Goal: Task Accomplishment & Management: Complete application form

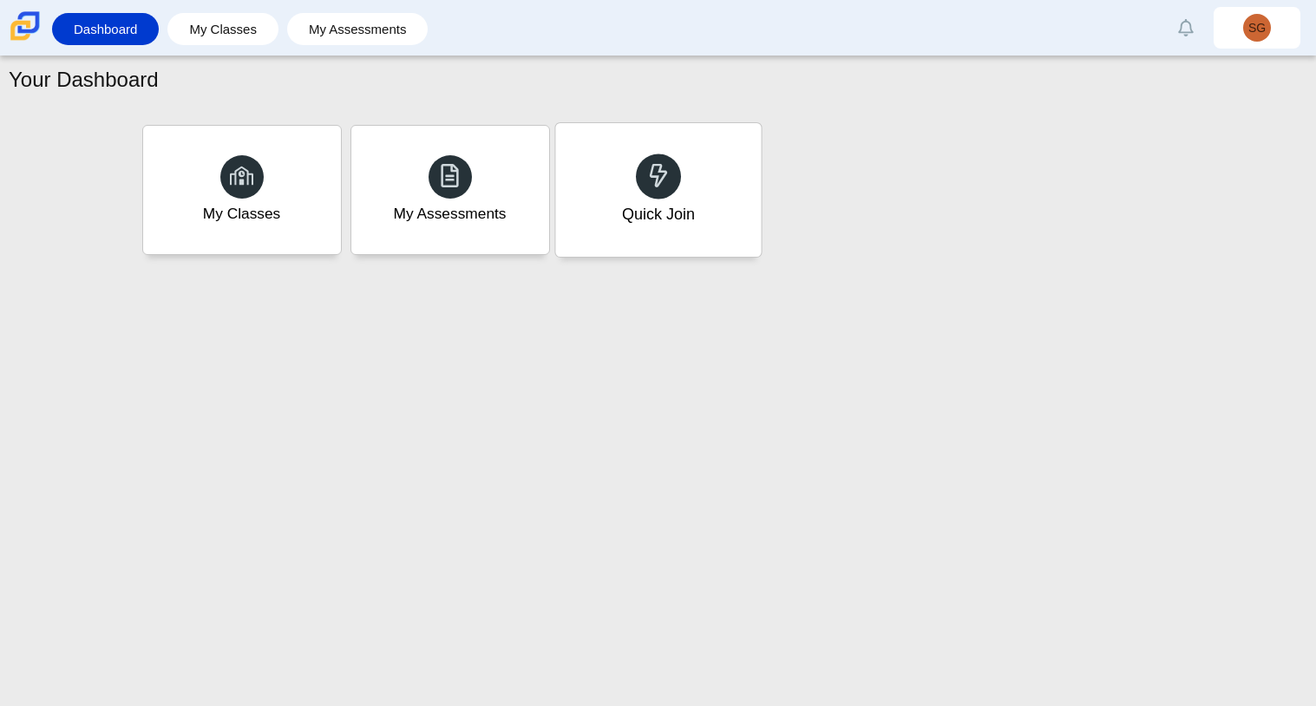
click at [683, 193] on div "Quick Join" at bounding box center [658, 190] width 206 height 134
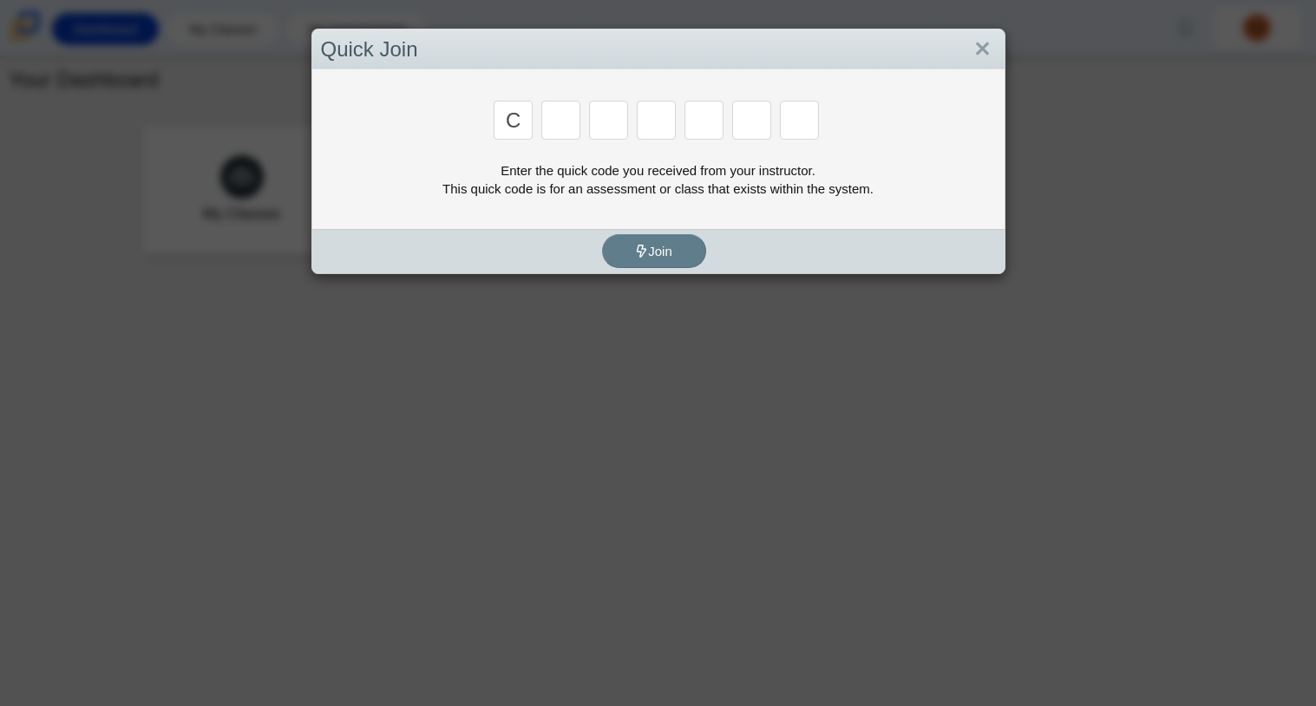
type input "C"
type input "X"
type input "h"
type input "9"
type input "m"
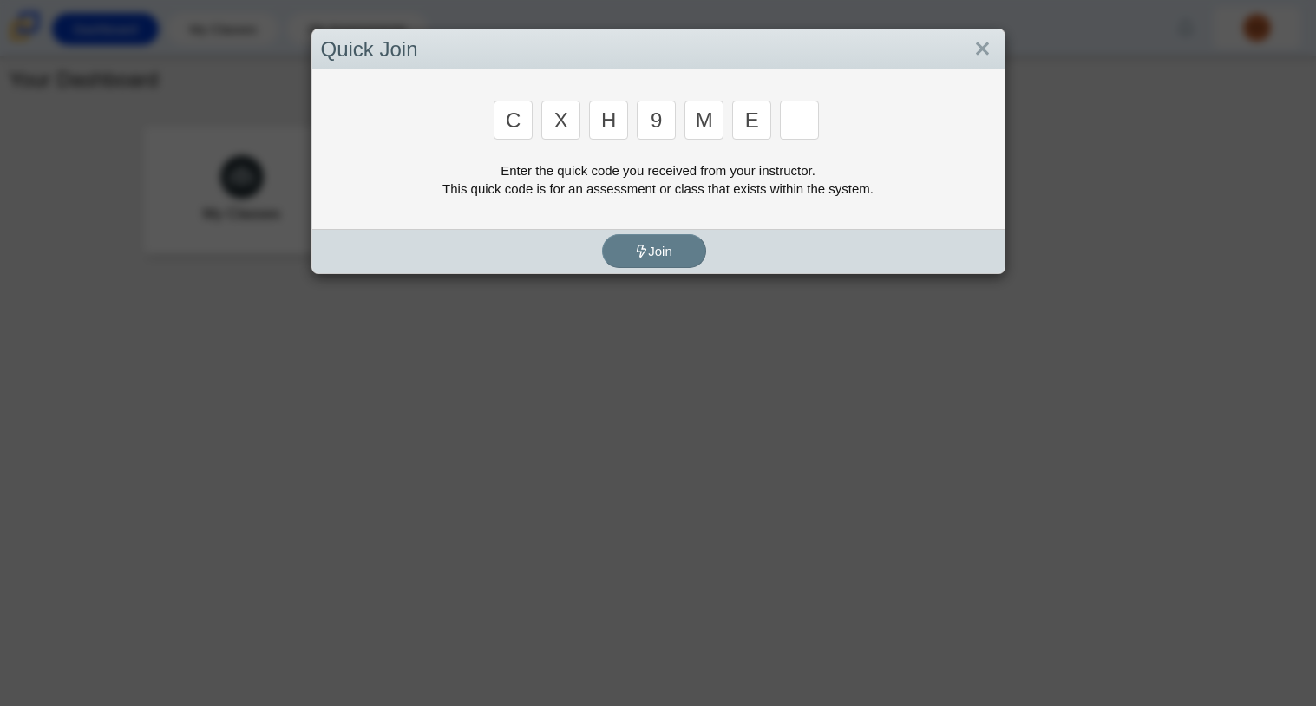
type input "e"
type input "2"
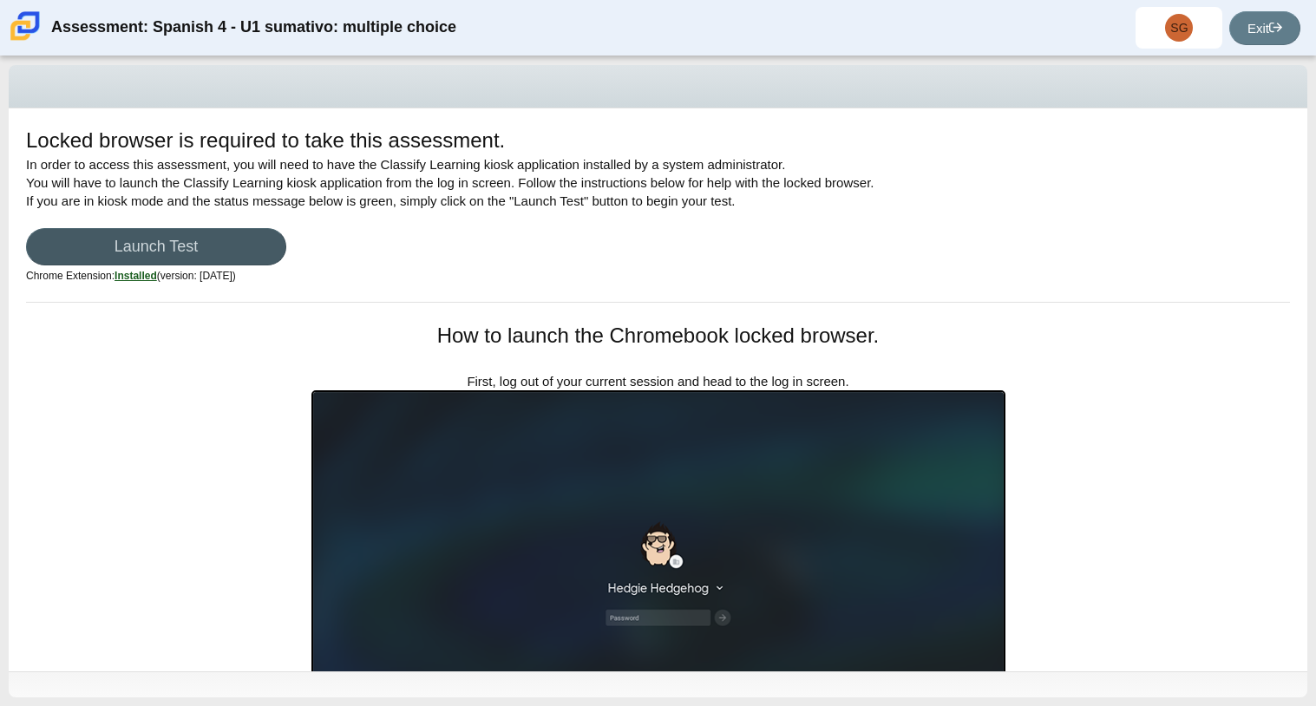
click at [1076, 137] on div "Locked browser is required to take this assessment." at bounding box center [658, 143] width 1264 height 34
click at [1301, 288] on div "Locked browser is required to take this assessment. In order to access this ass…" at bounding box center [658, 389] width 1299 height 563
click at [244, 236] on link "Launch Test" at bounding box center [156, 246] width 260 height 37
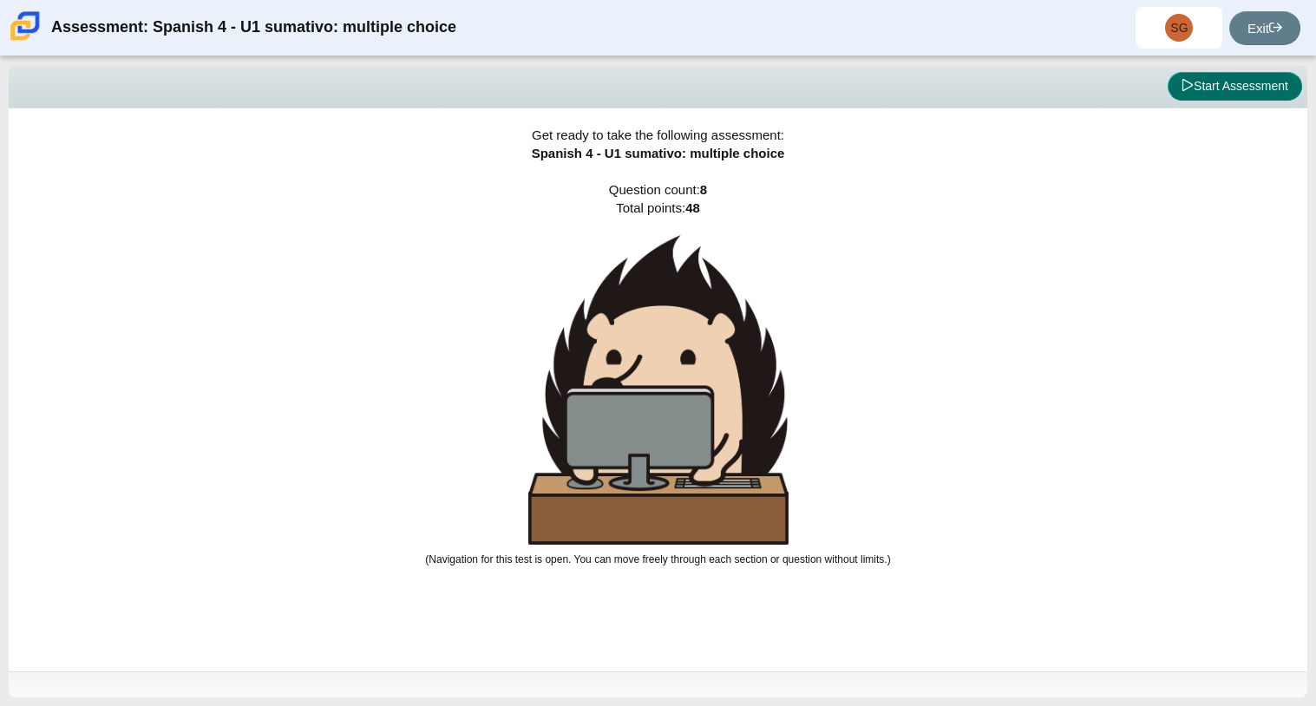
click at [1221, 93] on button "Start Assessment" at bounding box center [1235, 86] width 134 height 29
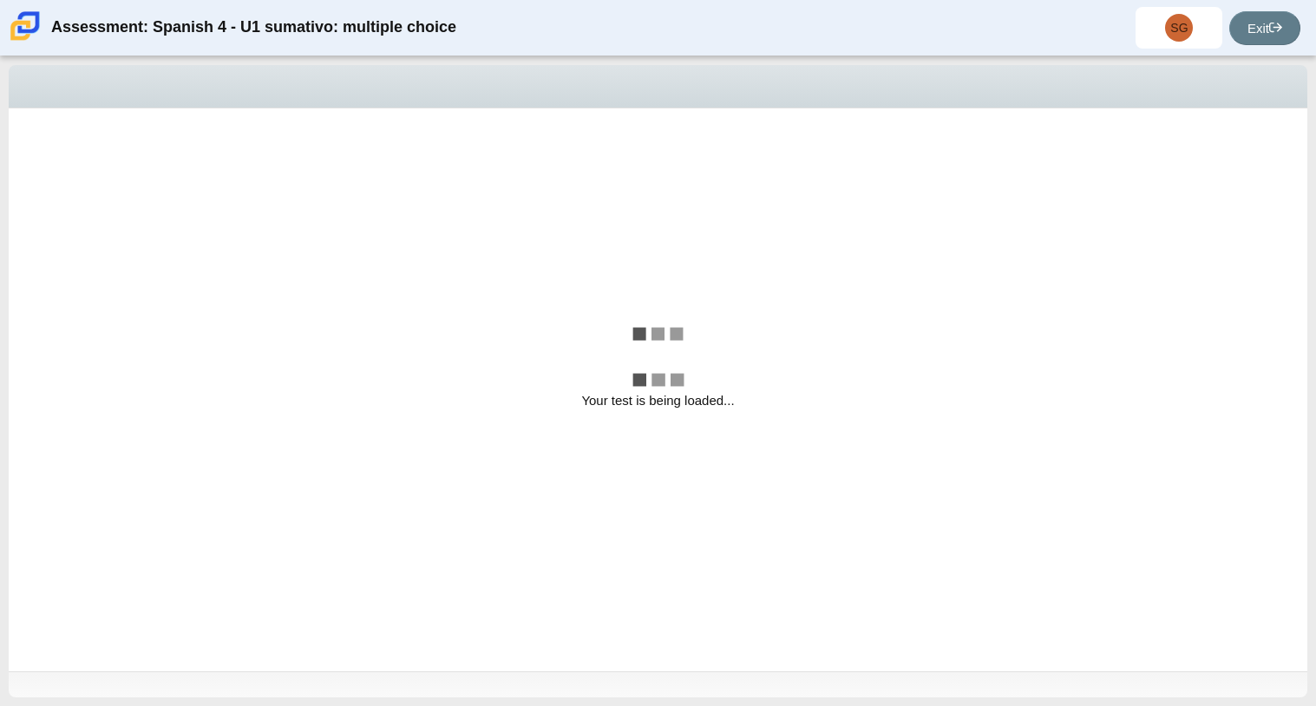
select select "a41de488-02ac-4dd5-a09b-0381ab625a77"
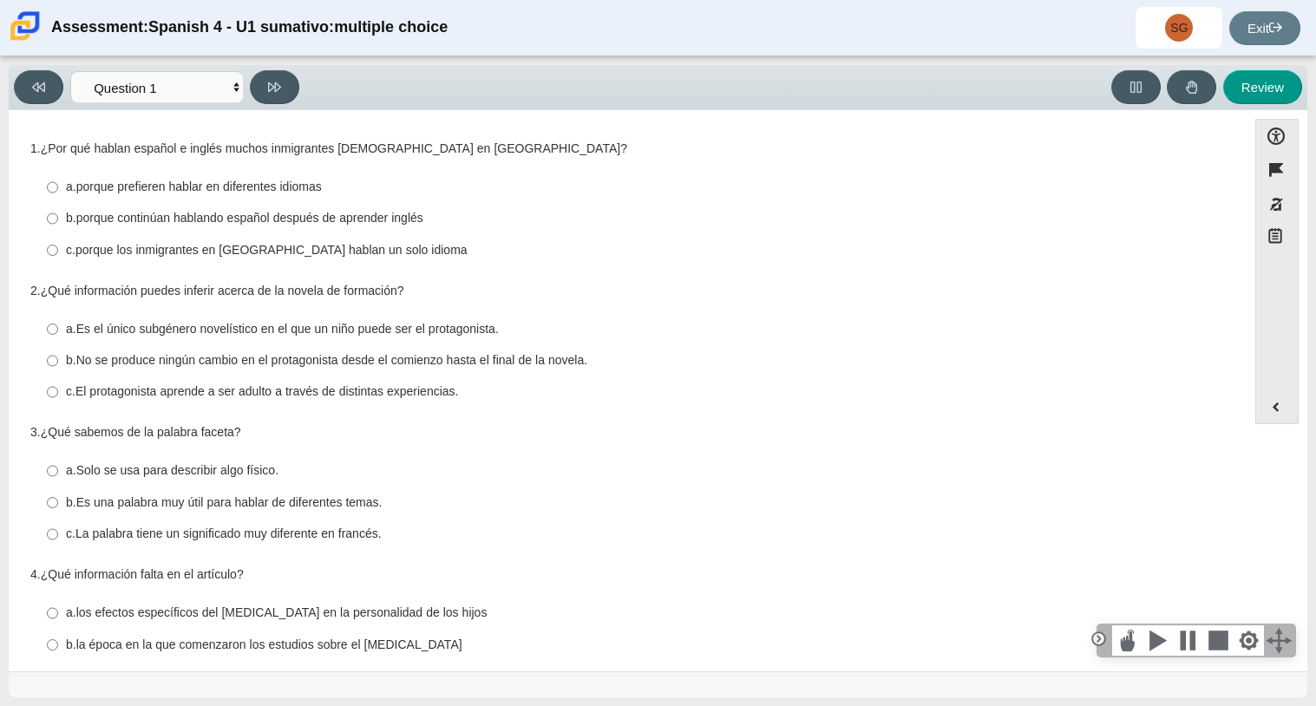
click at [802, 189] on div "a. porque prefieren hablar en diferentes idiomas" at bounding box center [641, 187] width 1150 height 17
click at [58, 189] on input "a. porque prefieren hablar en diferentes idiomas a. porque prefieren hablar en …" at bounding box center [52, 187] width 11 height 31
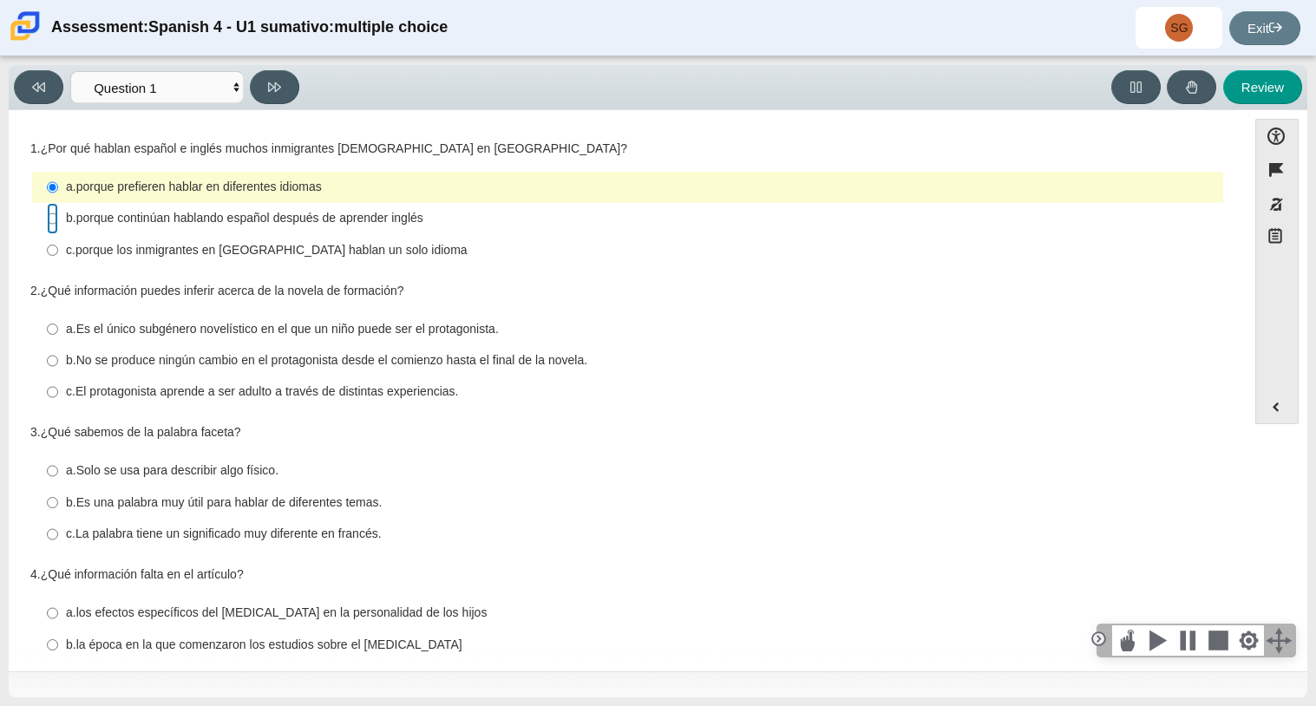
radio input "false"
radio input "true"
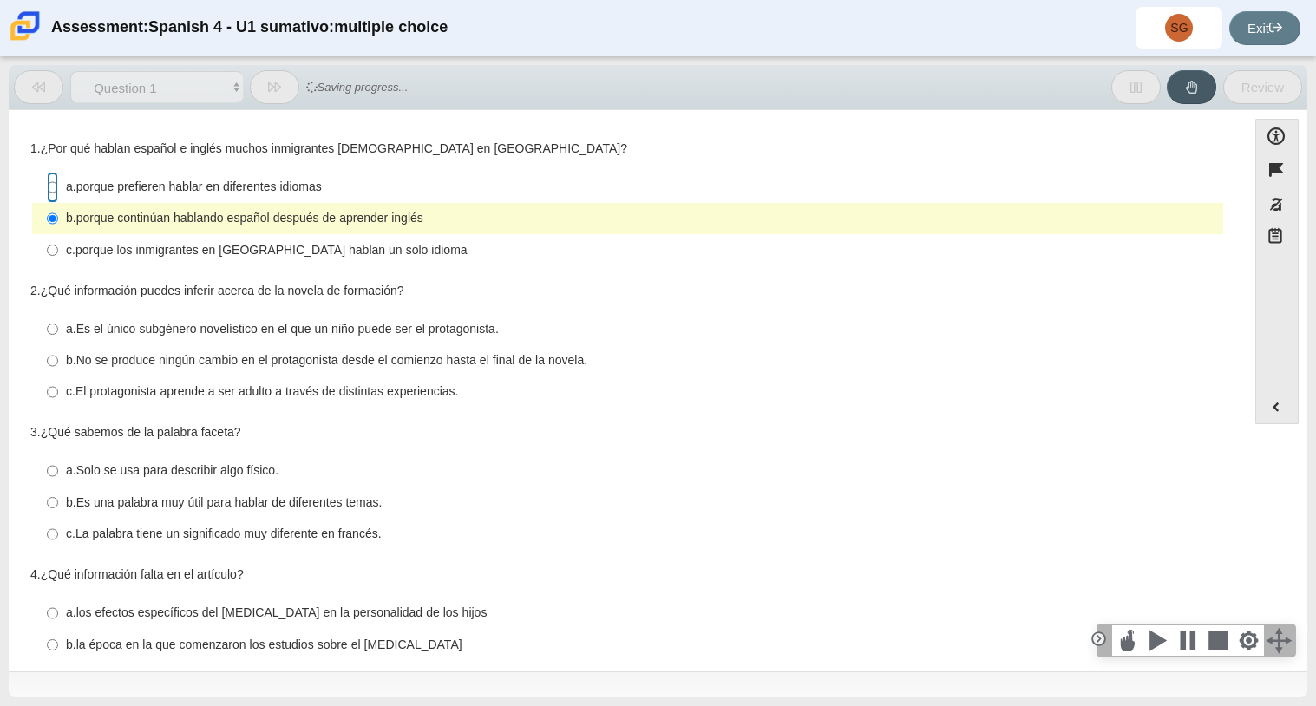
radio input "true"
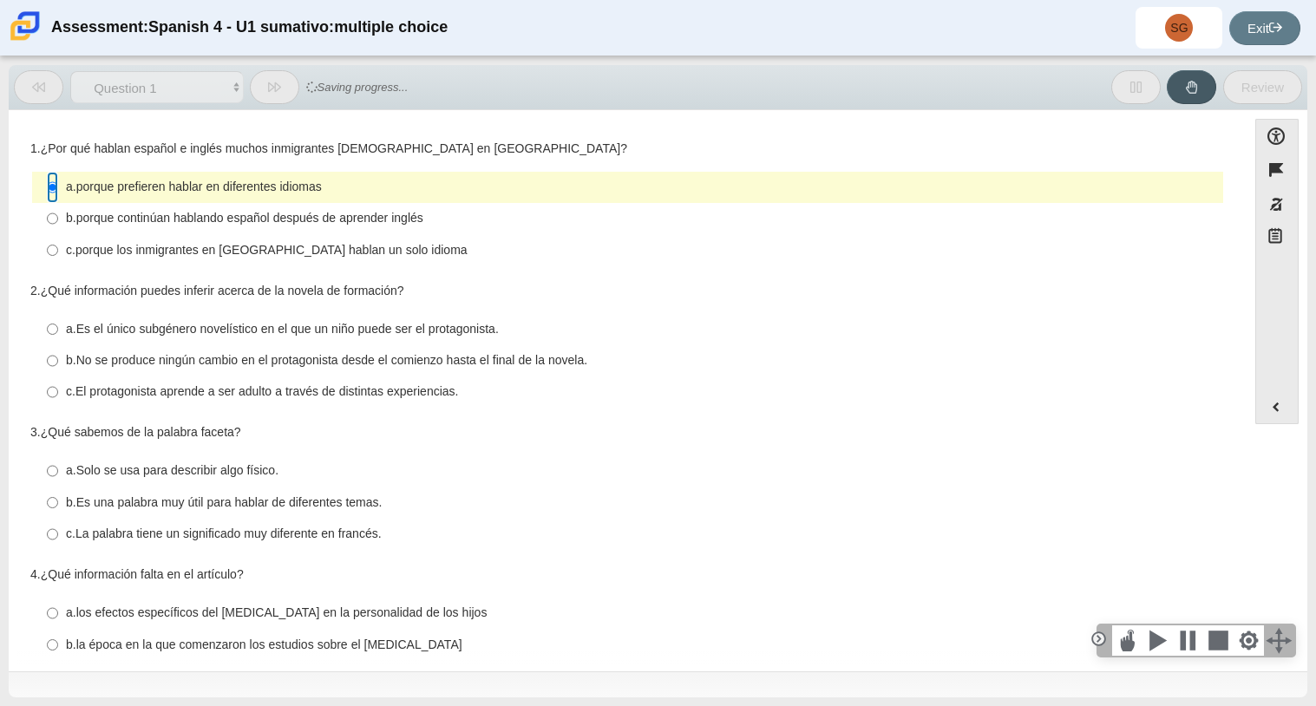
click at [53, 194] on input "a. porque prefieren hablar en diferentes idiomas a. porque prefieren hablar en …" at bounding box center [52, 187] width 11 height 31
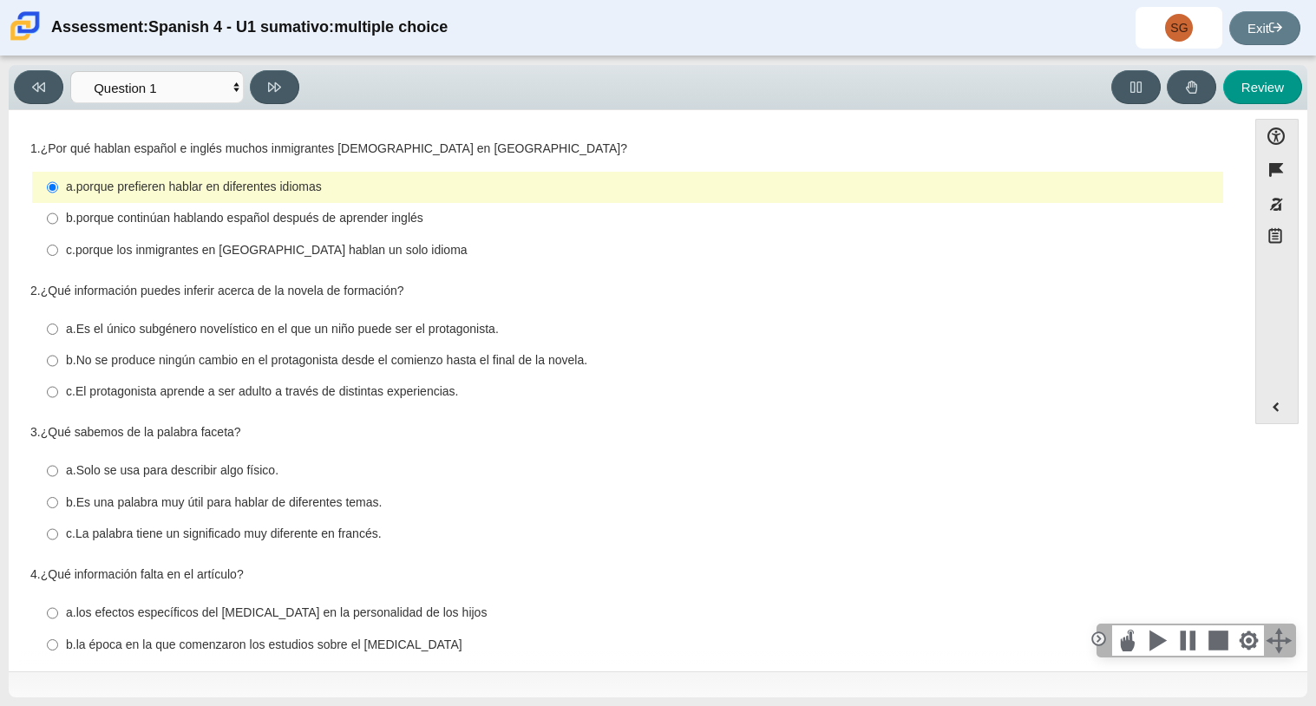
click at [655, 133] on div "Question 1 1. ¿Por qué hablan español e inglés muchos inmigrantes [DEMOGRAPHIC_…" at bounding box center [627, 562] width 1221 height 878
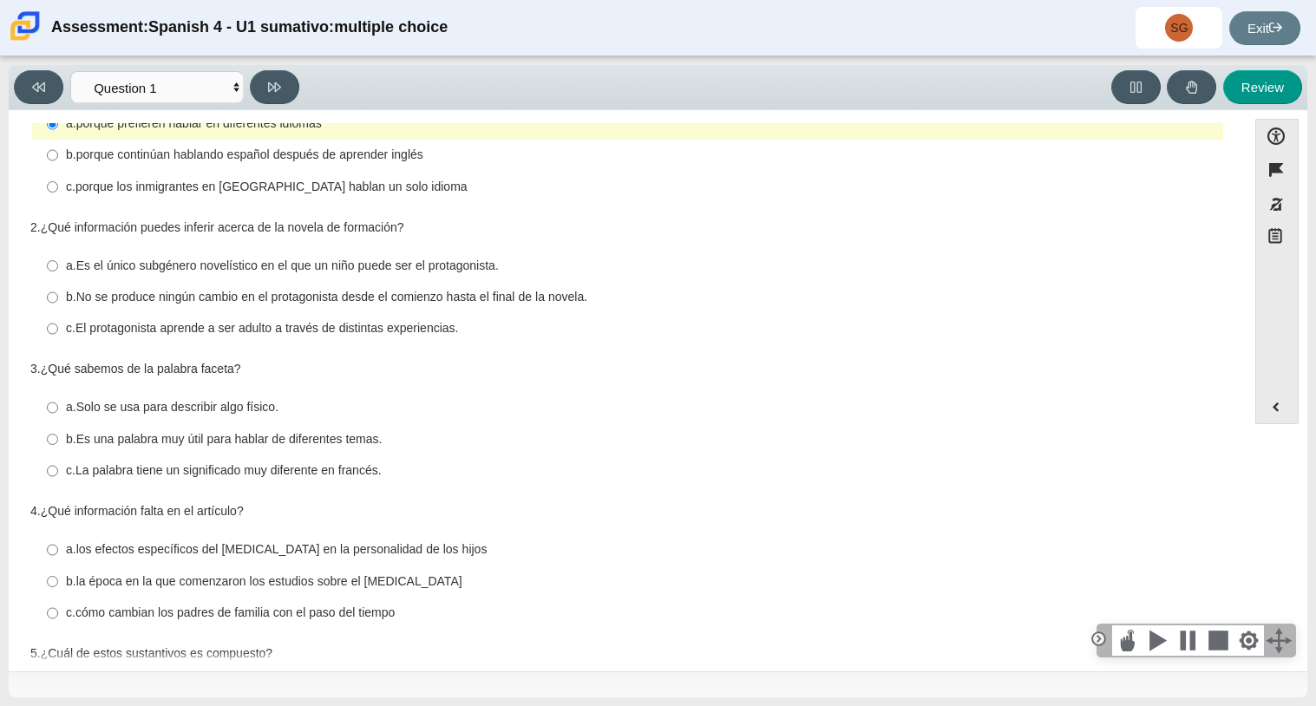
scroll to position [62, 0]
click at [602, 164] on div "b. porque continúan hablando español después de aprender inglés" at bounding box center [641, 156] width 1150 height 17
click at [58, 164] on input "b. porque continúan hablando español después de aprender inglés b. porque conti…" at bounding box center [52, 156] width 11 height 31
radio input "true"
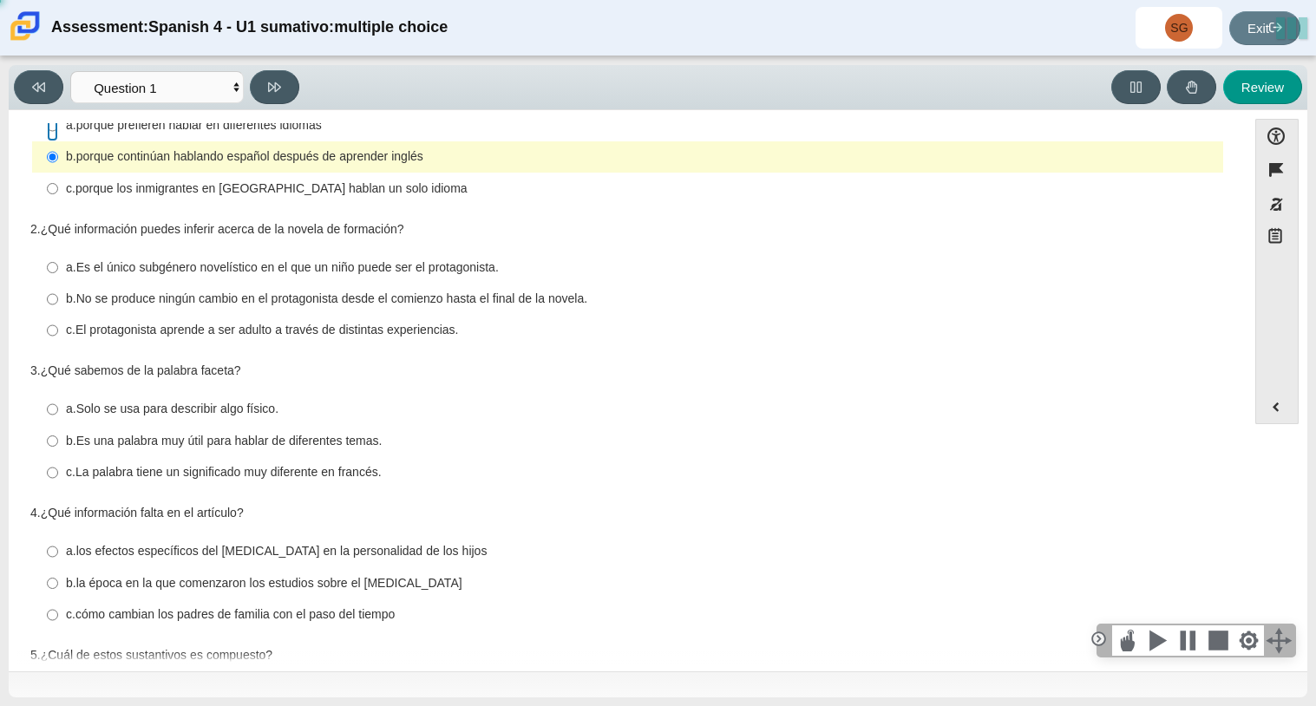
radio input "true"
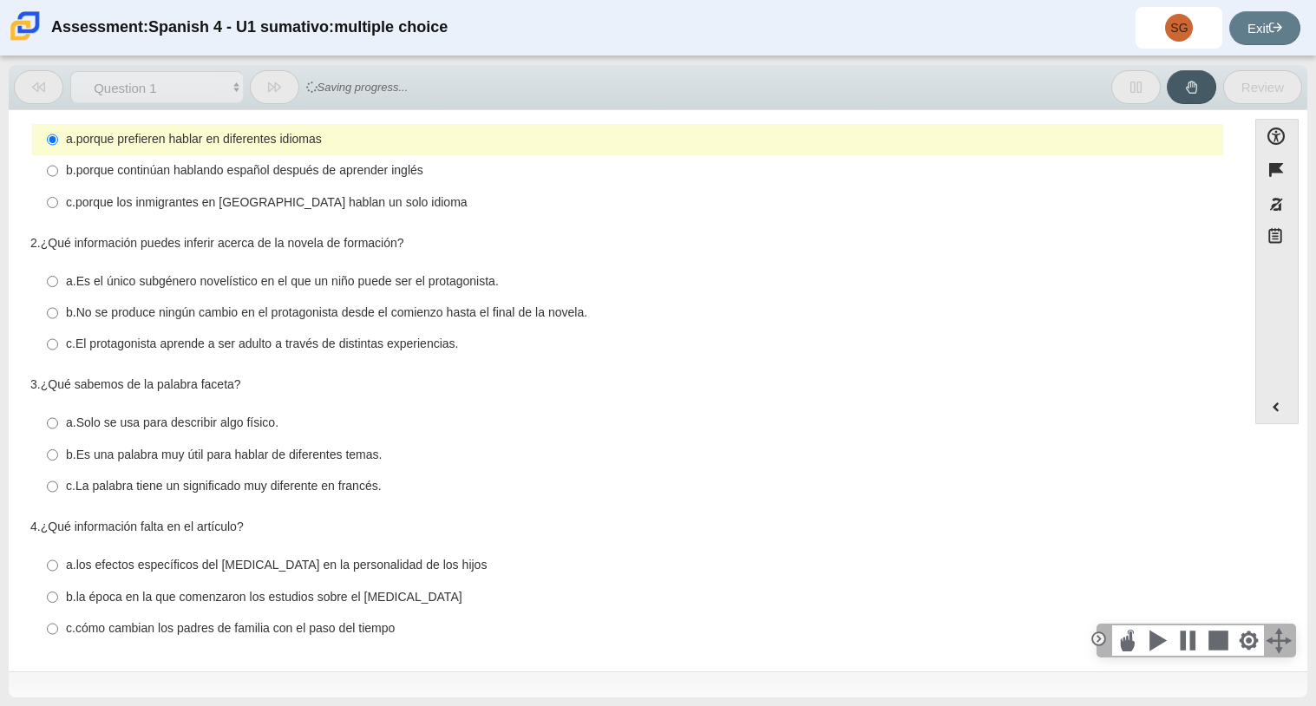
click at [774, 508] on div "Question 1 1. ¿Por qué hablan español e inglés muchos inmigrantes [DEMOGRAPHIC_…" at bounding box center [627, 514] width 1221 height 852
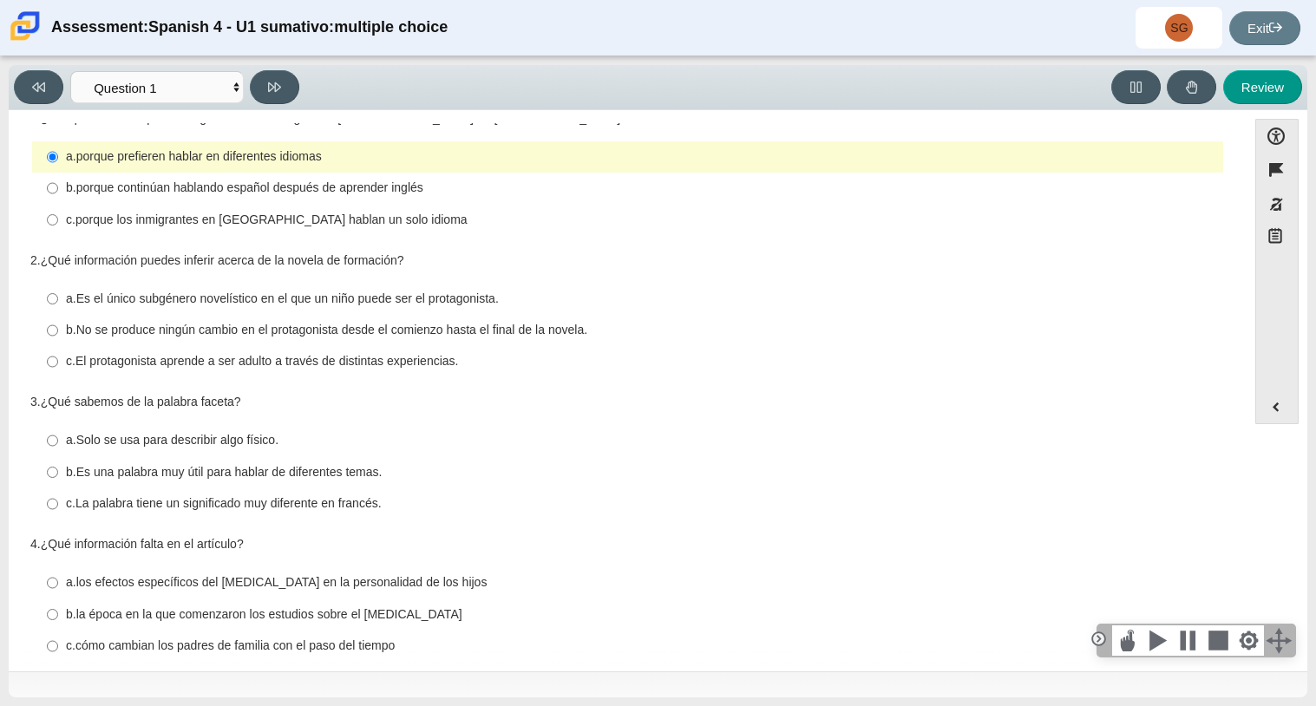
scroll to position [34, 0]
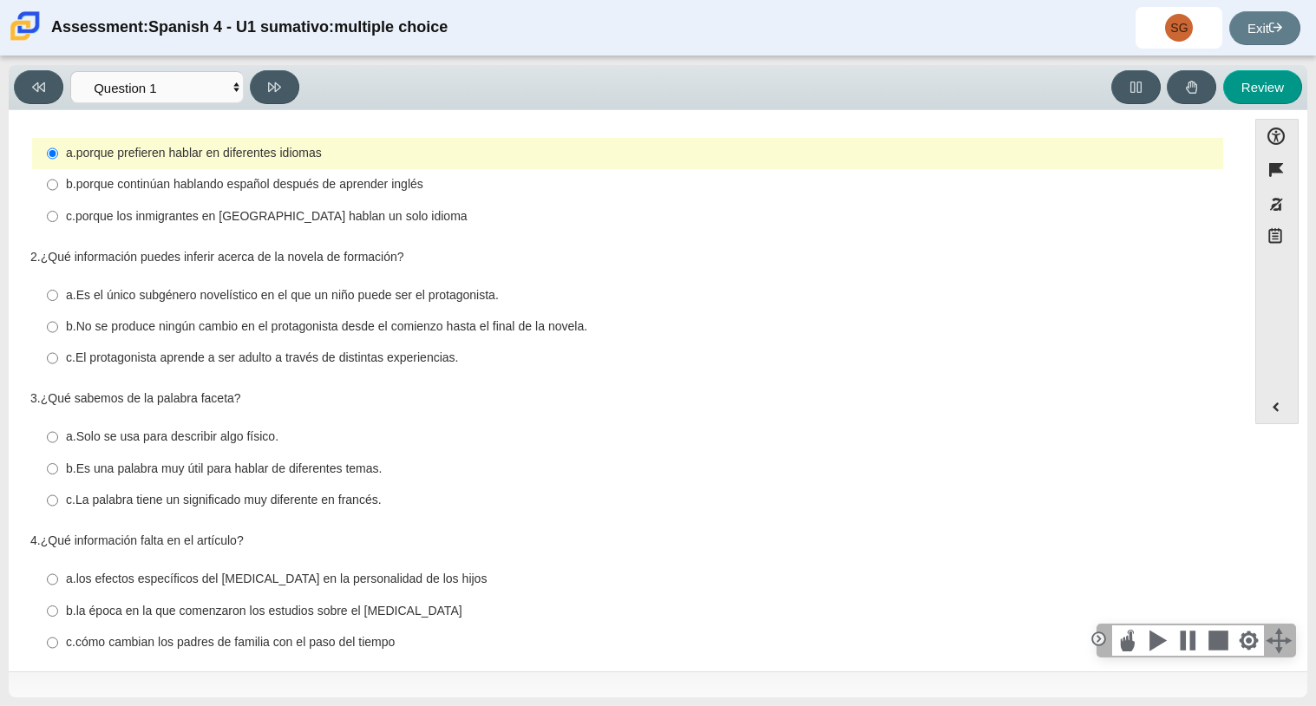
click at [336, 186] on thspan "porque continúan hablando español después de aprender inglés" at bounding box center [249, 184] width 347 height 16
click at [58, 186] on input "b. porque continúan hablando español después de aprender inglés b. porque conti…" at bounding box center [52, 184] width 11 height 31
radio input "true"
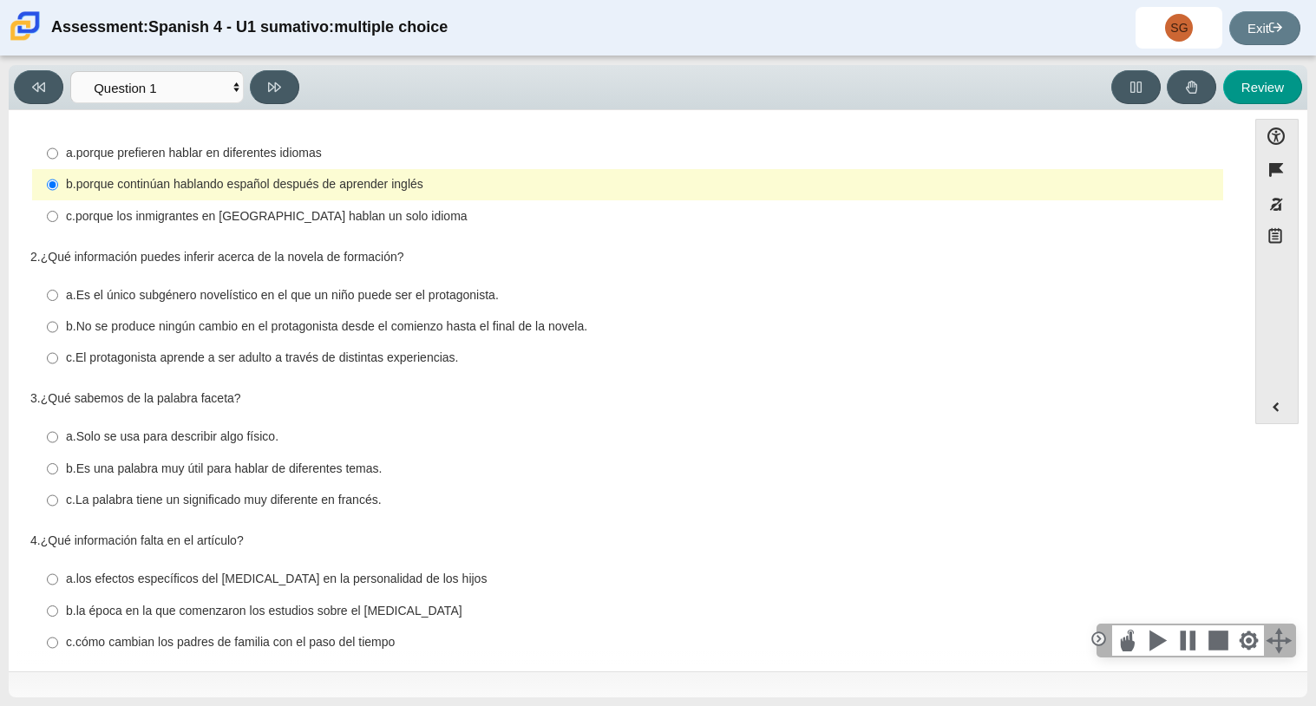
click at [711, 315] on label "b. No se produce ningún cambio en el protagonista desde el comienzo hasta el fi…" at bounding box center [629, 326] width 1189 height 31
click at [58, 315] on input "b. No se produce ningún cambio en el protagonista desde el comienzo hasta el fi…" at bounding box center [52, 326] width 11 height 31
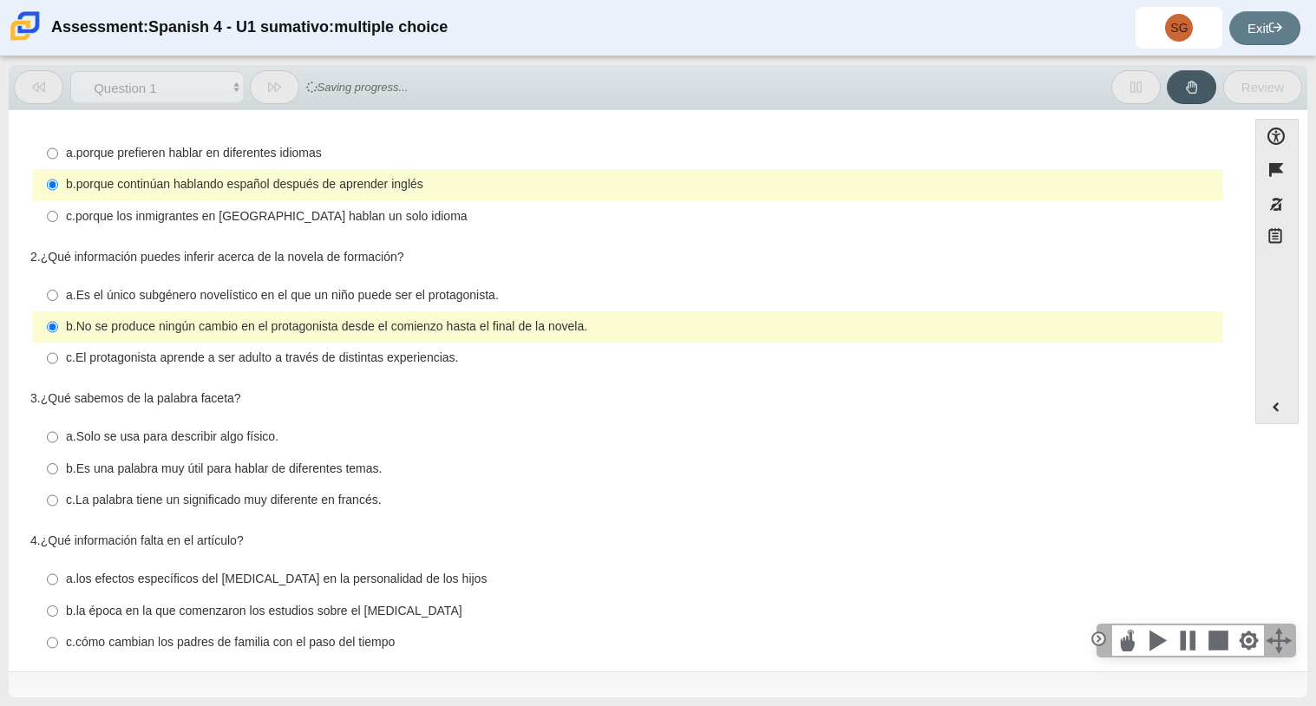
click at [711, 315] on label "b. No se produce ningún cambio en el protagonista desde el comienzo hasta el fi…" at bounding box center [629, 326] width 1189 height 31
click at [58, 315] on input "b. No se produce ningún cambio en el protagonista desde el comienzo hasta el fi…" at bounding box center [52, 326] width 11 height 31
click at [711, 315] on label "b. No se produce ningún cambio en el protagonista desde el comienzo hasta el fi…" at bounding box center [629, 326] width 1189 height 31
click at [58, 315] on input "b. No se produce ningún cambio en el protagonista desde el comienzo hasta el fi…" at bounding box center [52, 326] width 11 height 31
click at [47, 324] on input "b. No se produce ningún cambio en el protagonista desde el comienzo hasta el fi…" at bounding box center [52, 326] width 11 height 31
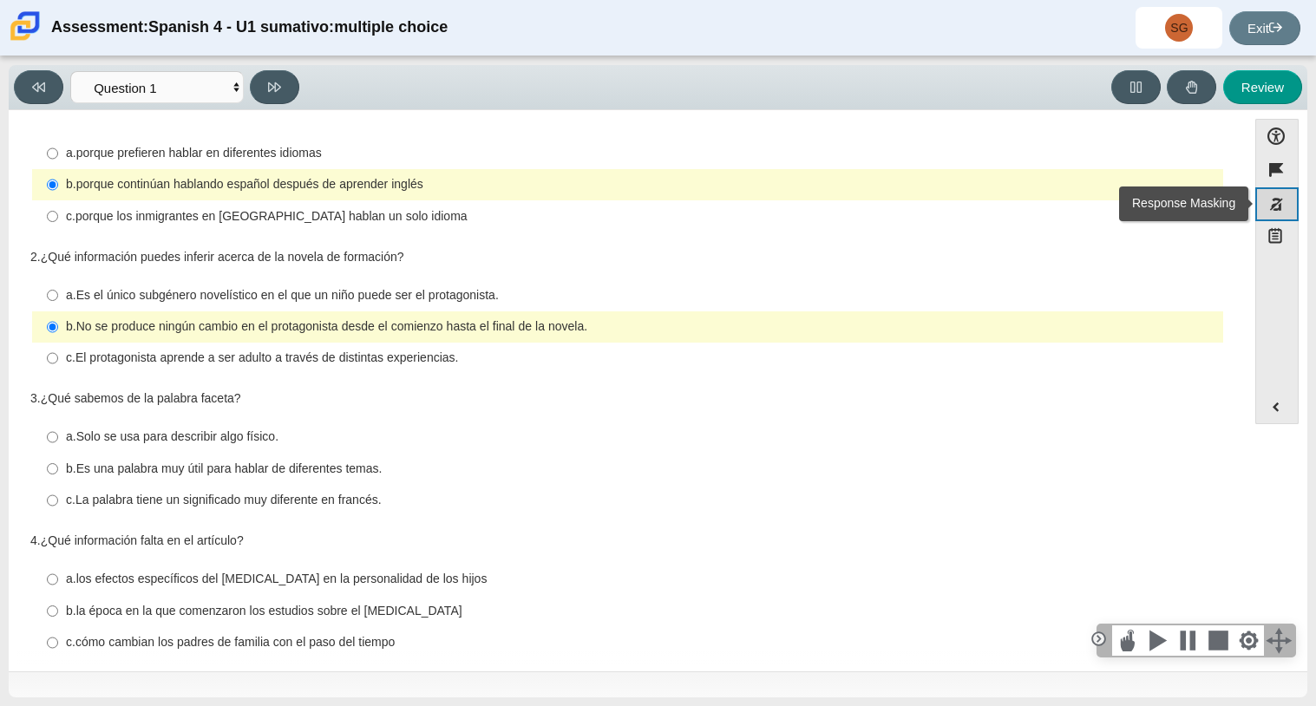
click at [1282, 200] on button "Response Masking" at bounding box center [1276, 204] width 43 height 34
click at [1273, 212] on button "Response Masking" at bounding box center [1276, 204] width 43 height 34
radio input "false"
radio input "true"
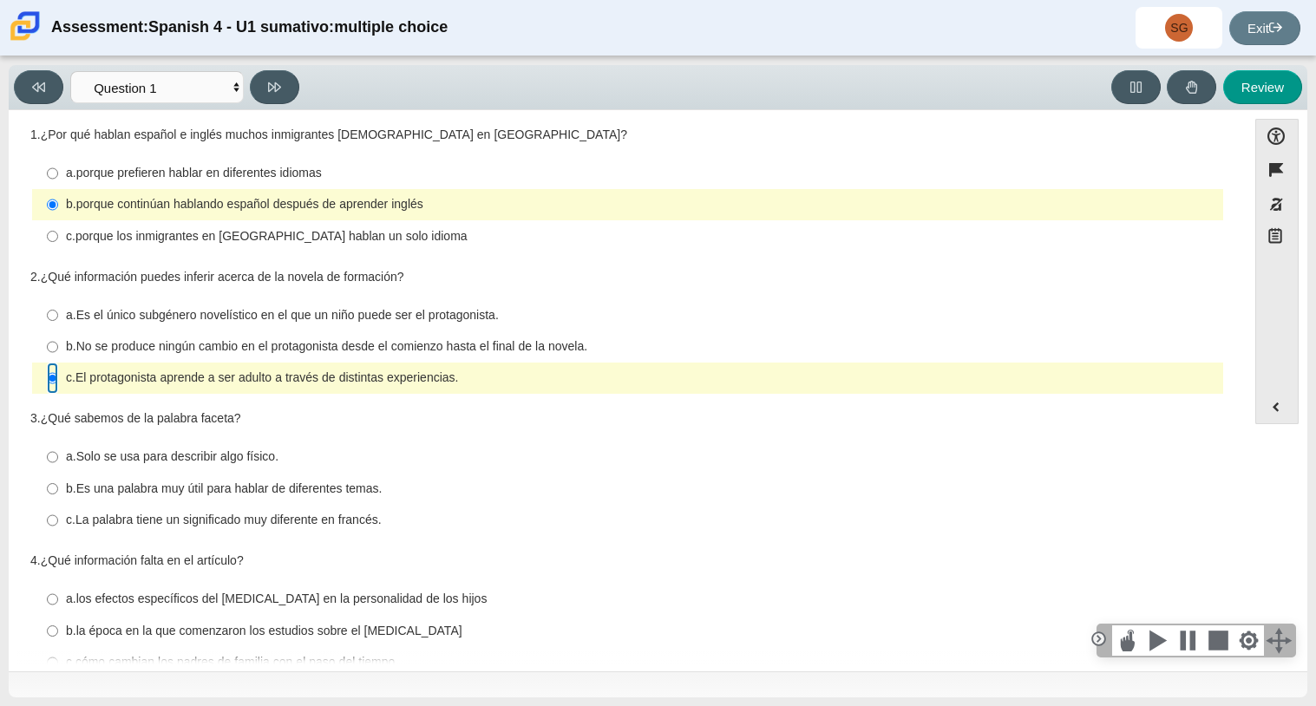
scroll to position [15, 0]
click at [14, 260] on div "Accessibility options Close Color scheme Font size Zoom Change the background a…" at bounding box center [658, 390] width 1299 height 561
click at [1231, 219] on div "Question 1 1. ¿Por qué hablan español e inglés muchos inmigrantes [DEMOGRAPHIC_…" at bounding box center [627, 393] width 1221 height 541
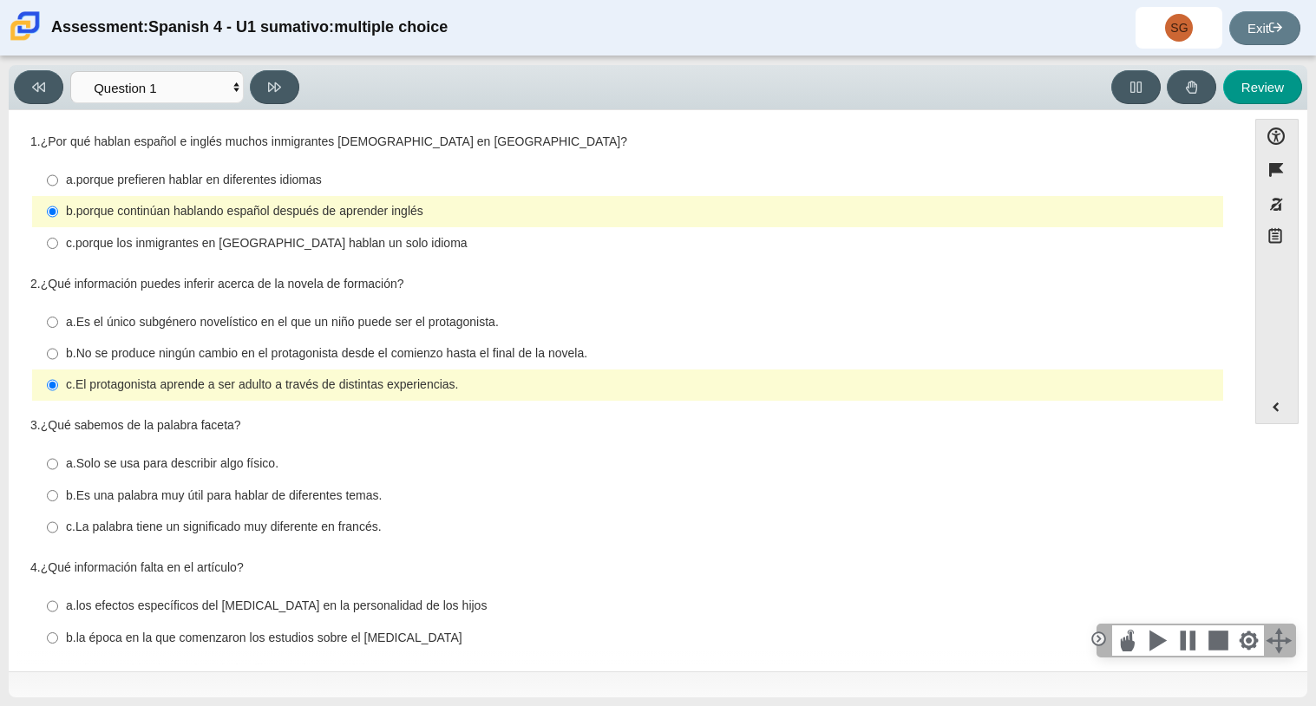
scroll to position [4, 0]
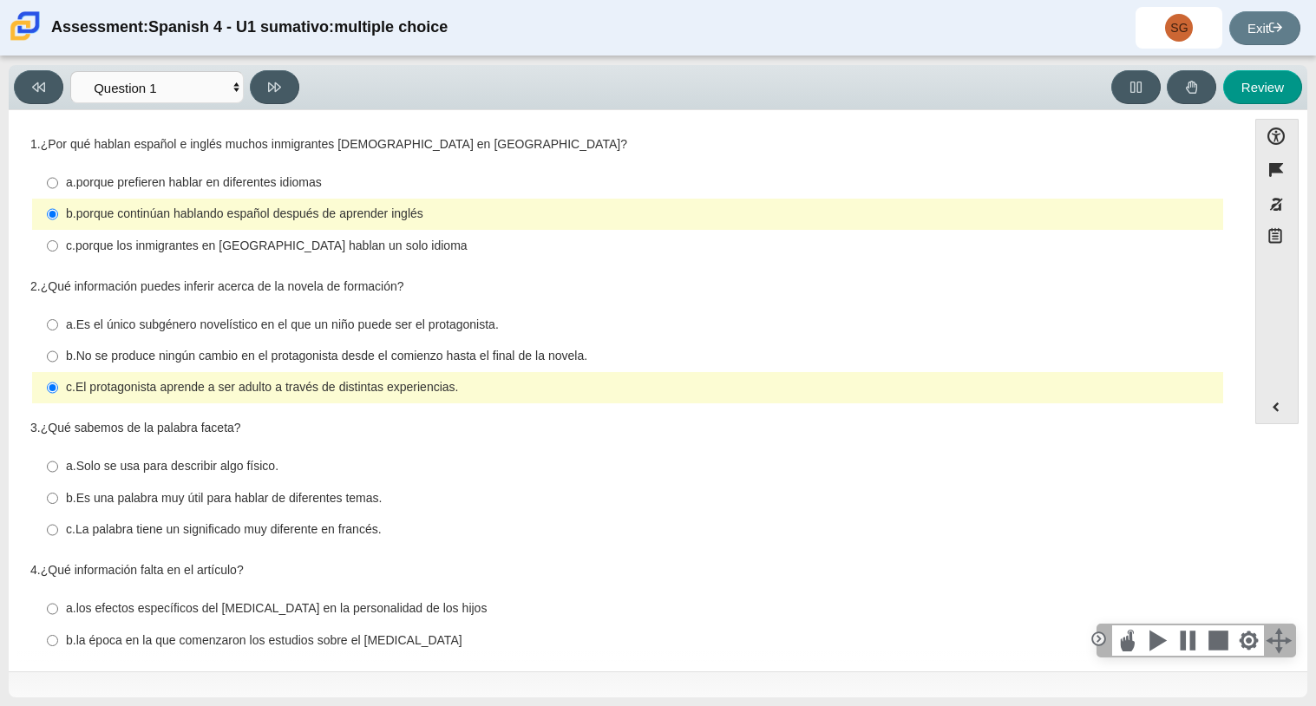
click at [1242, 284] on div "Accessibility options Close Color scheme Font size Zoom Change the background a…" at bounding box center [657, 389] width 1281 height 541
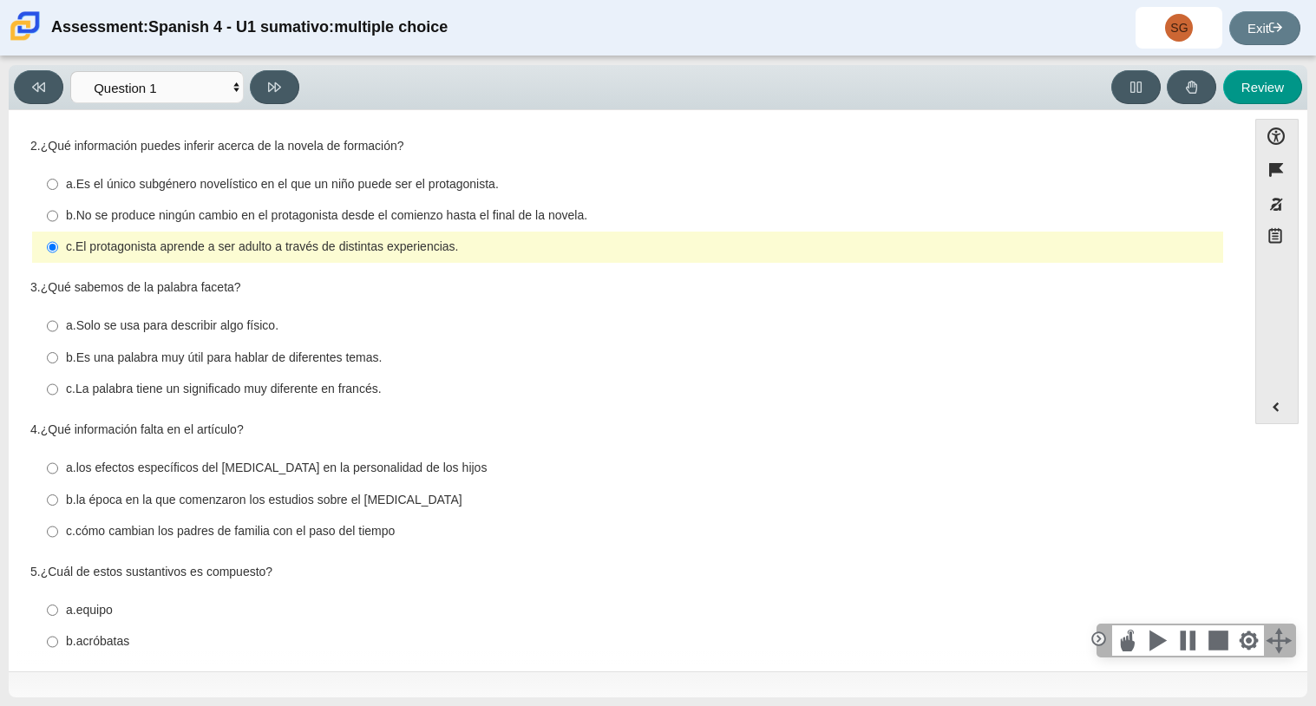
scroll to position [147, 0]
click at [1303, 466] on div "Accessibility options Close Color scheme Font size Zoom Change the background a…" at bounding box center [658, 390] width 1299 height 561
click at [470, 186] on thspan "Es el único subgénero novelístico en el que un niño puede ser el protagonista." at bounding box center [287, 182] width 422 height 16
click at [58, 186] on input "a. Es el único subgénero novelístico en el que un niño puede ser el protagonist…" at bounding box center [52, 182] width 11 height 31
radio input "true"
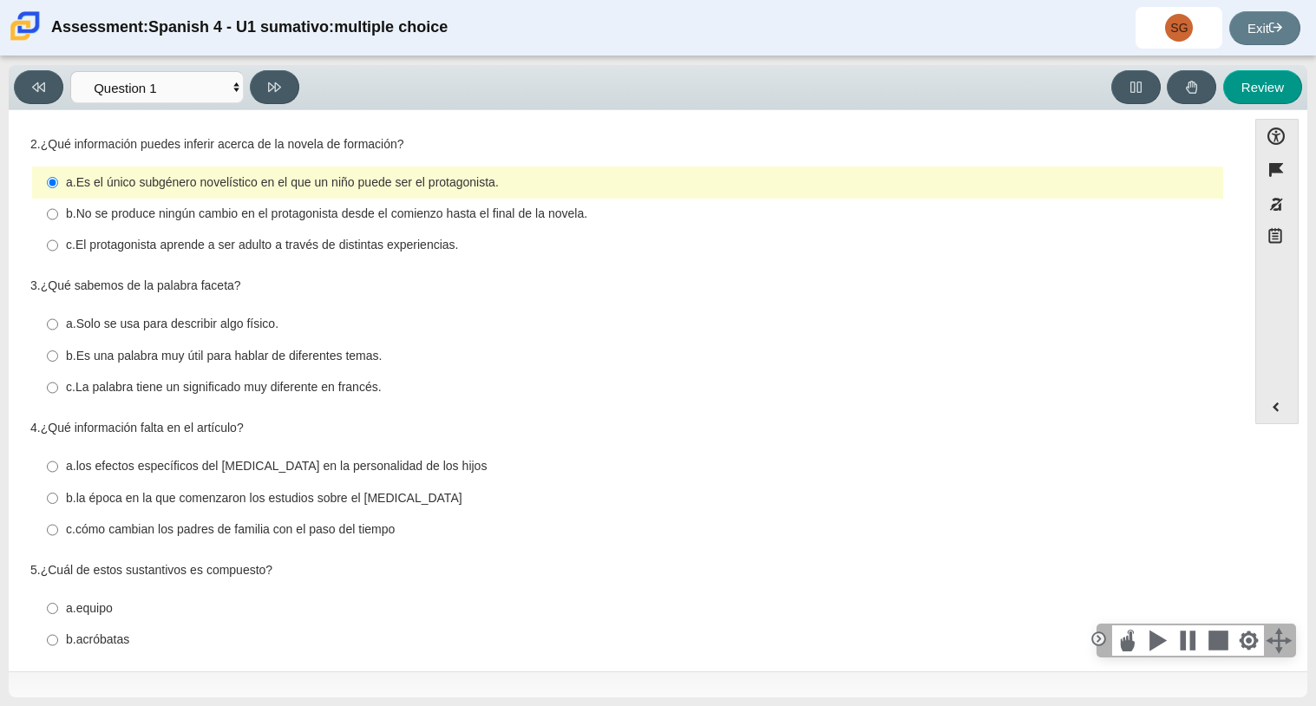
click at [567, 136] on div "2. ¿Qué información puedes inferir acerca de la novela de formación?" at bounding box center [627, 144] width 1195 height 17
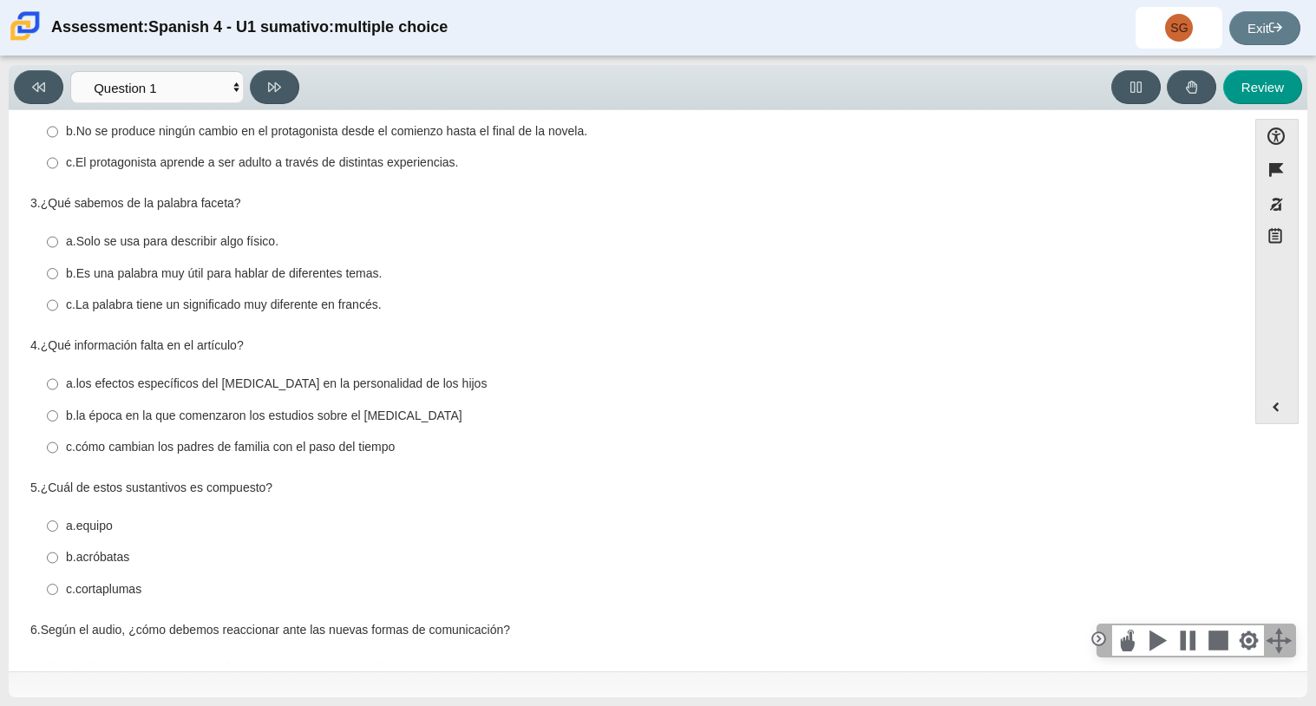
scroll to position [231, 0]
click at [1254, 416] on div "Accessibility options Close Color scheme Font size Zoom Change the background a…" at bounding box center [657, 389] width 1281 height 541
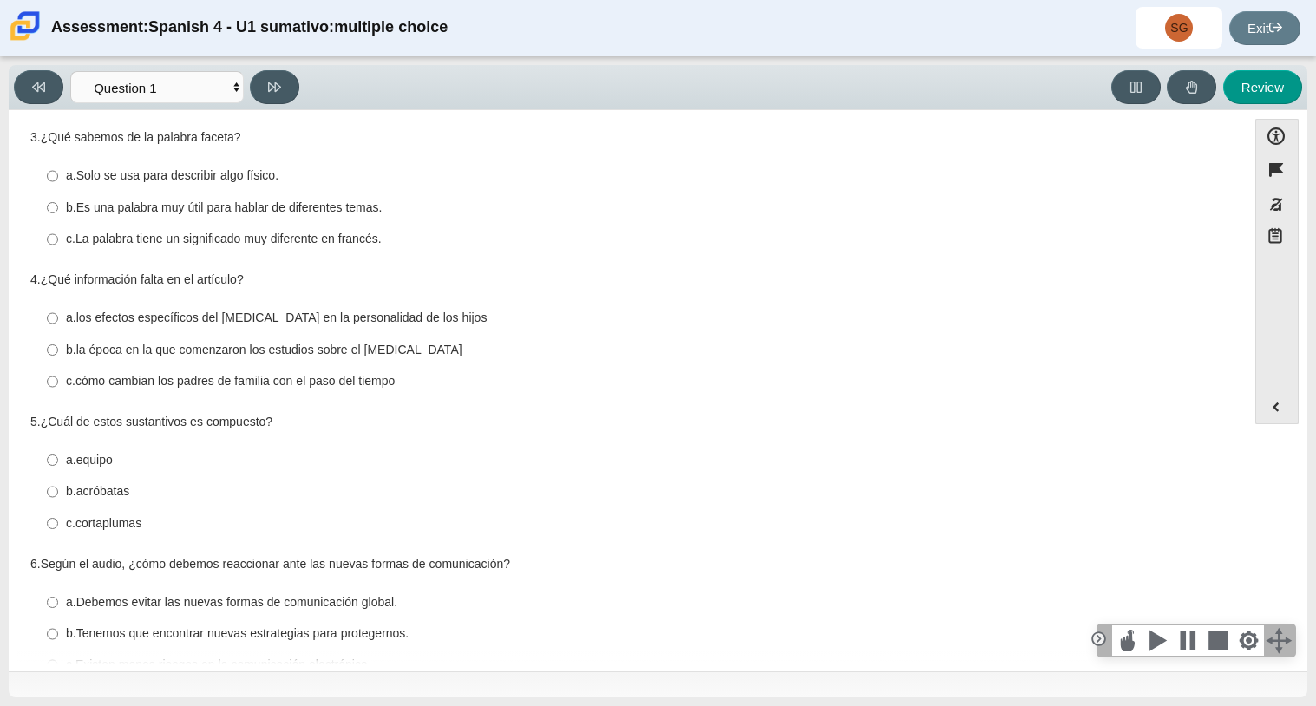
scroll to position [297, 0]
drag, startPoint x: 1236, startPoint y: 495, endPoint x: 1234, endPoint y: 449, distance: 46.9
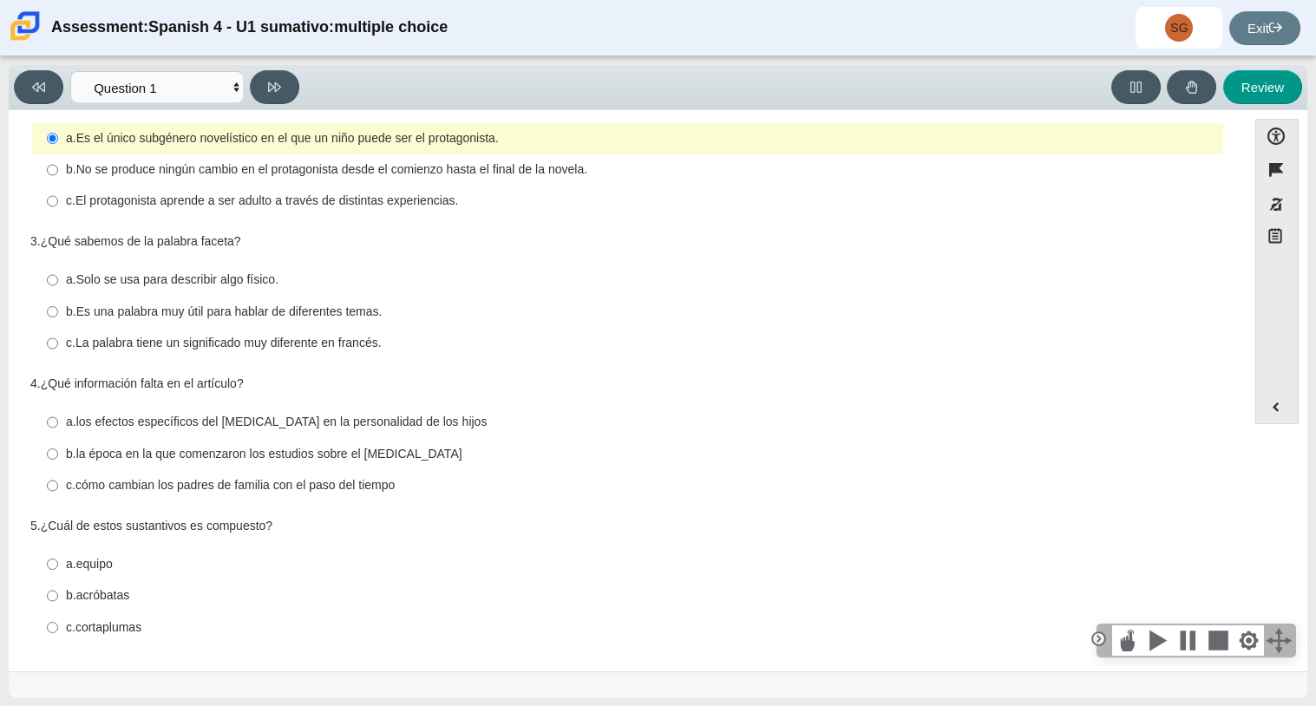
scroll to position [189, 0]
click at [357, 215] on label "c. El protagonista aprende a ser adulto a través de distintas experiencias. c. …" at bounding box center [629, 202] width 1189 height 31
click at [58, 215] on input "c. El protagonista aprende a ser adulto a través de distintas experiencias. c. …" at bounding box center [52, 202] width 11 height 31
radio input "true"
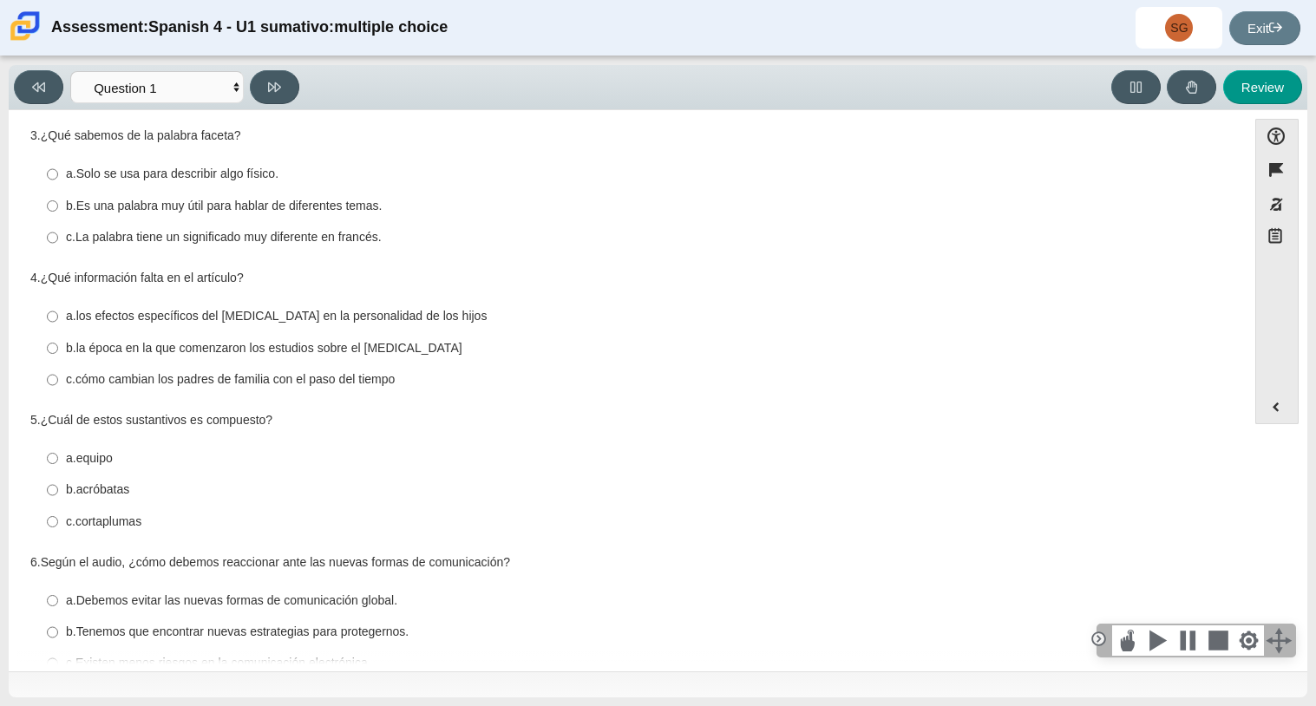
scroll to position [298, 0]
click at [301, 236] on thspan "La palabra tiene un significado muy diferente en francés." at bounding box center [228, 235] width 306 height 16
click at [58, 236] on input "c. La palabra tiene un significado muy diferente en francés. c. La palabra tien…" at bounding box center [52, 235] width 11 height 31
radio input "true"
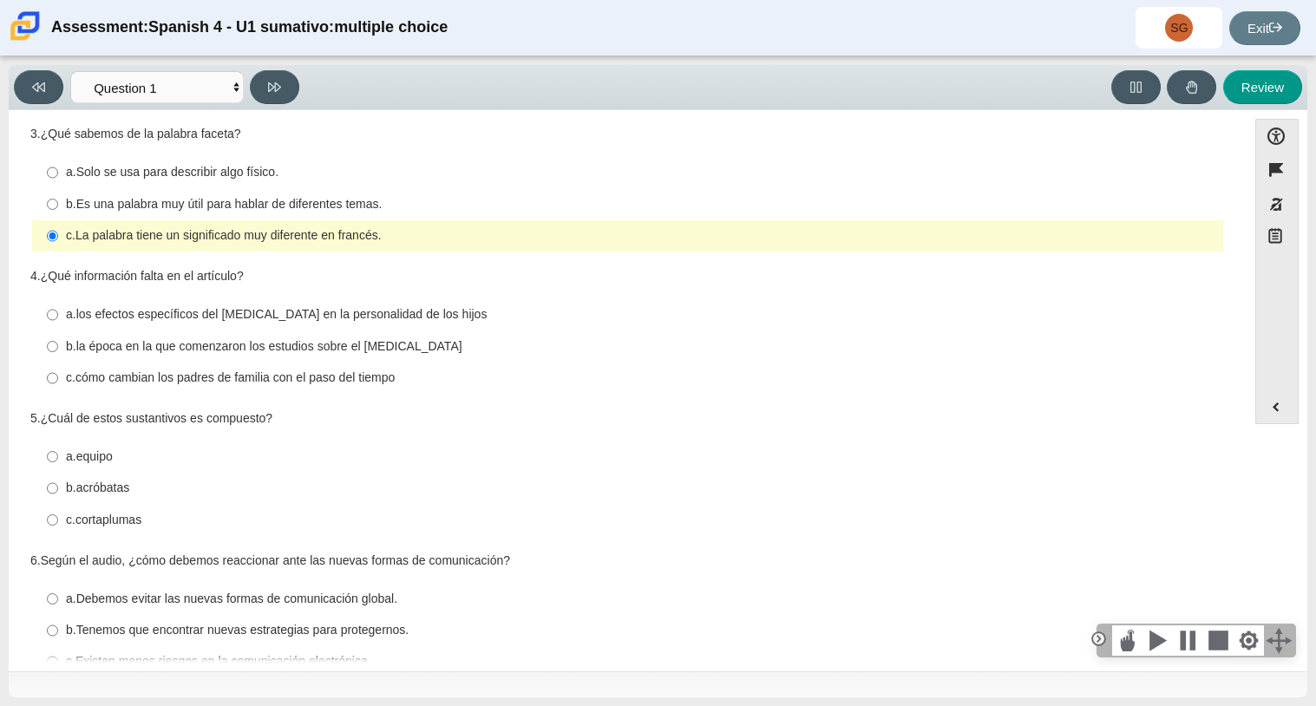
click at [1300, 479] on div "Accessibility options Close Color scheme Font size Zoom Change the background a…" at bounding box center [658, 390] width 1299 height 561
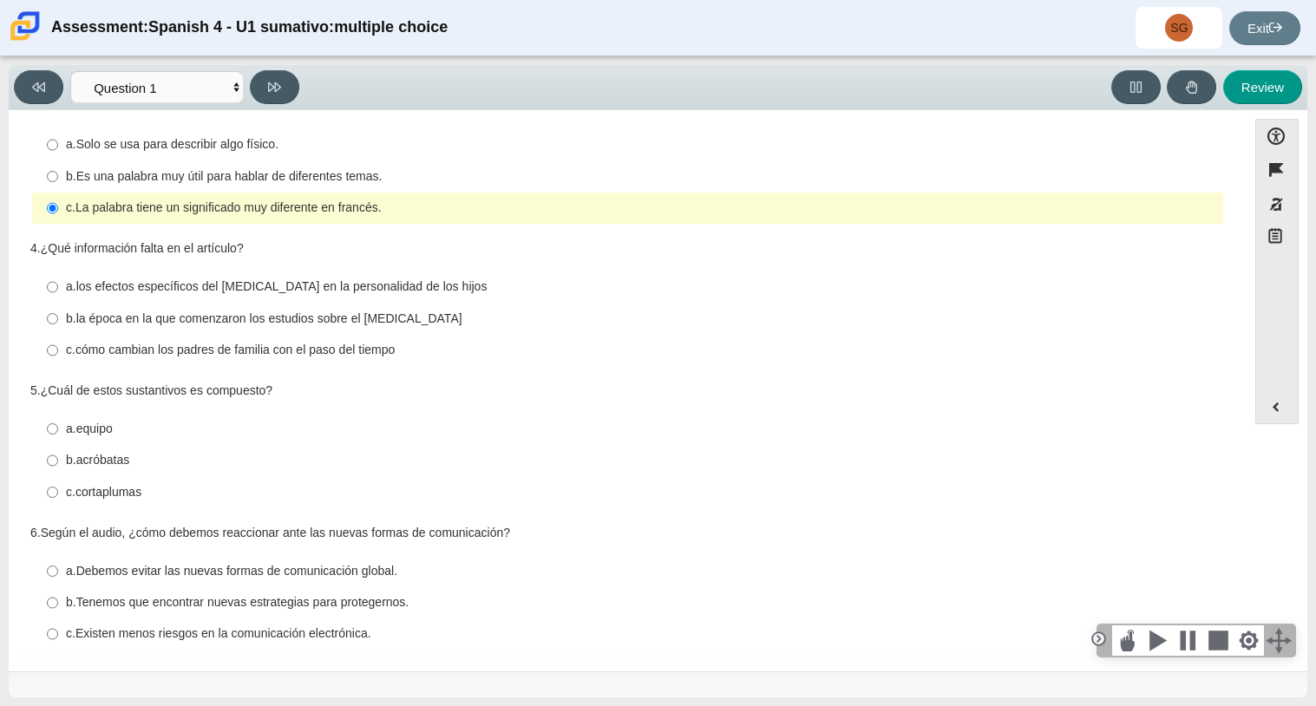
scroll to position [338, 0]
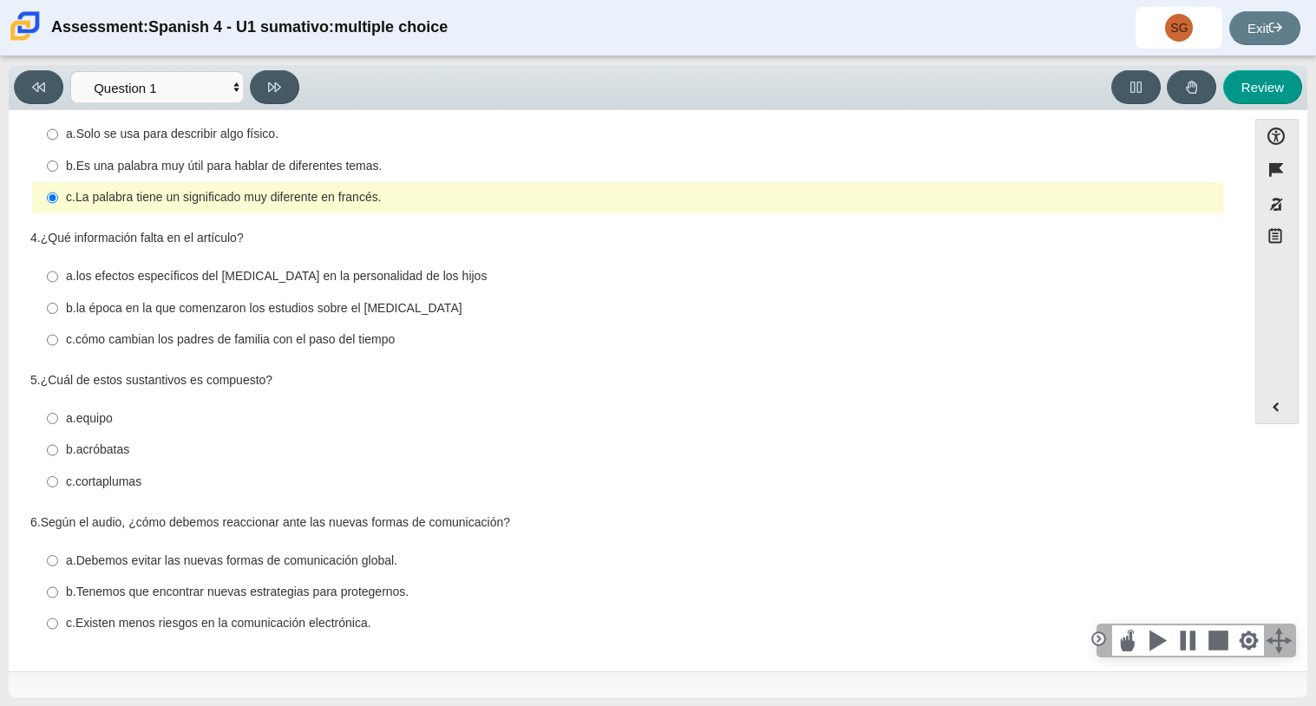
click at [308, 163] on thspan "Es una palabra muy útil para hablar de diferentes temas." at bounding box center [229, 166] width 306 height 16
click at [58, 163] on input "b. Es una palabra muy útil para hablar de diferentes temas. b. Es una palabra m…" at bounding box center [52, 165] width 11 height 31
radio input "true"
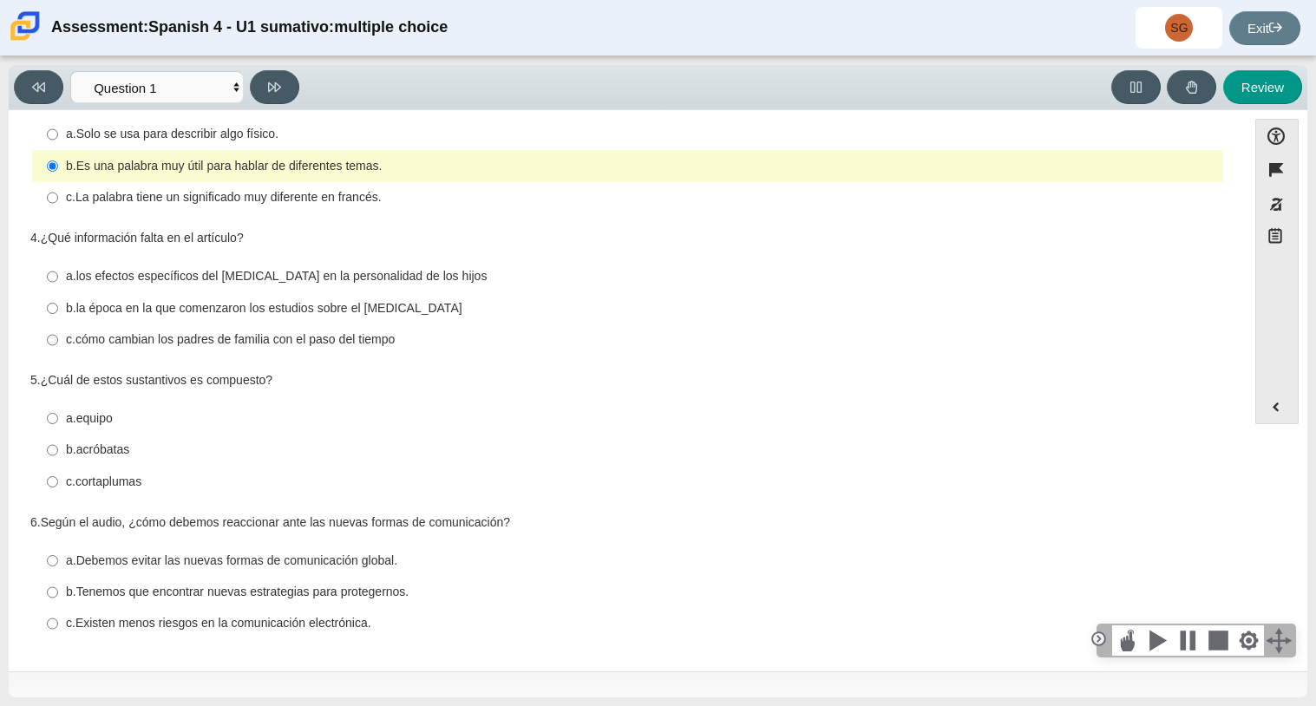
click at [1270, 505] on div "Accessibility options Close Color scheme Font size Zoom Change the background a…" at bounding box center [657, 389] width 1281 height 541
click at [237, 312] on thspan "la época en la que comenzaron los estudios sobre el [MEDICAL_DATA]" at bounding box center [269, 308] width 386 height 16
click at [58, 312] on input "b. la época en la que comenzaron los estudios sobre el [MEDICAL_DATA] b. la épo…" at bounding box center [52, 307] width 11 height 31
radio input "true"
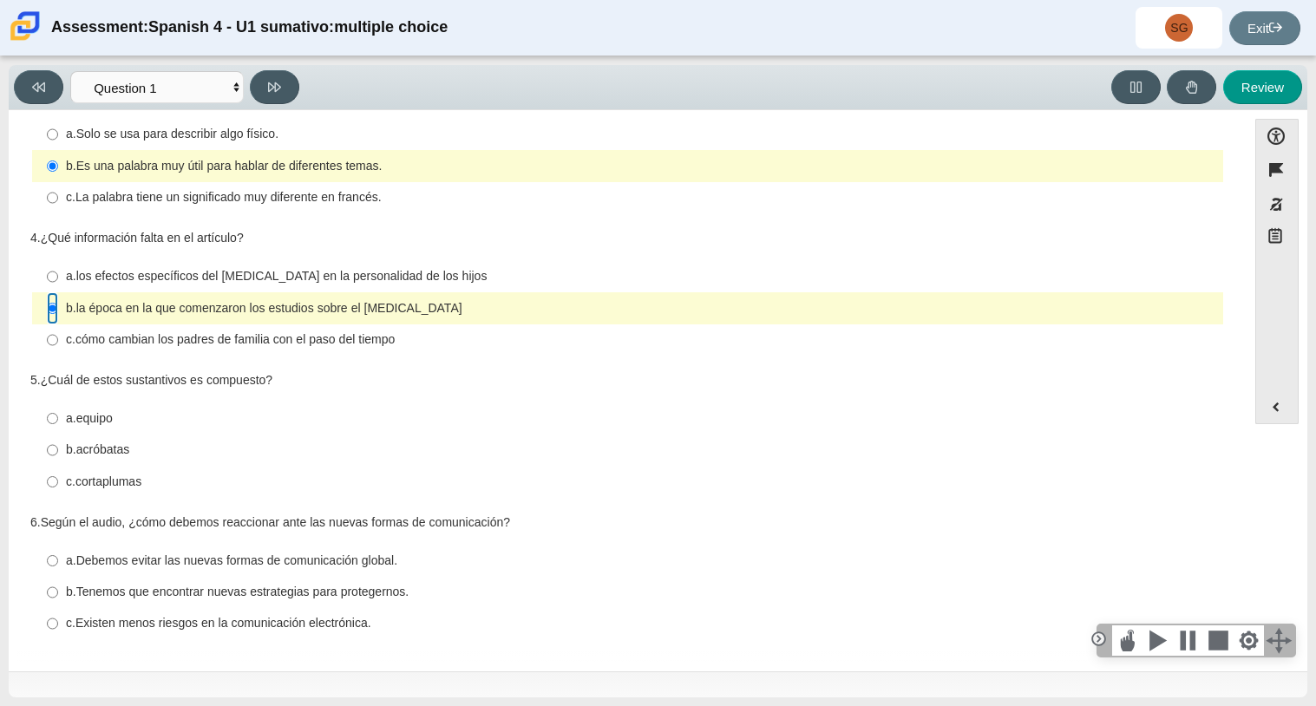
drag, startPoint x: 1235, startPoint y: 415, endPoint x: 1246, endPoint y: 442, distance: 29.6
click at [1258, 463] on div "Accessibility options Close Color scheme Font size Zoom Change the background a…" at bounding box center [657, 389] width 1281 height 541
click at [150, 484] on div "c. cortaplumas" at bounding box center [641, 482] width 1150 height 17
click at [58, 484] on input "c. cortaplumas c. cortaplumas" at bounding box center [52, 481] width 11 height 31
radio input "true"
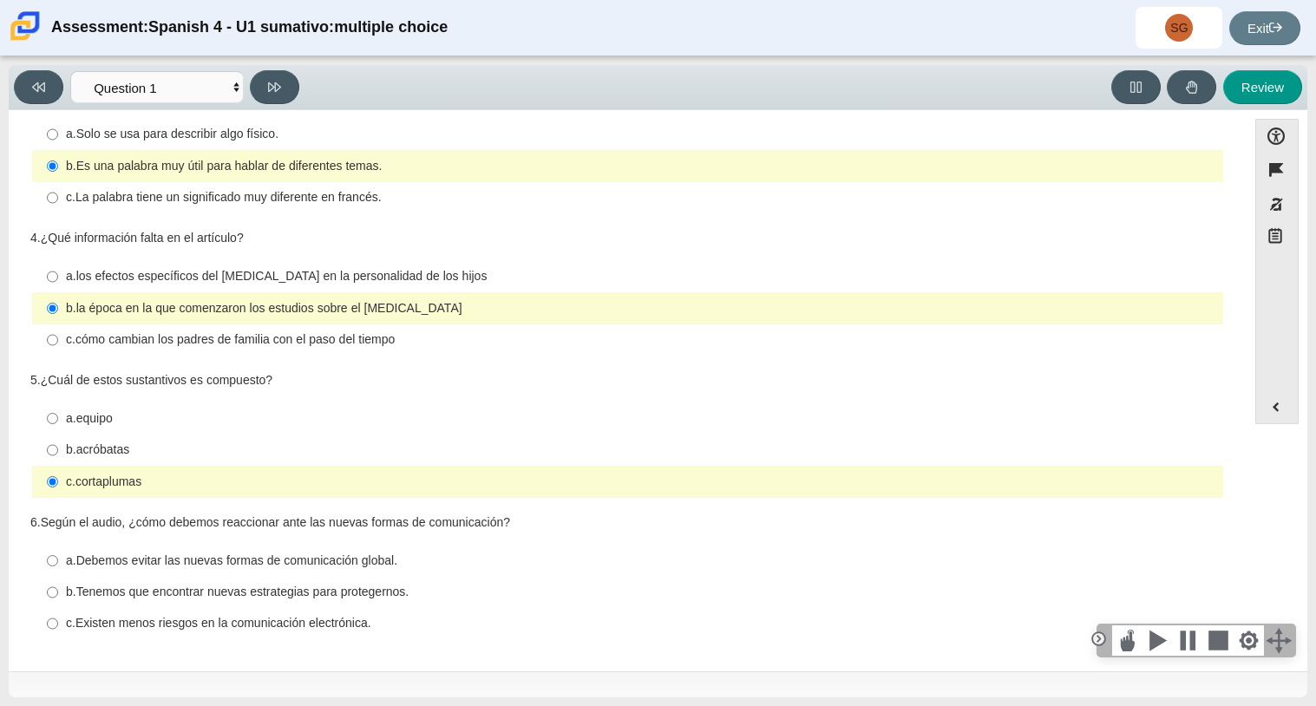
click at [1301, 522] on div "Accessibility options Close Color scheme Font size Zoom Change the background a…" at bounding box center [658, 390] width 1299 height 561
click at [279, 599] on thspan "Tenemos que encontrar nuevas estrategias para protegernos." at bounding box center [242, 592] width 333 height 16
click at [58, 599] on input "b. Tenemos que encontrar nuevas estrategias para protegernos. b. Tenemos que en…" at bounding box center [52, 592] width 11 height 31
radio input "true"
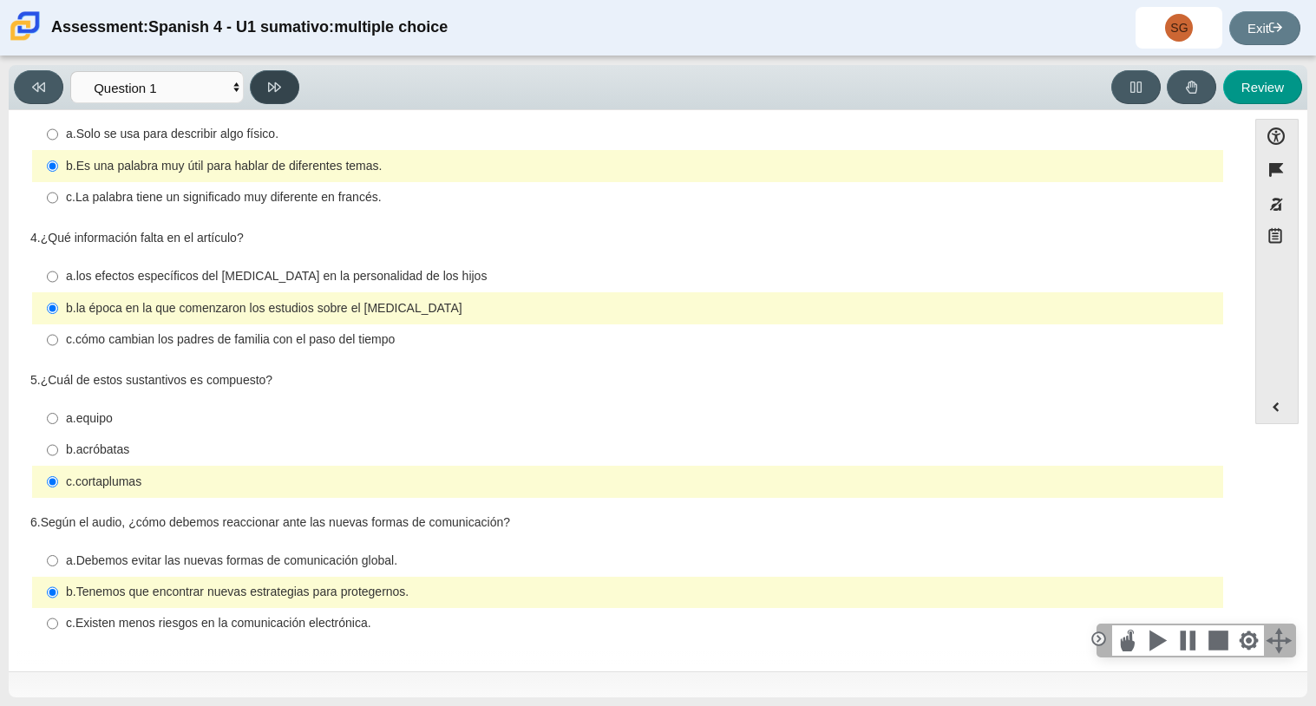
click at [265, 87] on button at bounding box center [274, 87] width 49 height 34
select select "f076714a-6747-478e-936f-d582d2f603d1"
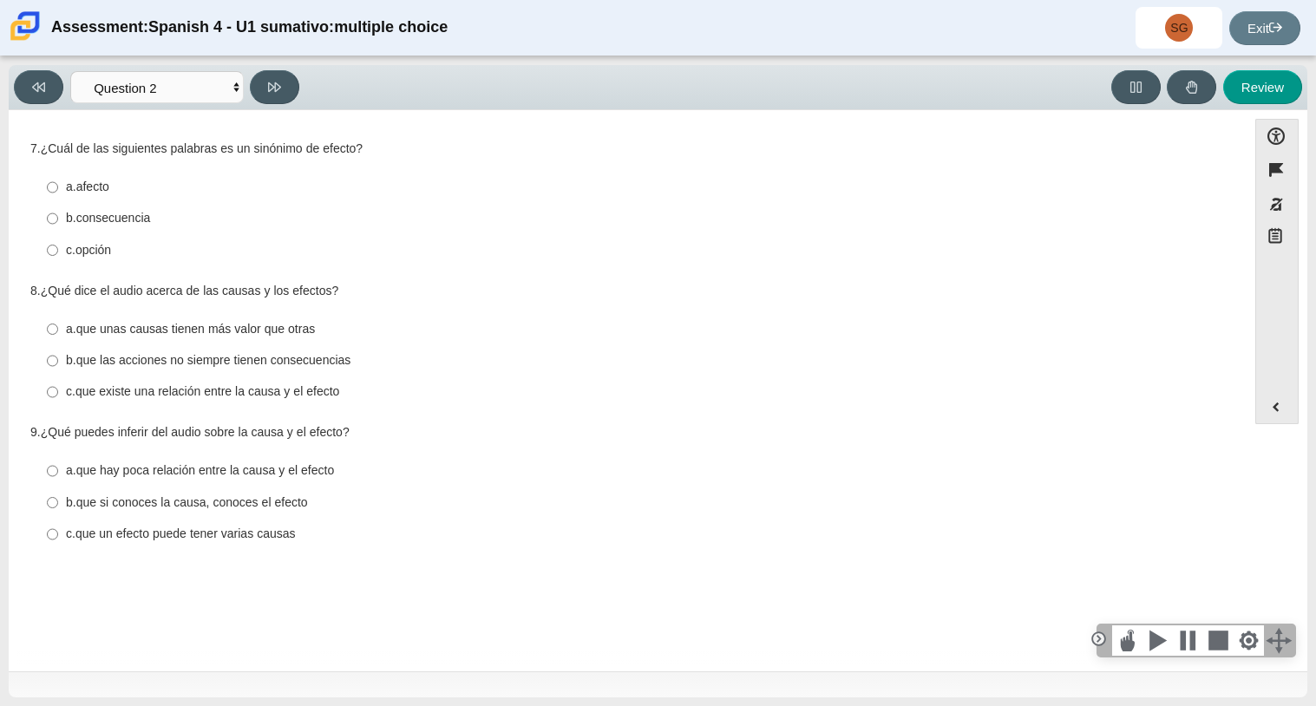
click at [352, 90] on div "Review" at bounding box center [804, 87] width 997 height 34
click at [200, 396] on thspan "que existe una relación entre la causa y el efecto" at bounding box center [207, 391] width 265 height 16
click at [58, 396] on input "c. que existe una relación entre la causa y el efecto c. que existe una relació…" at bounding box center [52, 392] width 11 height 31
radio input "true"
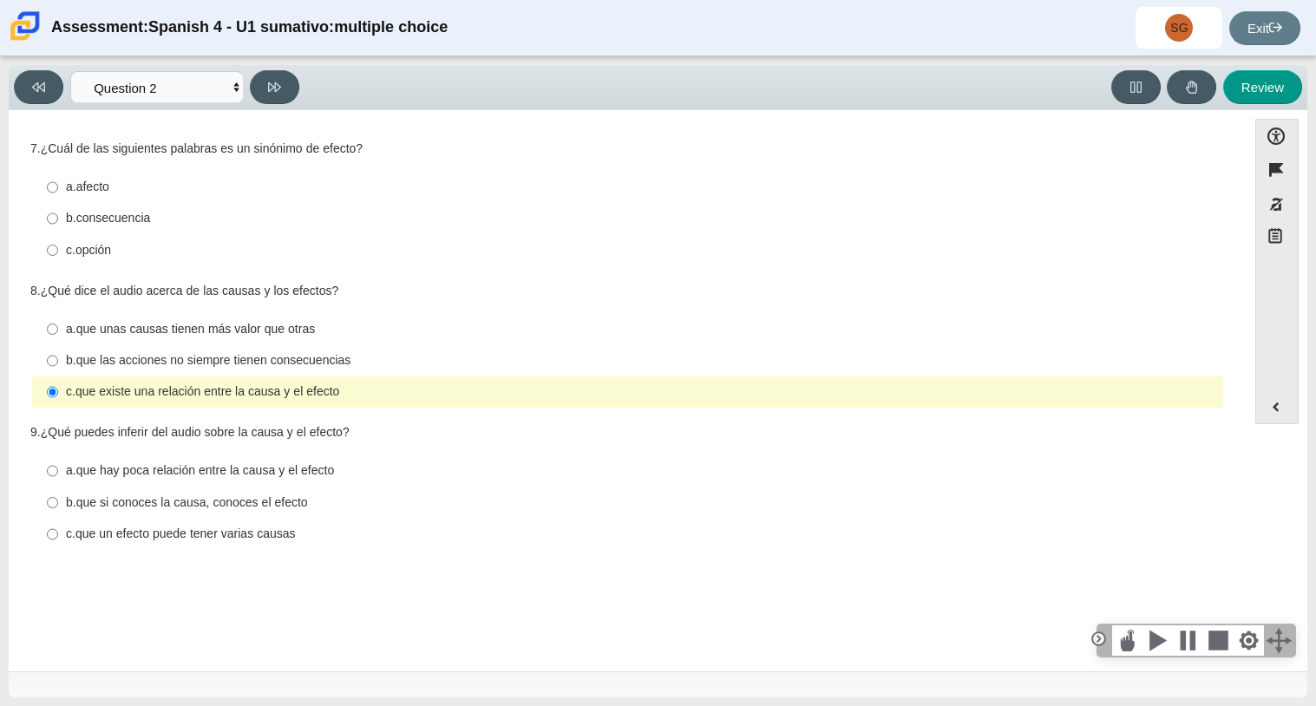
click at [128, 219] on thspan "consecuencia" at bounding box center [113, 218] width 75 height 16
click at [58, 219] on input "b. consecuencia b. consecuencia" at bounding box center [52, 218] width 11 height 31
radio input "true"
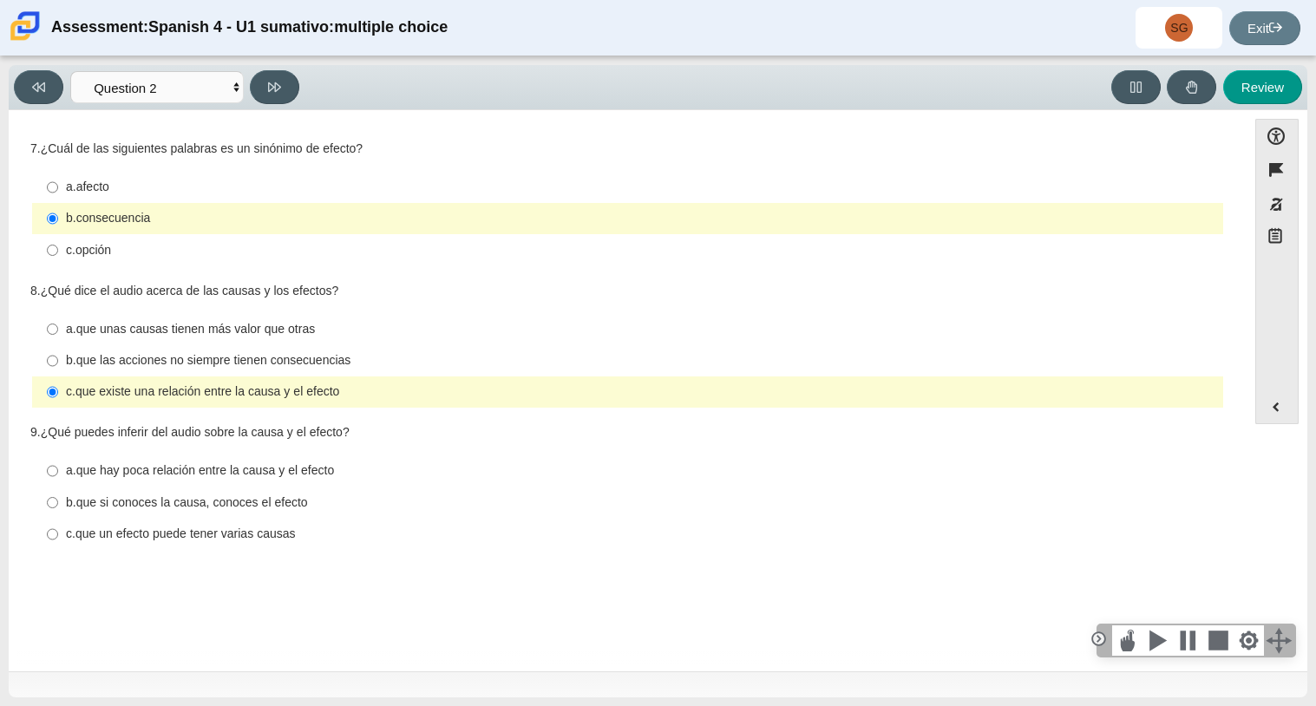
click at [937, 15] on div "Assessment: Spanish 4 - U1 sumativo: multiple choice SG [PERSON_NAME] Student […" at bounding box center [658, 28] width 1316 height 56
click at [337, 364] on thspan "que las acciones no siempre tienen consecuencias" at bounding box center [213, 360] width 275 height 16
click at [58, 364] on input "b. que las acciones no siempre tienen consecuencias b. que las acciones no siem…" at bounding box center [52, 360] width 11 height 31
radio input "true"
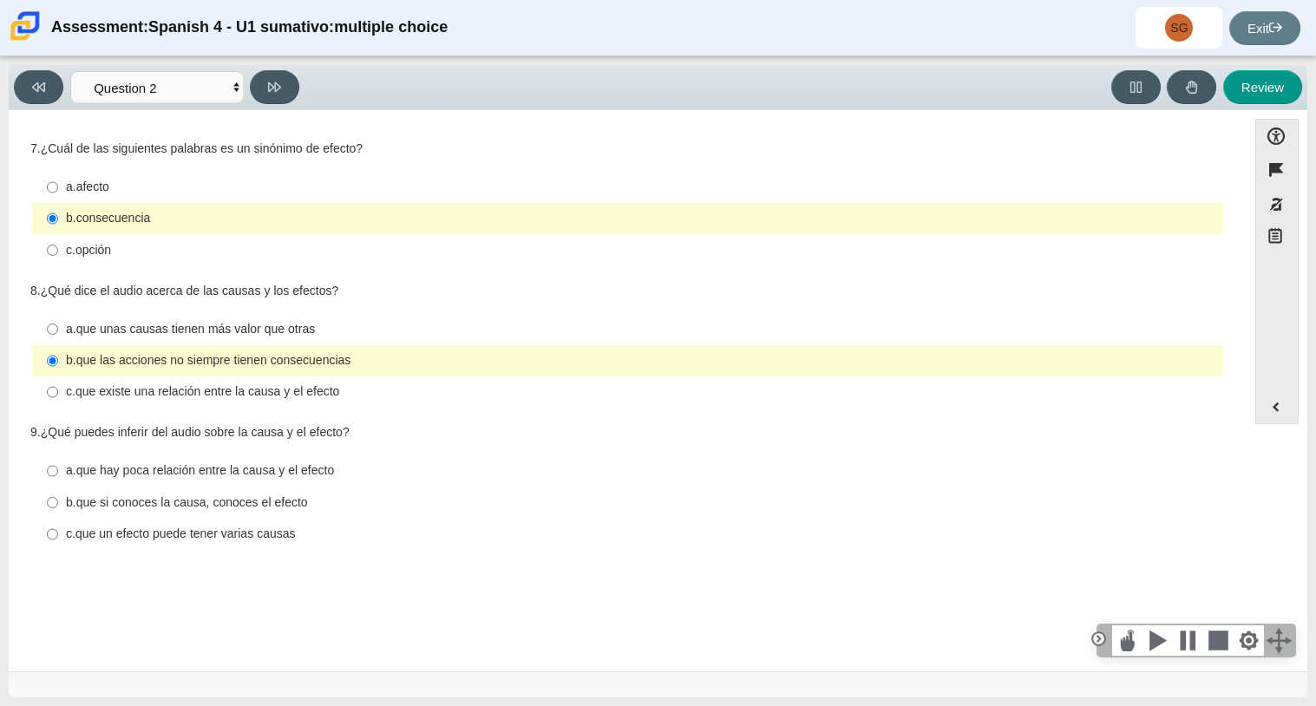
click at [1274, 538] on div "Accessibility options Close Color scheme Font size Zoom Change the background a…" at bounding box center [657, 389] width 1281 height 541
click at [173, 396] on thspan "que existe una relación entre la causa y el efecto" at bounding box center [207, 391] width 265 height 16
click at [58, 396] on input "c. que existe una relación entre la causa y el efecto c. que existe una relació…" at bounding box center [52, 392] width 11 height 31
radio input "true"
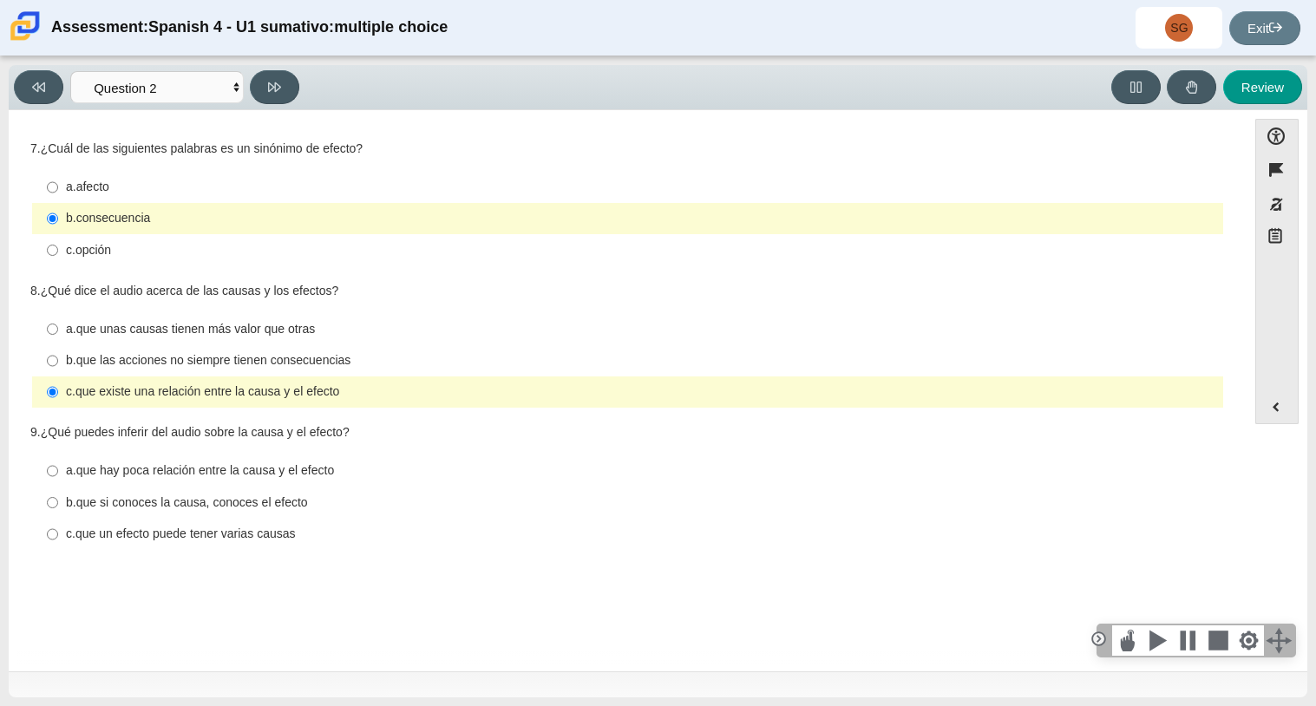
click at [175, 475] on thspan "que hay poca relación entre la causa y el efecto" at bounding box center [205, 470] width 259 height 16
click at [58, 475] on input "a. que hay poca relación entre la causa y el efecto a. que hay poca relación en…" at bounding box center [52, 470] width 11 height 31
radio input "true"
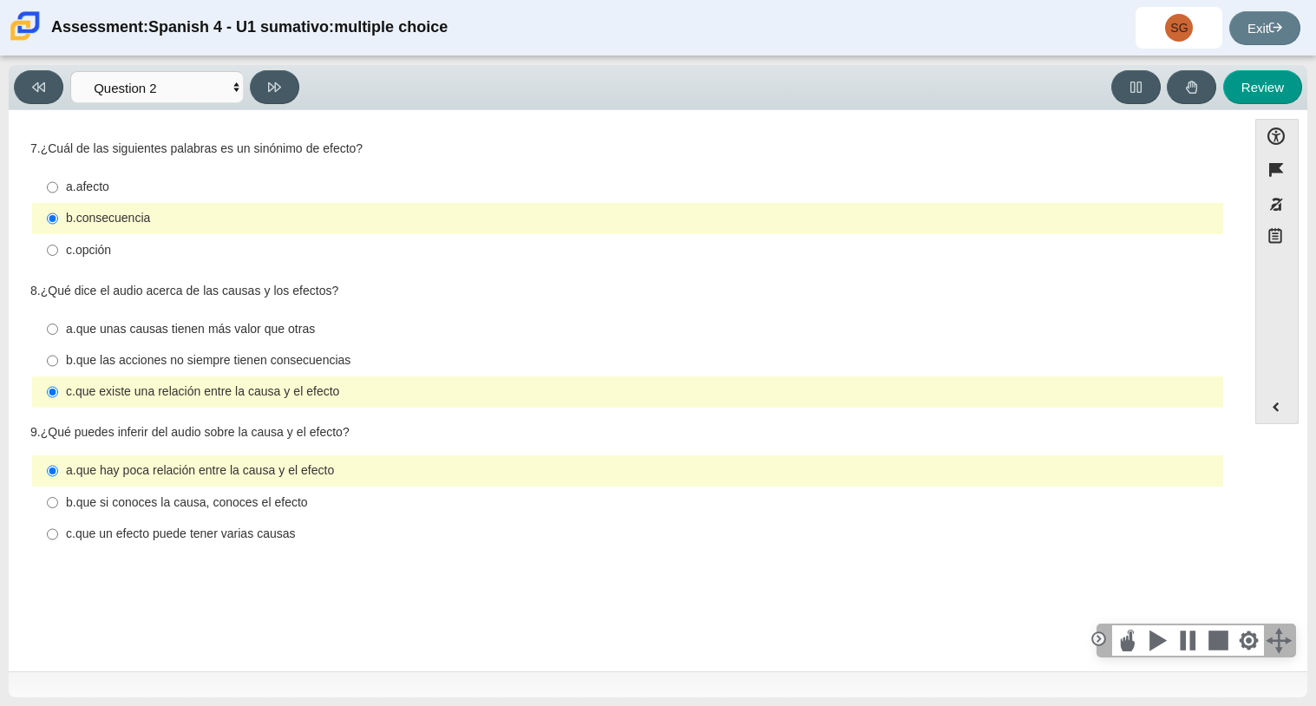
click at [146, 541] on thspan "que un efecto puede tener varias causas" at bounding box center [185, 534] width 220 height 16
click at [58, 543] on input "c. que un efecto puede tener varias causas c. que un efecto puede tener varias …" at bounding box center [52, 534] width 11 height 31
radio input "true"
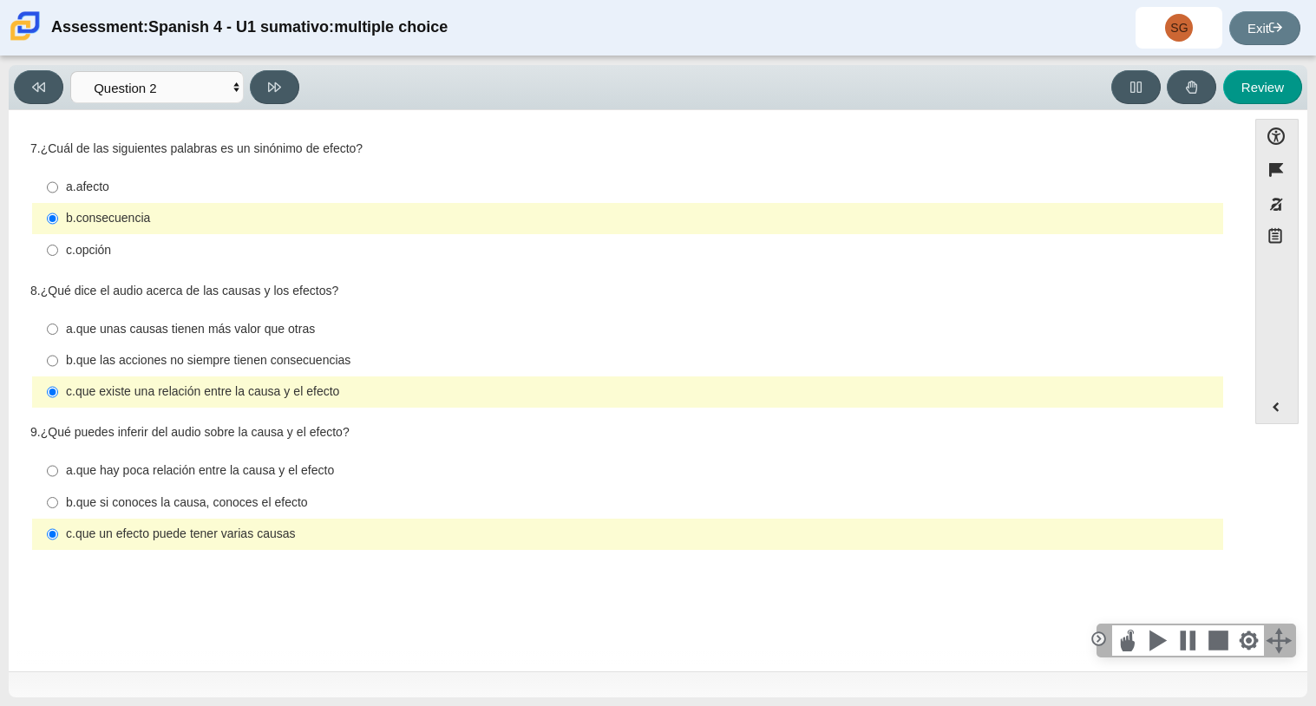
click at [381, 597] on div "Question 1 7. ¿Cuál de las siguientes palabras es un sinónimo de efecto? Respon…" at bounding box center [627, 393] width 1221 height 541
click at [272, 91] on icon at bounding box center [274, 87] width 13 height 13
select select "955d698b-f94a-4dc0-b255-03112f50ff9e"
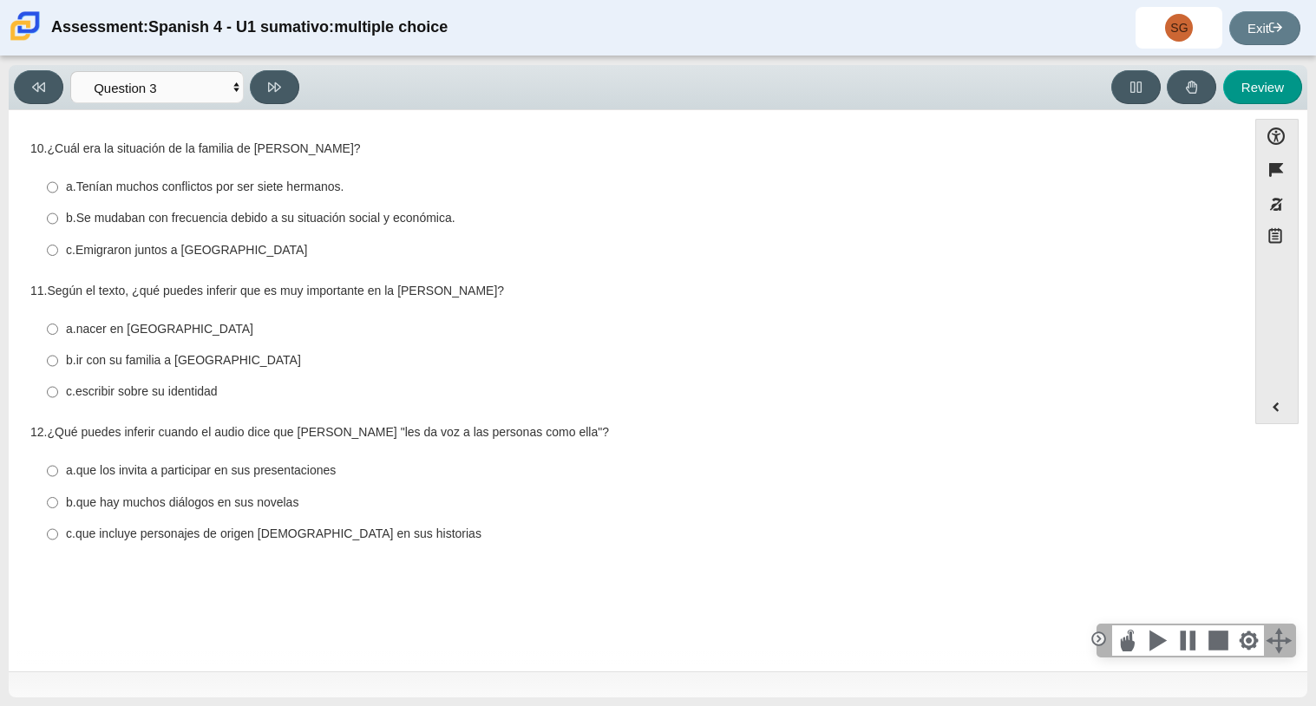
click at [414, 93] on div "Review" at bounding box center [804, 87] width 997 height 34
click at [360, 214] on thspan "Se mudaban con frecuencia debido a su situación social y económica." at bounding box center [265, 218] width 379 height 16
click at [58, 214] on input "b. Se mudaban con frecuencia debido a su situación social y económica. b. Se mu…" at bounding box center [52, 218] width 11 height 31
radio input "true"
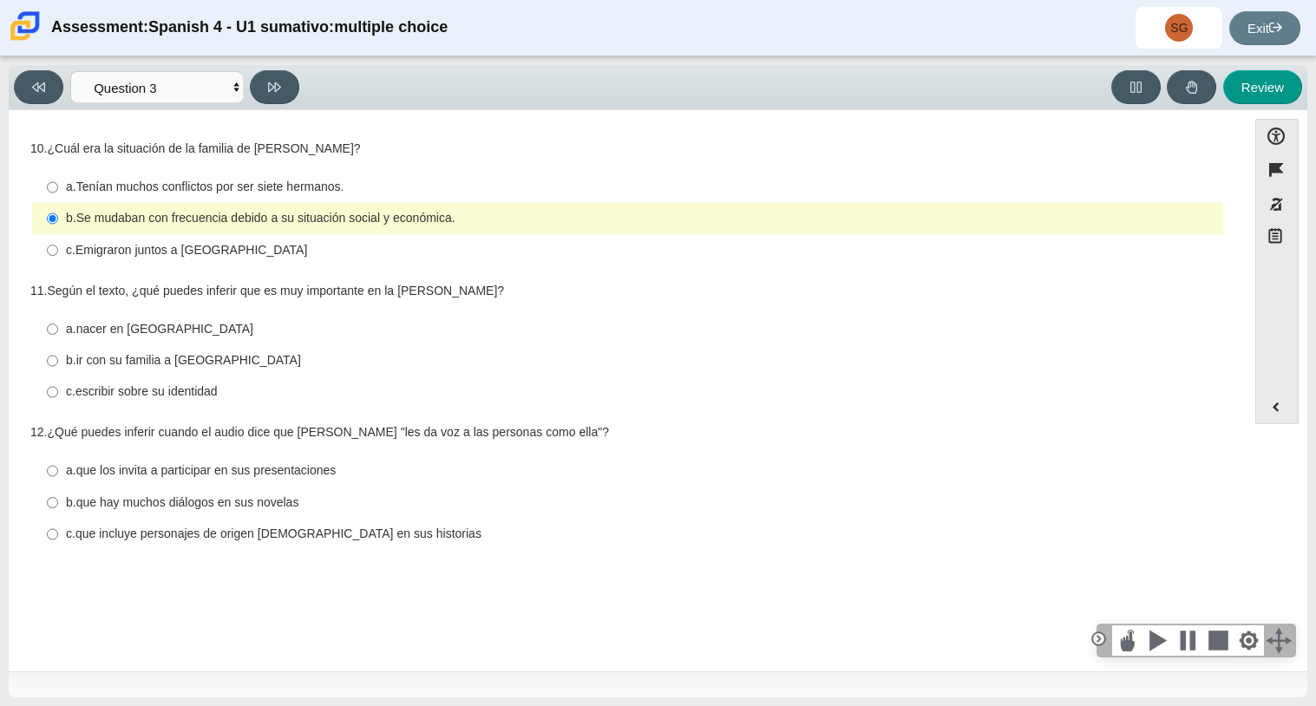
click at [302, 297] on thspan "Según el texto, ¿qué puedes inferir que es muy importante en la [PERSON_NAME]?" at bounding box center [275, 291] width 457 height 16
click at [214, 390] on thspan "escribir sobre su identidad" at bounding box center [146, 391] width 142 height 16
click at [58, 390] on input "c. escribir sobre su identidad c. escribir sobre su identidad" at bounding box center [52, 392] width 11 height 31
radio input "true"
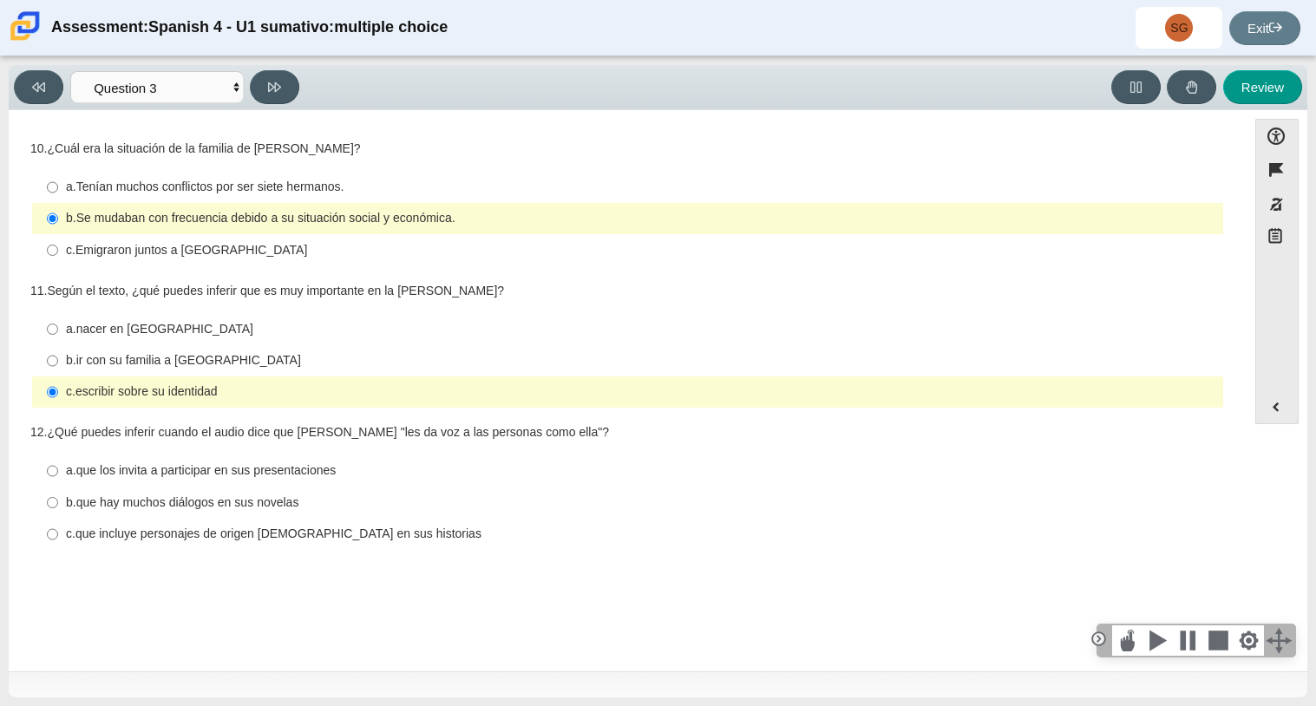
click at [237, 427] on thspan "¿Qué puedes inferir cuando el audio dice que [PERSON_NAME] "les da voz a las pe…" at bounding box center [328, 432] width 562 height 16
click at [200, 531] on thspan "que incluye personajes de origen [DEMOGRAPHIC_DATA] en sus historias" at bounding box center [278, 534] width 406 height 16
click at [58, 531] on input "c. que incluye personajes de origen [DEMOGRAPHIC_DATA] en sus historias c. que …" at bounding box center [52, 534] width 11 height 31
radio input "true"
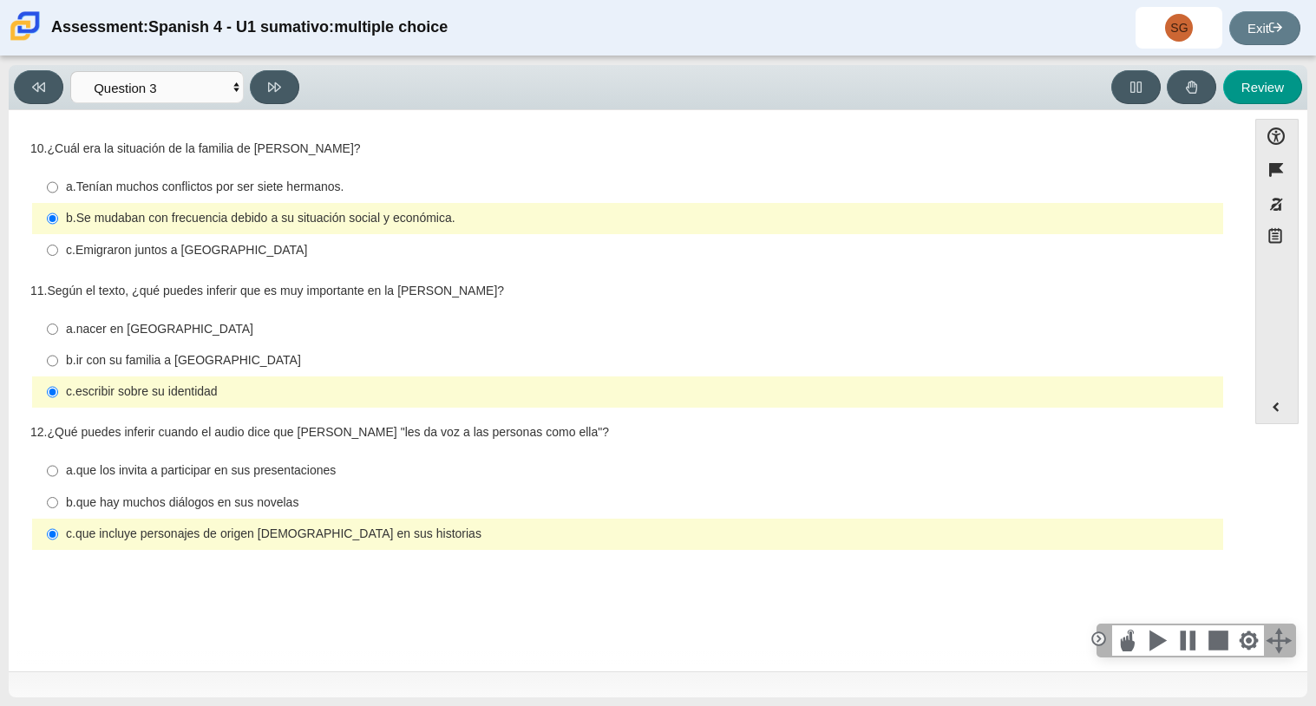
click at [253, 608] on div "Question 1 10. ¿Cuál era la situación de la familia de [PERSON_NAME]? Responses…" at bounding box center [627, 393] width 1221 height 541
click at [462, 86] on div "Review" at bounding box center [804, 87] width 997 height 34
click at [167, 355] on thspan "ir con su familia a [GEOGRAPHIC_DATA]" at bounding box center [188, 360] width 225 height 16
click at [58, 355] on input "b. ir con su familia a [GEOGRAPHIC_DATA] b. ir con su familia a [GEOGRAPHIC_DAT…" at bounding box center [52, 360] width 11 height 31
radio input "true"
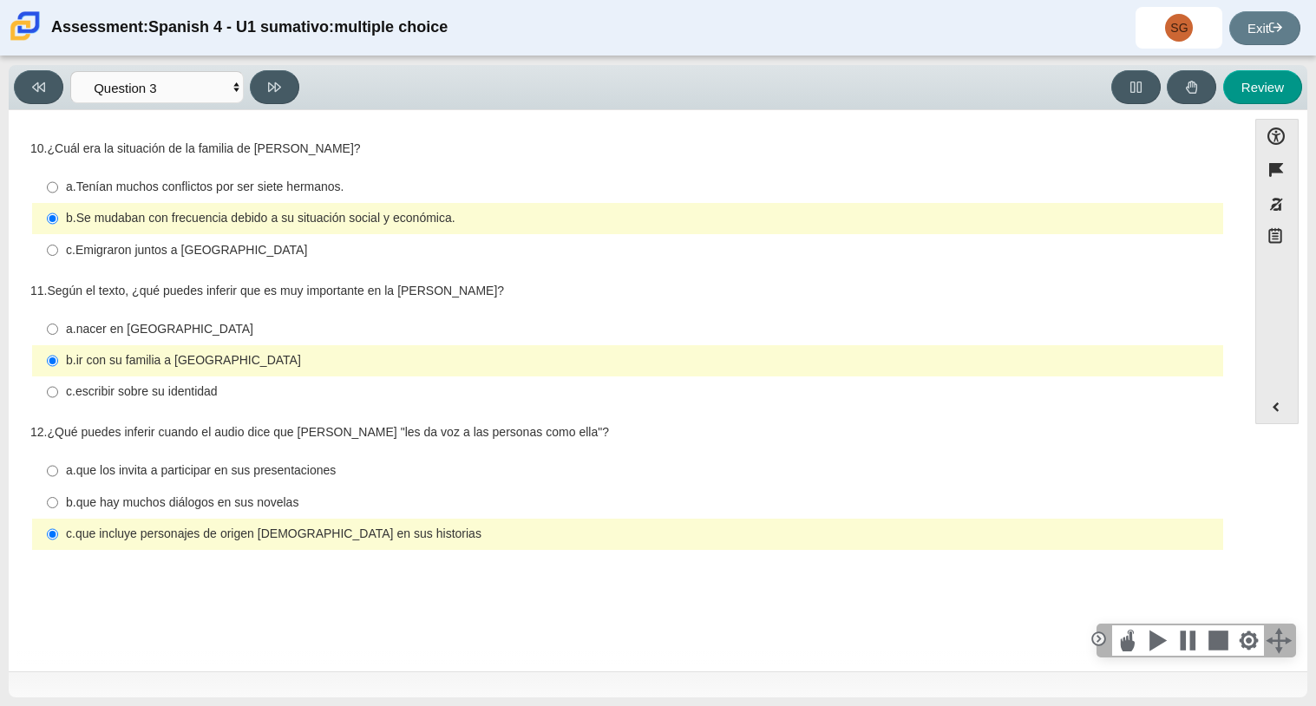
click at [213, 324] on thspan "nacer en [GEOGRAPHIC_DATA]" at bounding box center [164, 329] width 177 height 16
click at [58, 324] on input "a. nacer en [GEOGRAPHIC_DATA] a. nacer en [GEOGRAPHIC_DATA]" at bounding box center [52, 328] width 11 height 31
radio input "true"
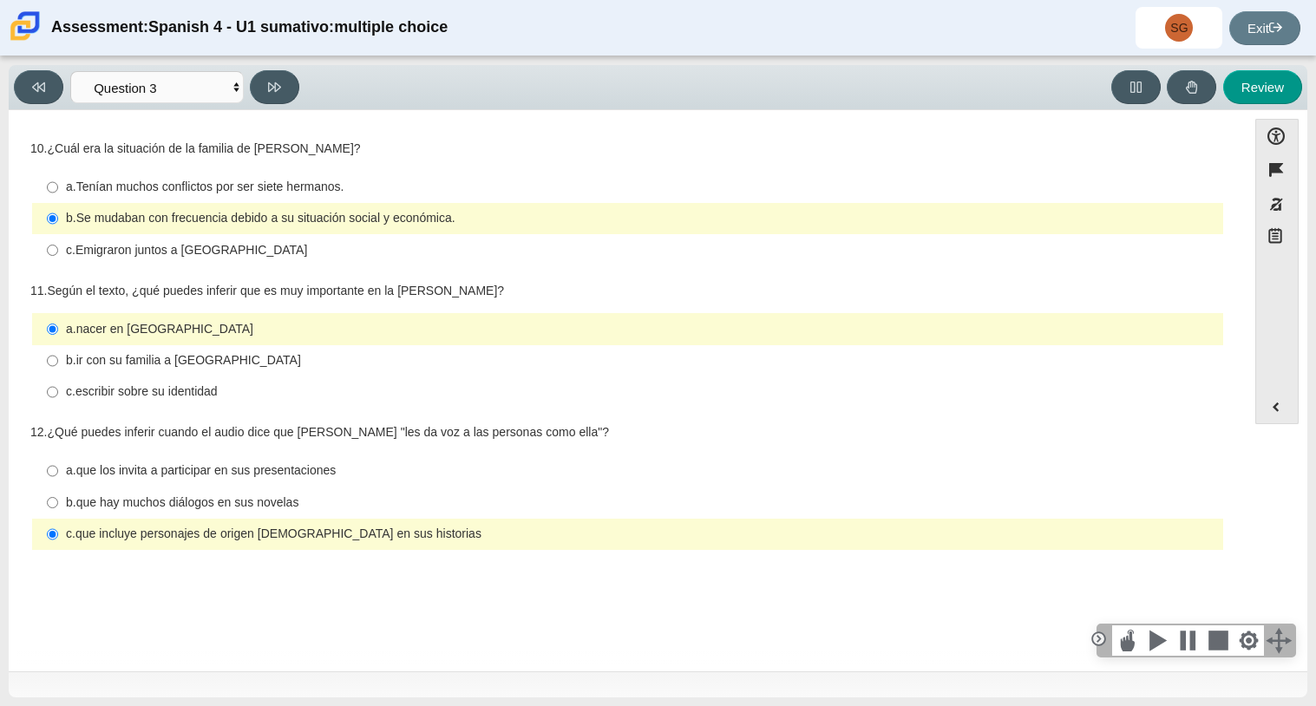
click at [162, 390] on thspan "escribir sobre su identidad" at bounding box center [146, 391] width 142 height 16
click at [58, 390] on input "c. escribir sobre su identidad c. escribir sobre su identidad" at bounding box center [52, 392] width 11 height 31
radio input "true"
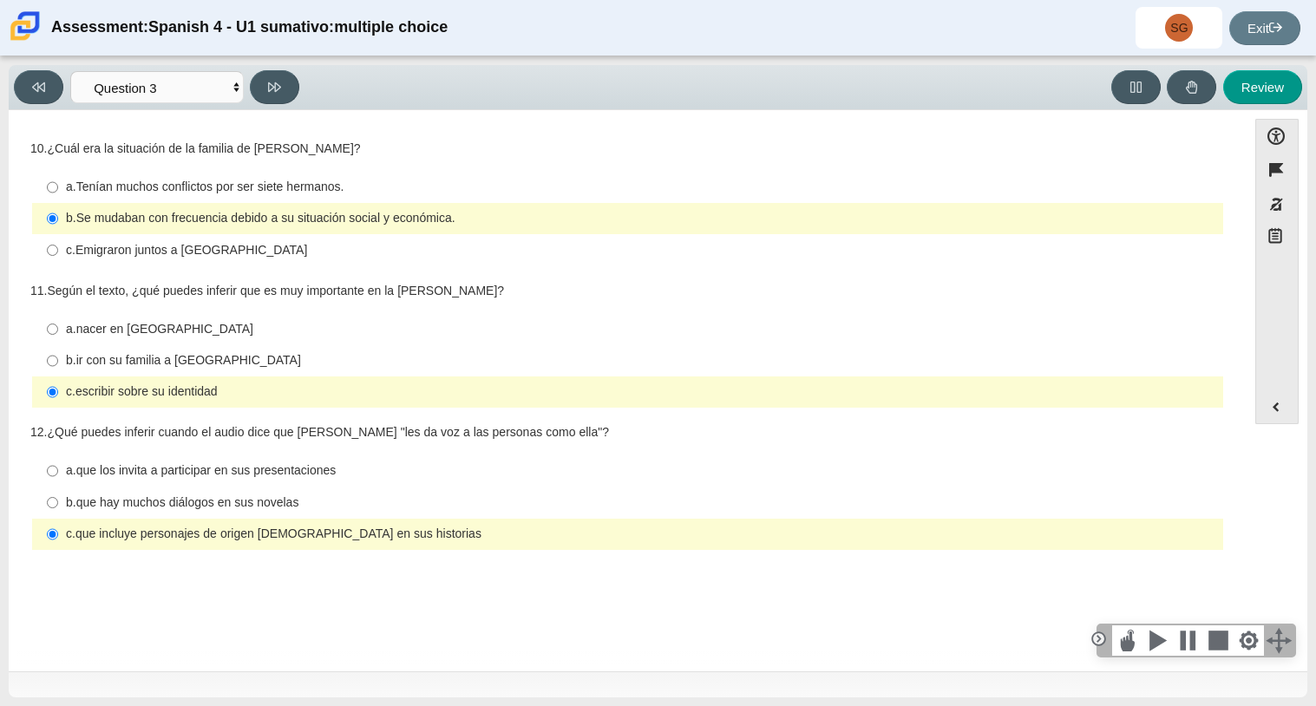
click at [241, 422] on div "12. ¿Qué puedes inferir cuando el audio dice que [PERSON_NAME] "les da voz a la…" at bounding box center [627, 486] width 1195 height 132
click at [266, 73] on button at bounding box center [274, 87] width 49 height 34
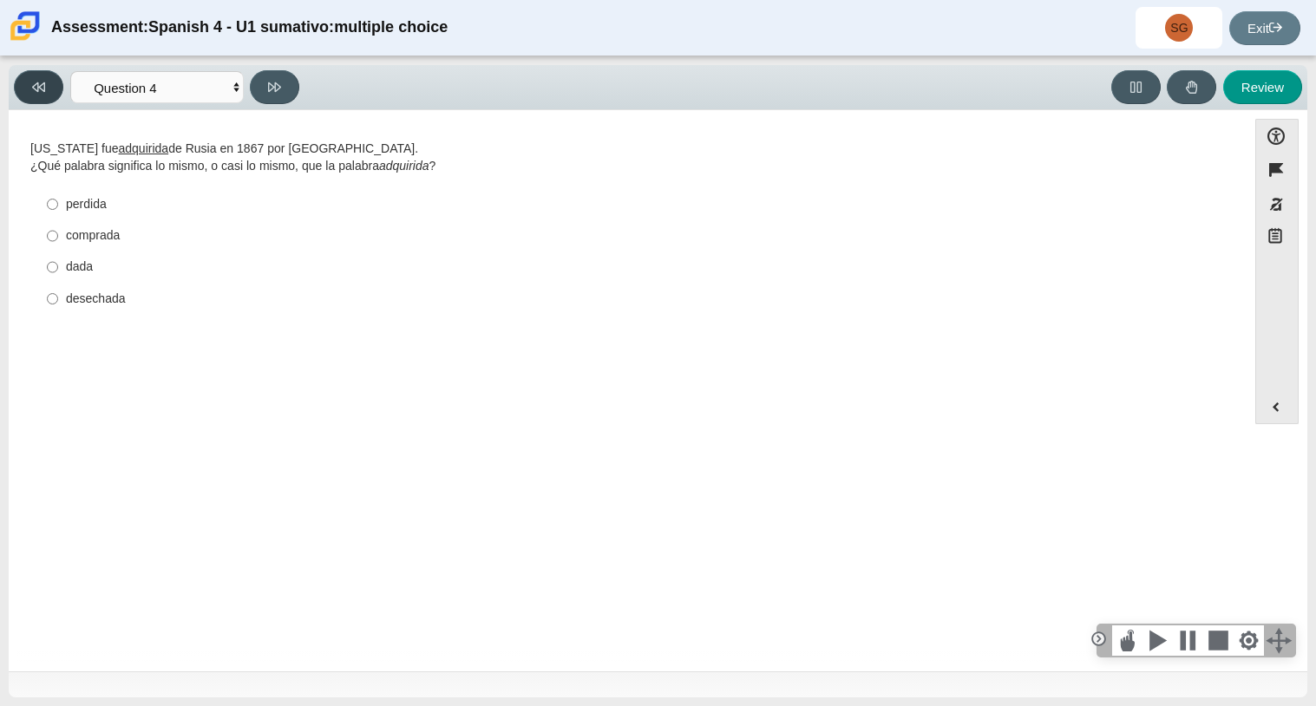
click at [35, 72] on button at bounding box center [38, 87] width 49 height 34
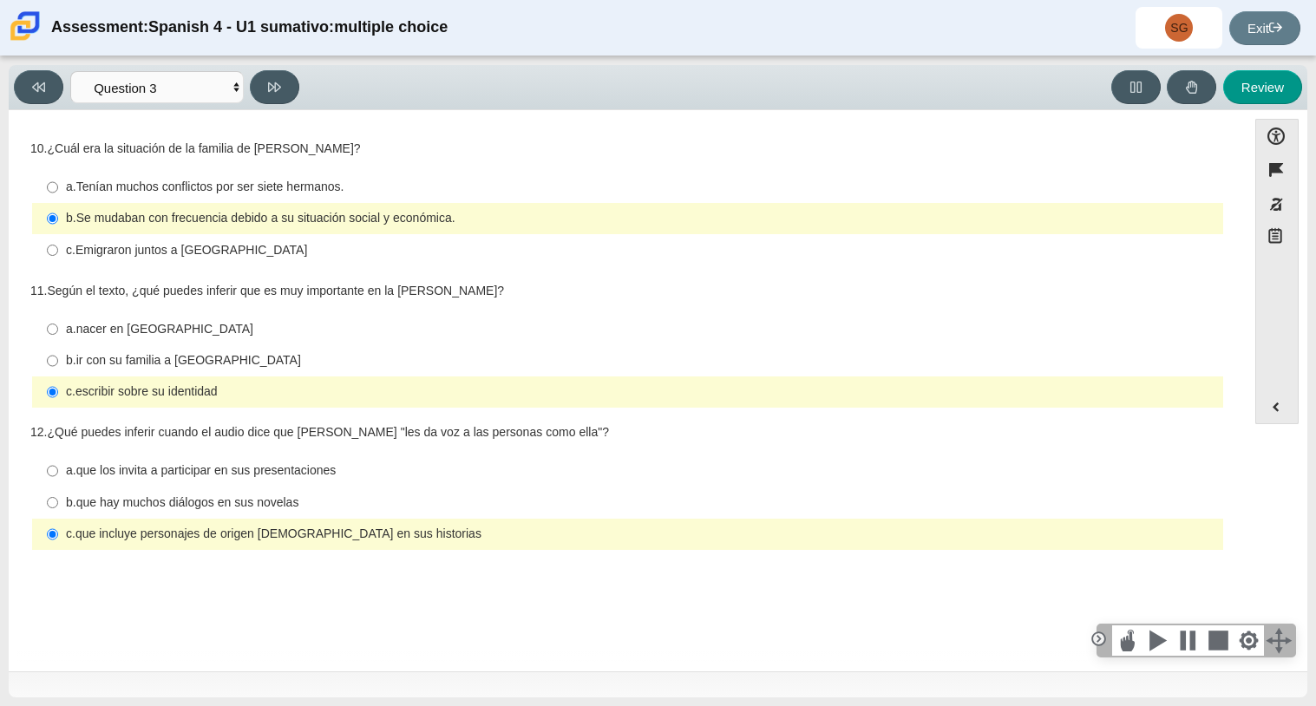
click at [335, 80] on div "Review" at bounding box center [804, 87] width 997 height 34
click at [285, 83] on button at bounding box center [274, 87] width 49 height 34
select select "390cf710-00ed-41bc-9fa6-d48920198324"
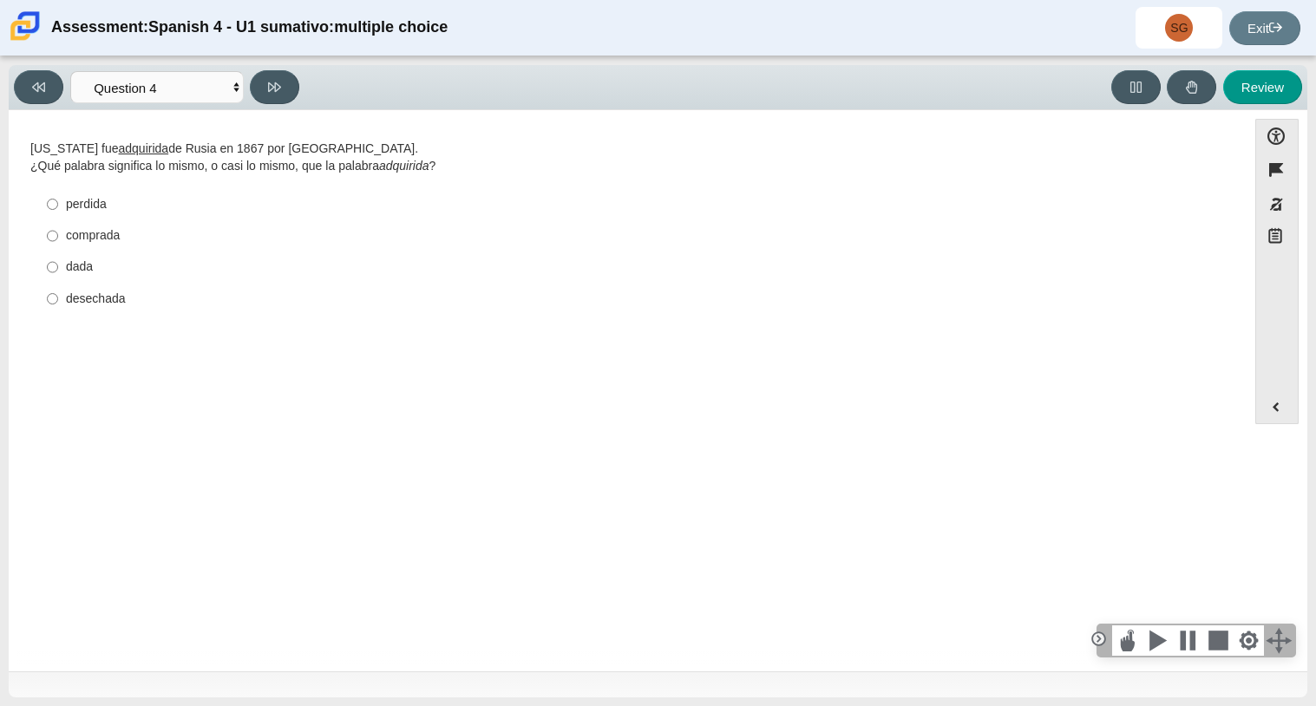
click at [337, 75] on div "Review" at bounding box center [804, 87] width 997 height 34
click at [101, 206] on div "perdida" at bounding box center [641, 204] width 1150 height 17
click at [58, 206] on input "perdida perdida" at bounding box center [52, 203] width 11 height 31
radio input "true"
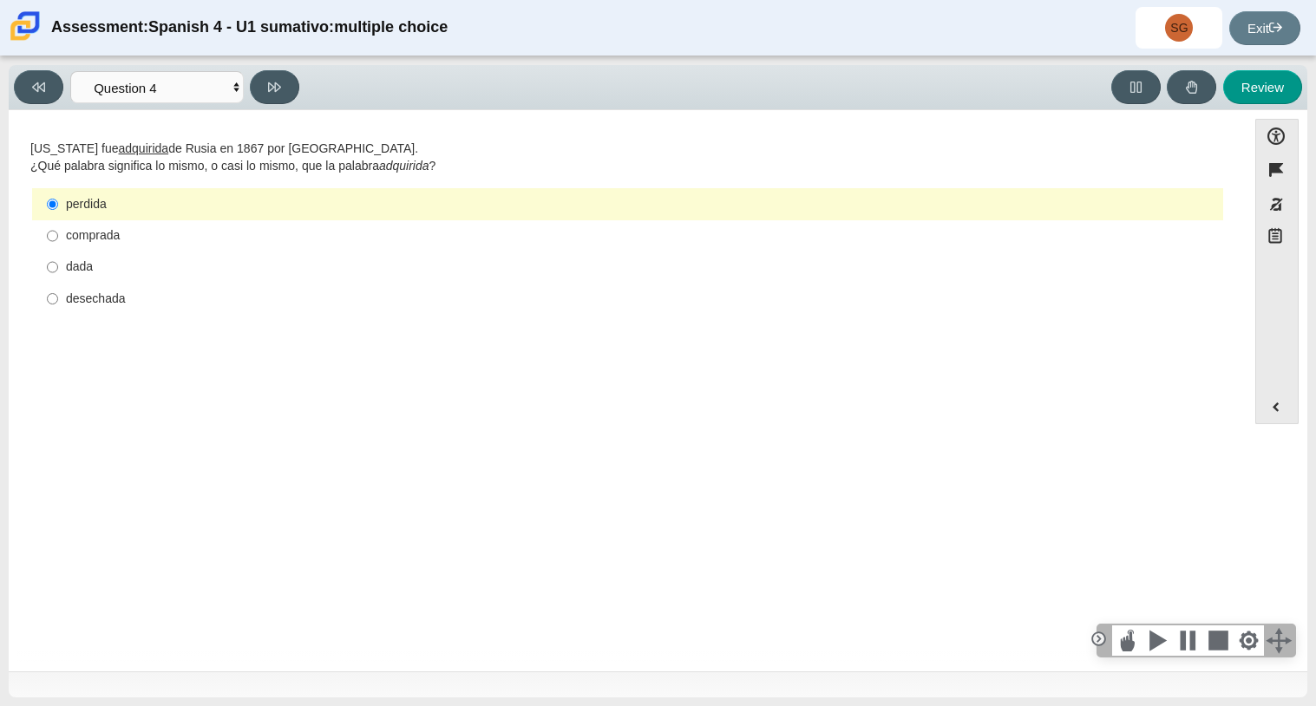
click at [110, 242] on div "comprada" at bounding box center [641, 235] width 1150 height 17
click at [58, 242] on input "comprada comprada" at bounding box center [52, 235] width 11 height 31
radio input "true"
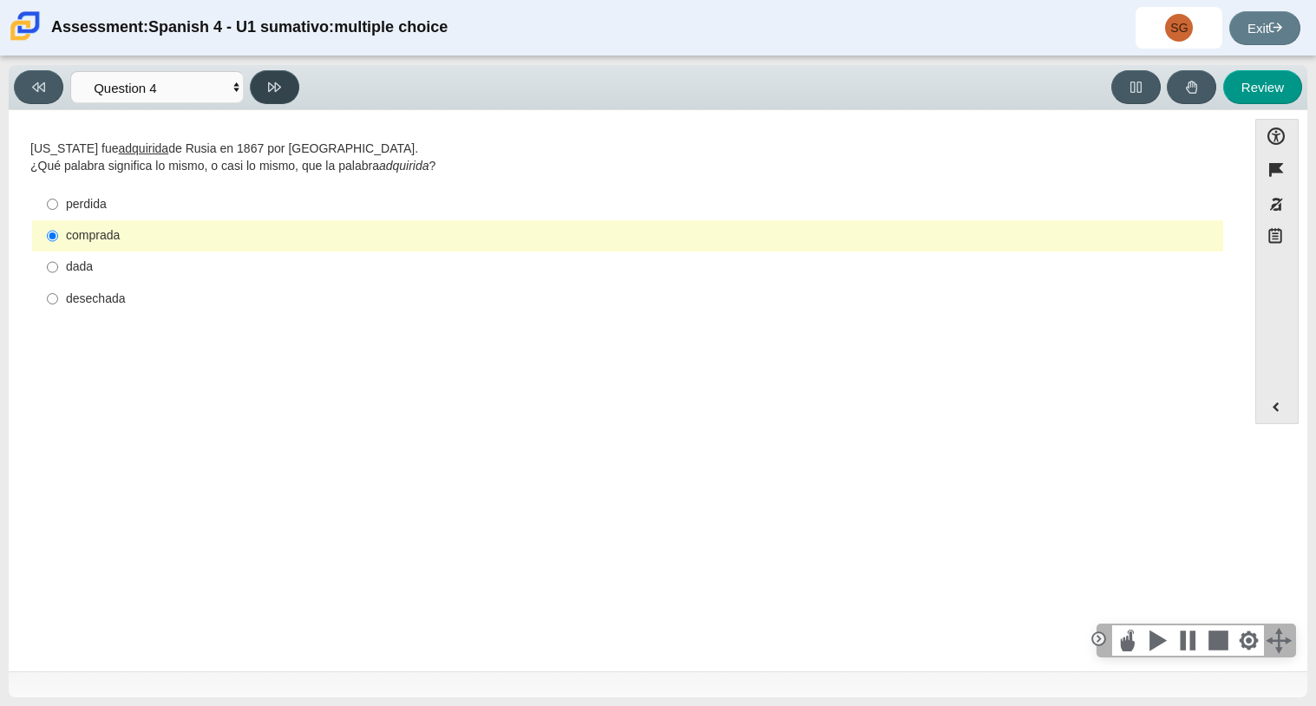
click at [259, 93] on button at bounding box center [274, 87] width 49 height 34
select select "de5bc71e-117a-4bdd-886d-d95d03d193af"
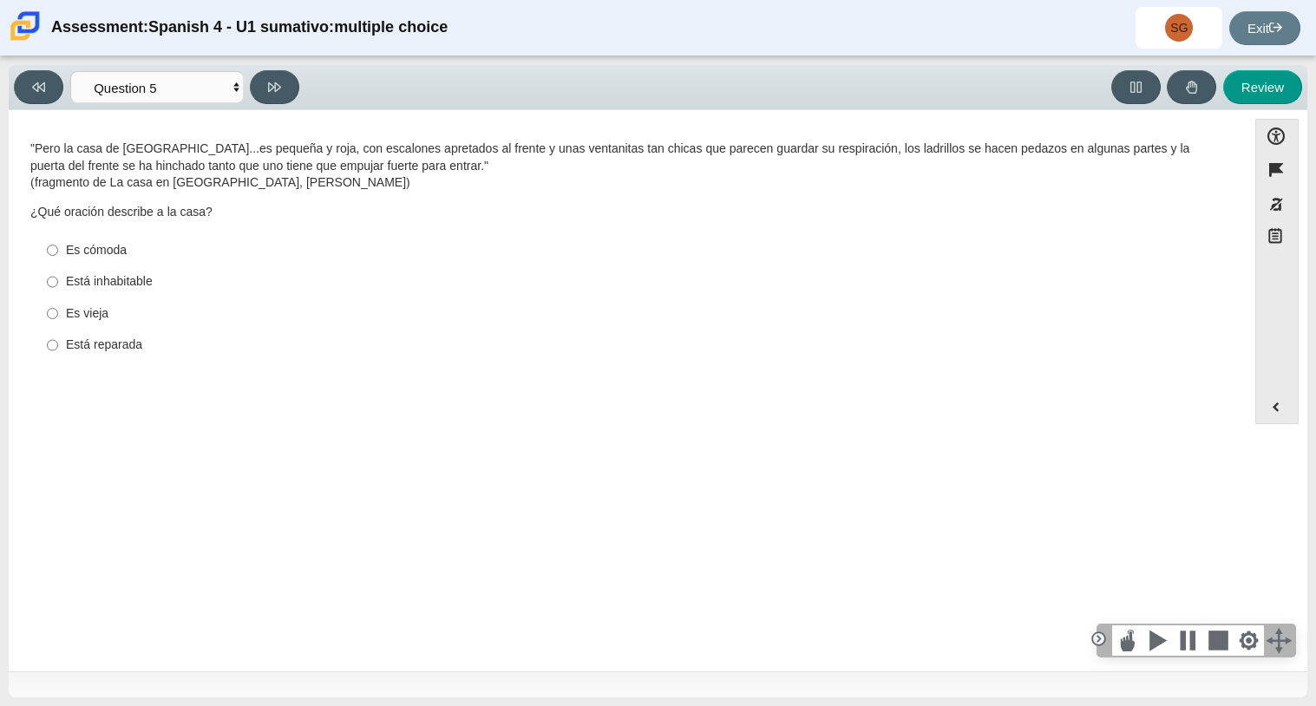
click at [184, 136] on div ""Pero la casa de [GEOGRAPHIC_DATA]. . . es pequeña y roja, con escalones apreta…" at bounding box center [627, 249] width 1195 height 226
click at [91, 312] on div "Es vieja" at bounding box center [641, 313] width 1150 height 17
click at [58, 312] on input "Es vieja Es vieja" at bounding box center [52, 313] width 11 height 31
radio input "true"
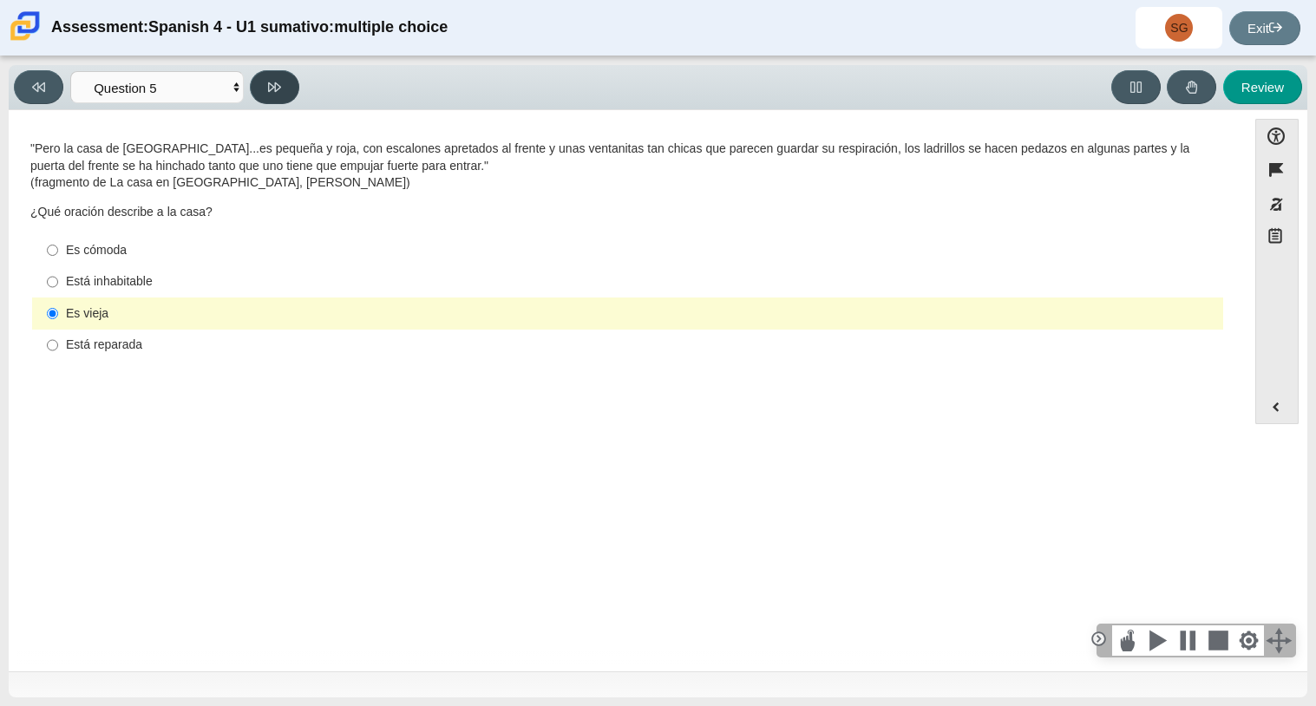
click at [276, 93] on icon at bounding box center [274, 87] width 13 height 13
select select "ad9780d8-5edb-414e-87ea-0bcd5a75287a"
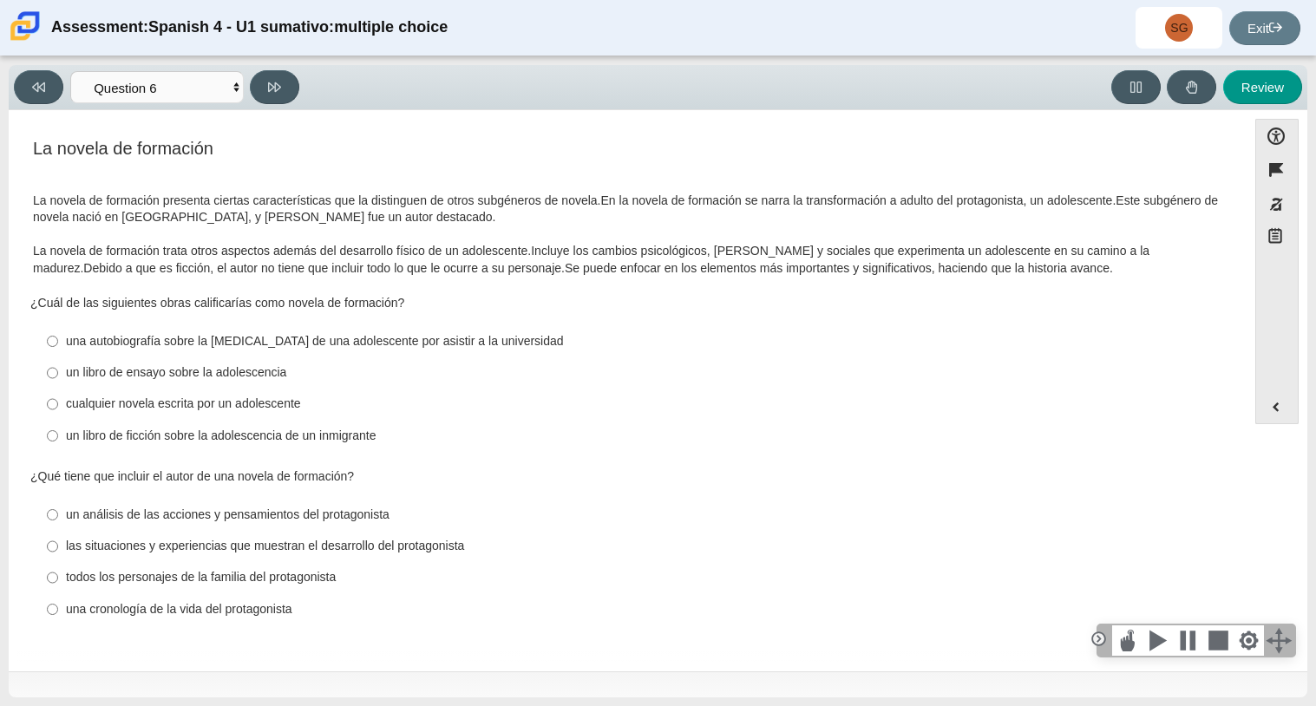
click at [383, 154] on h3 "La novela de formación" at bounding box center [627, 148] width 1189 height 19
click at [174, 373] on div "un libro de ensayo sobre la adolescencia" at bounding box center [641, 372] width 1150 height 17
click at [58, 373] on input "un libro de ensayo sobre la adolescencia un libro de ensayo sobre la adolescenc…" at bounding box center [52, 372] width 11 height 31
radio input "true"
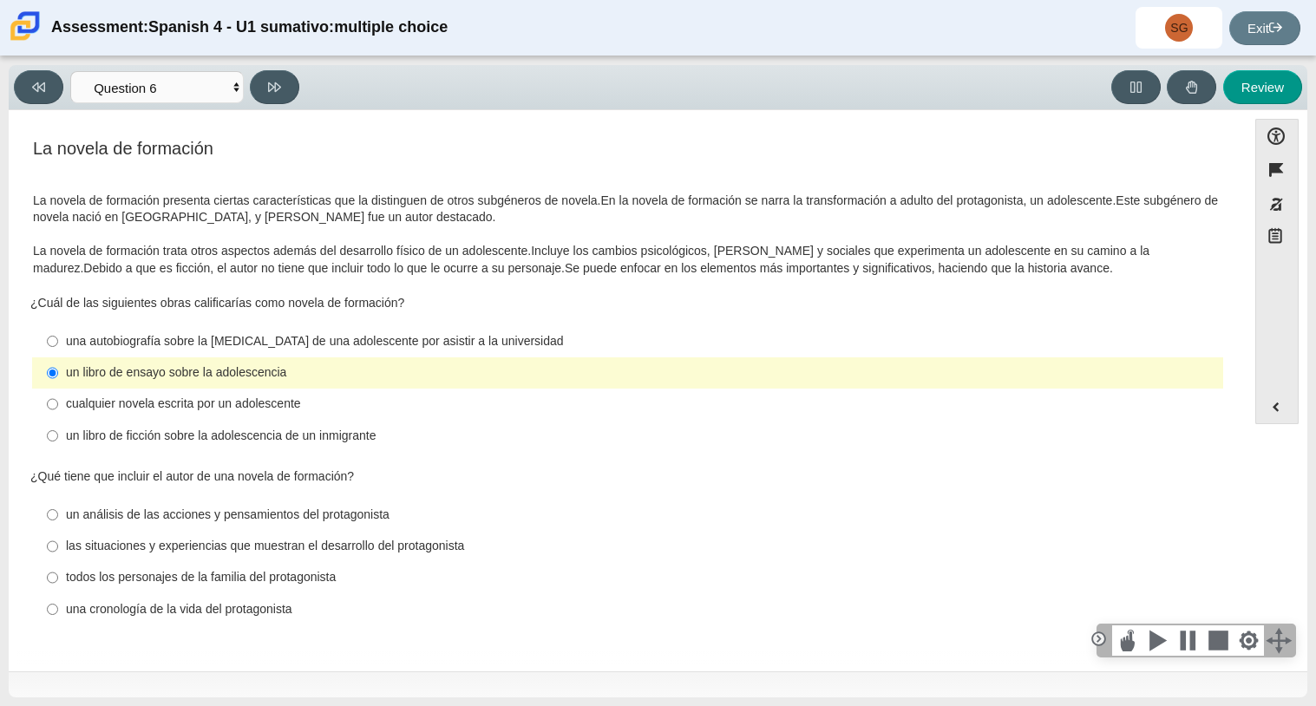
click at [1294, 472] on div "Accessibility options Close Color scheme Font size Zoom Change the background a…" at bounding box center [657, 389] width 1281 height 541
click at [177, 541] on div "las situaciones y experiencias que muestran el desarrollo del protagonista" at bounding box center [641, 546] width 1150 height 17
click at [58, 541] on input "las situaciones y experiencias que muestran el desarrollo del protagonista las …" at bounding box center [52, 546] width 11 height 31
radio input "true"
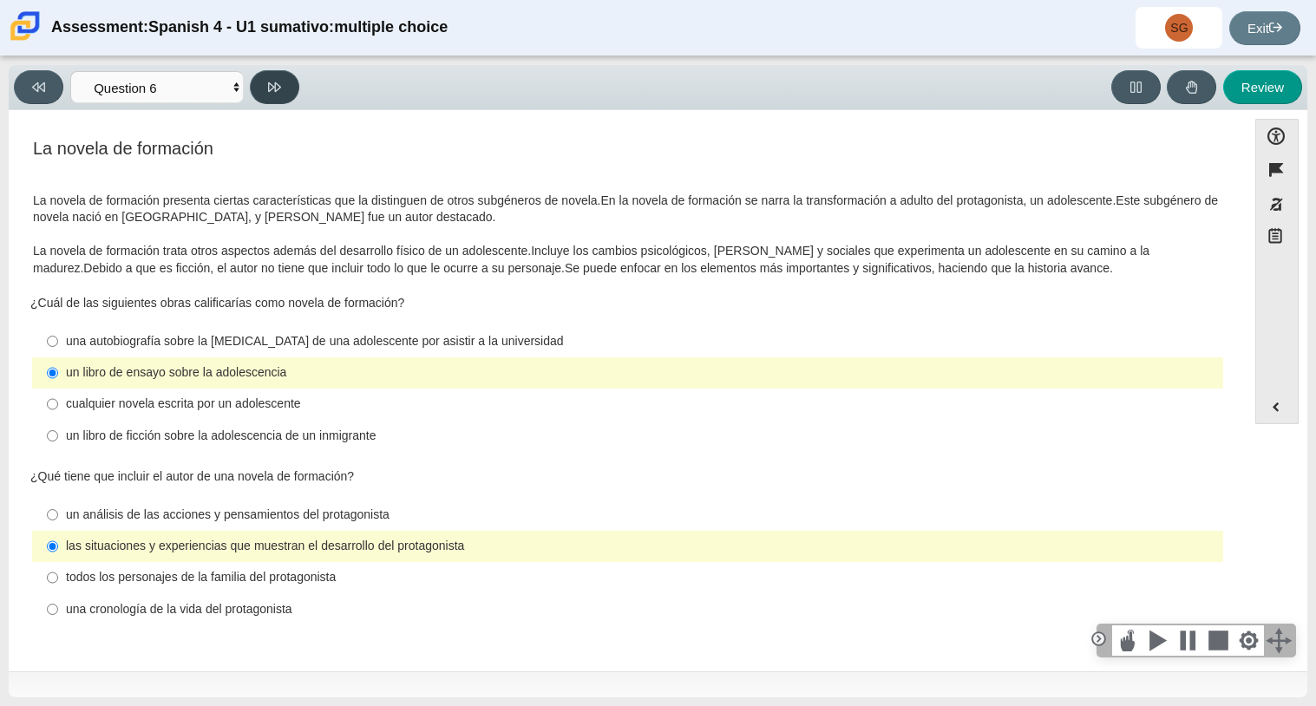
click at [272, 94] on button at bounding box center [274, 87] width 49 height 34
select select "6168cc92-63b6-45d3-a929-0b9cba560165"
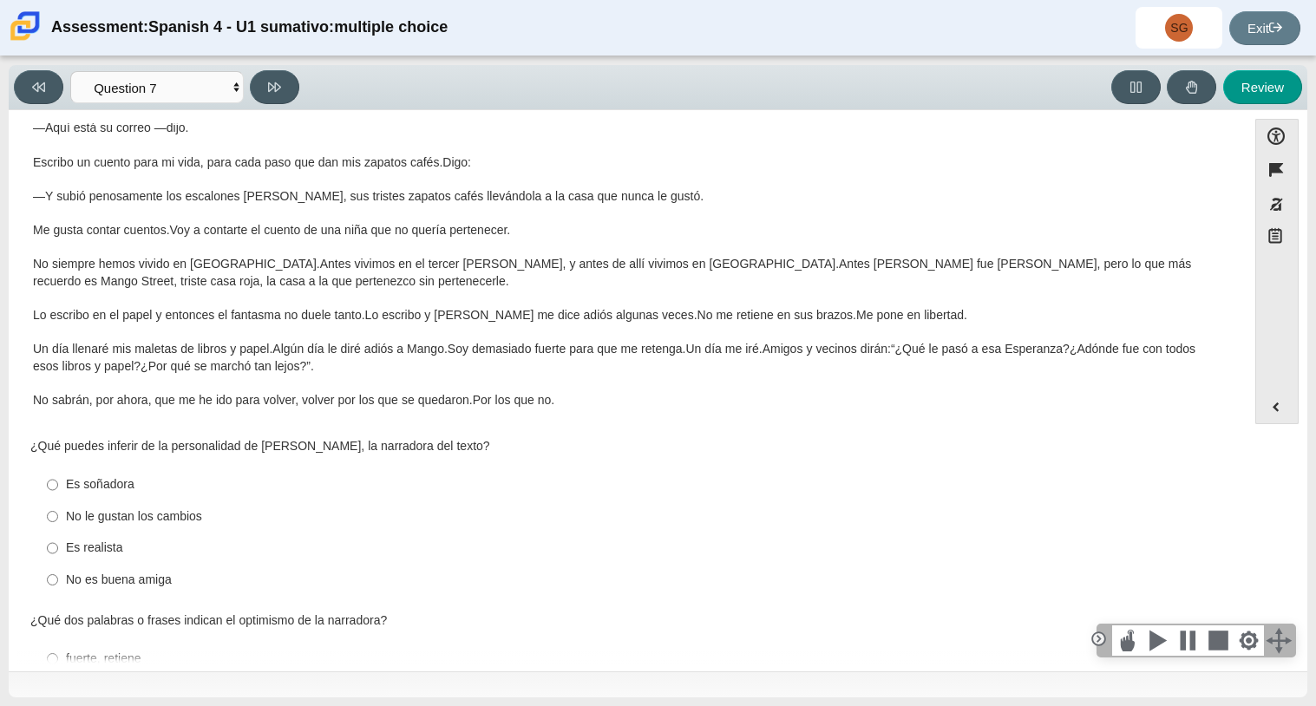
scroll to position [140, 0]
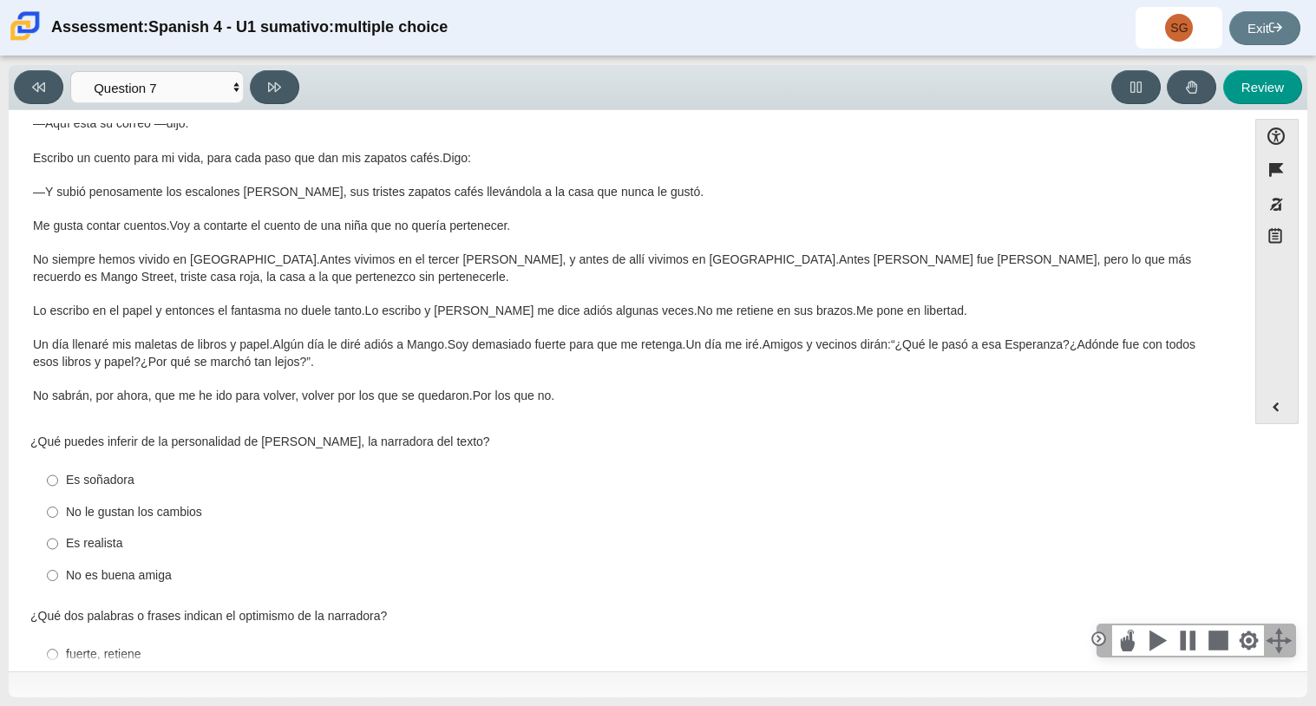
click at [73, 477] on div "Es soñadora" at bounding box center [641, 480] width 1150 height 17
click at [58, 477] on input "Es soñadora Es soñadora" at bounding box center [52, 480] width 11 height 31
radio input "true"
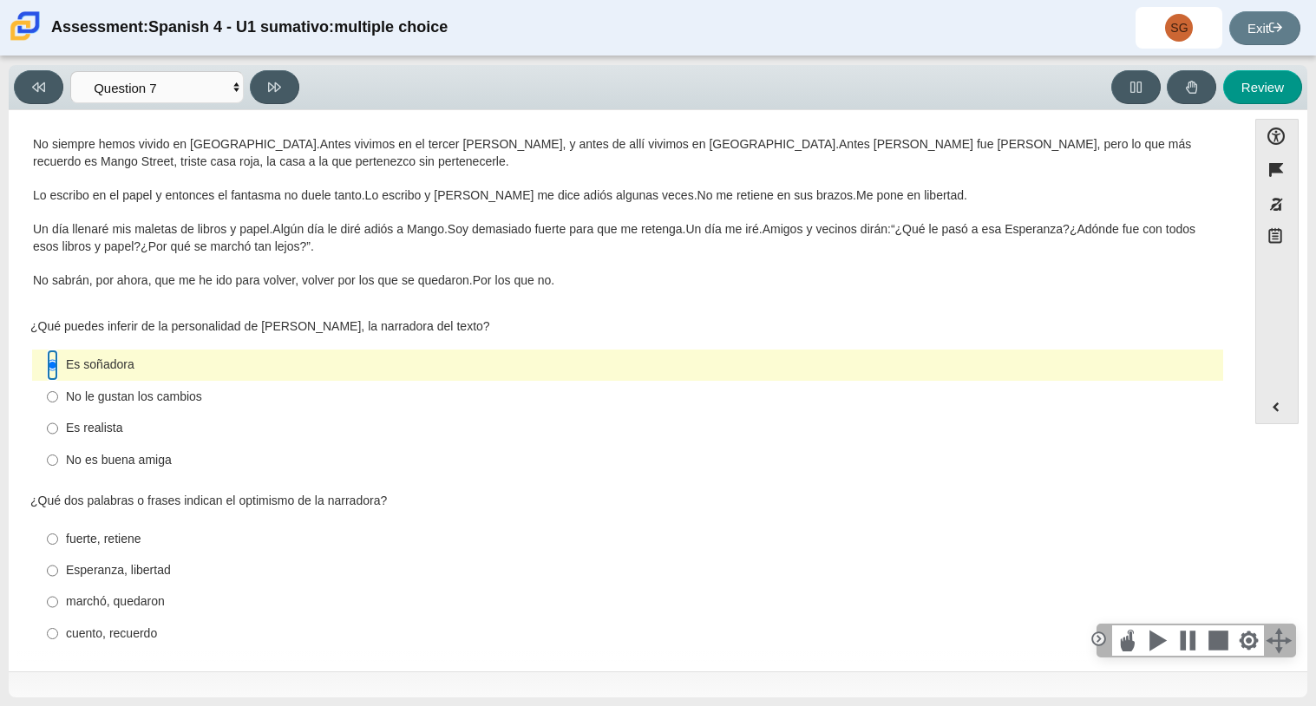
scroll to position [323, 0]
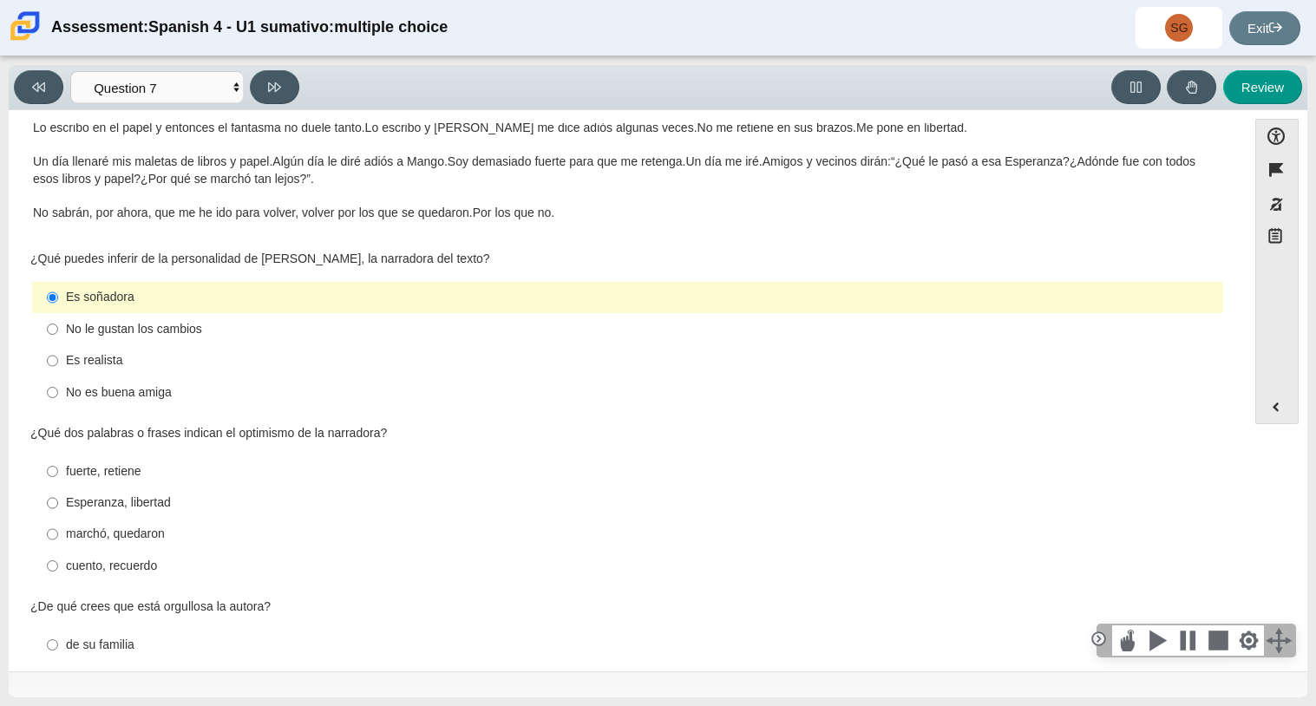
click at [120, 574] on div "cuento, recuerdo" at bounding box center [641, 566] width 1150 height 17
click at [58, 574] on input "cuento, recuerdo cuento, recuerdo" at bounding box center [52, 565] width 11 height 31
radio input "true"
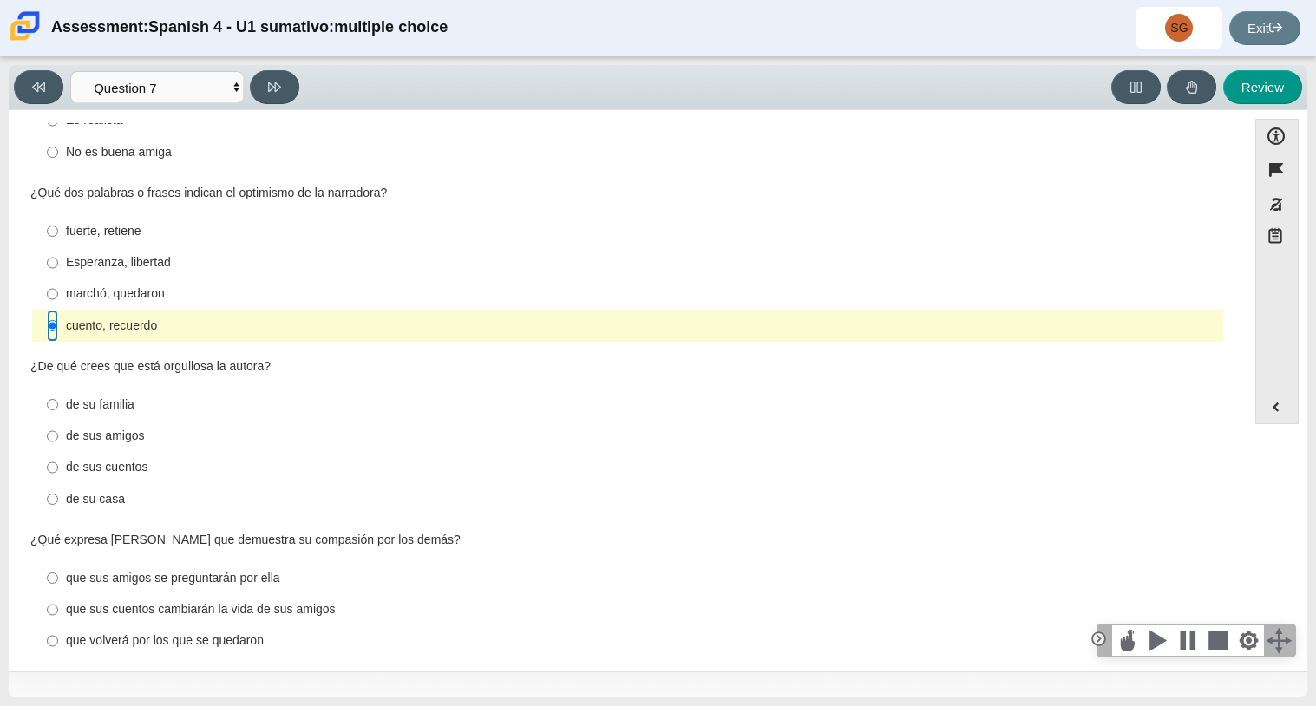
scroll to position [580, 0]
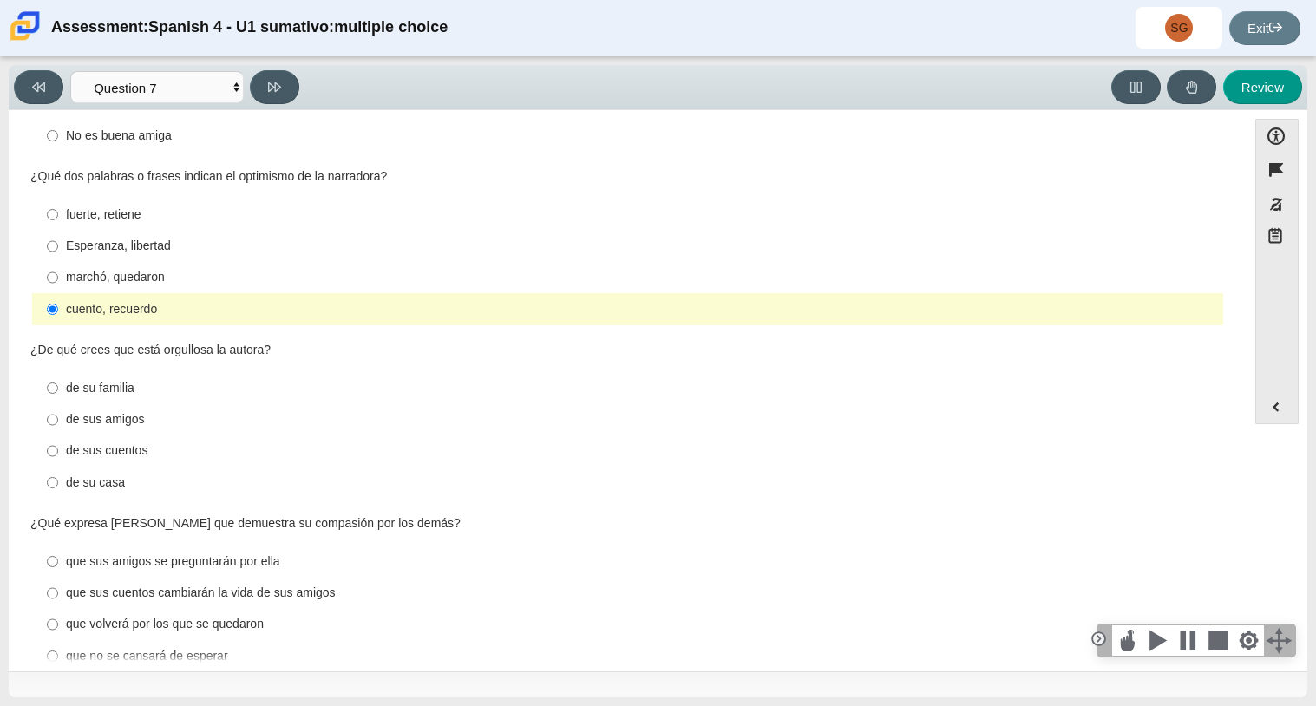
drag, startPoint x: 1229, startPoint y: 475, endPoint x: 1247, endPoint y: 611, distance: 136.4
click at [1247, 611] on div "Accessibility options Close Color scheme Font size Zoom Change the background a…" at bounding box center [657, 389] width 1281 height 541
click at [133, 460] on div "de sus cuentos" at bounding box center [641, 450] width 1150 height 17
click at [58, 460] on input "de sus cuentos de sus cuentos" at bounding box center [52, 450] width 11 height 31
radio input "true"
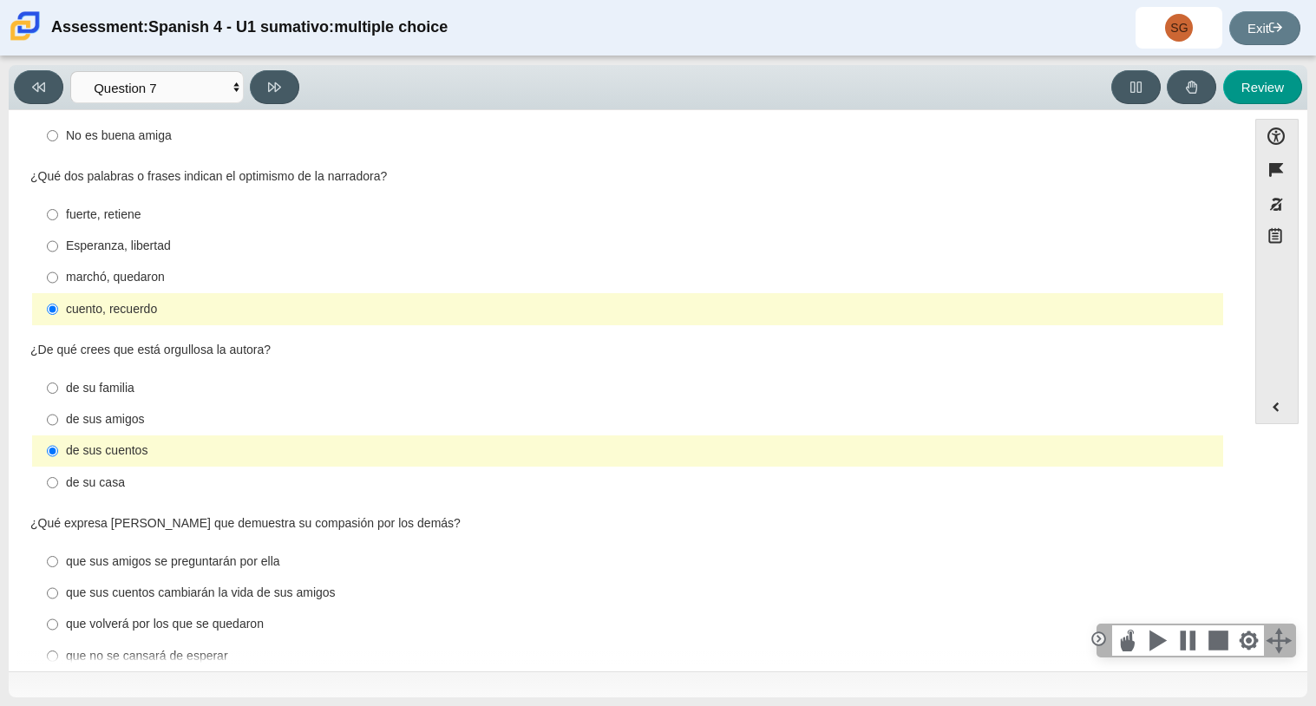
click at [1264, 553] on div "Accessibility options Close Color scheme Font size Zoom Change the background a…" at bounding box center [657, 389] width 1281 height 541
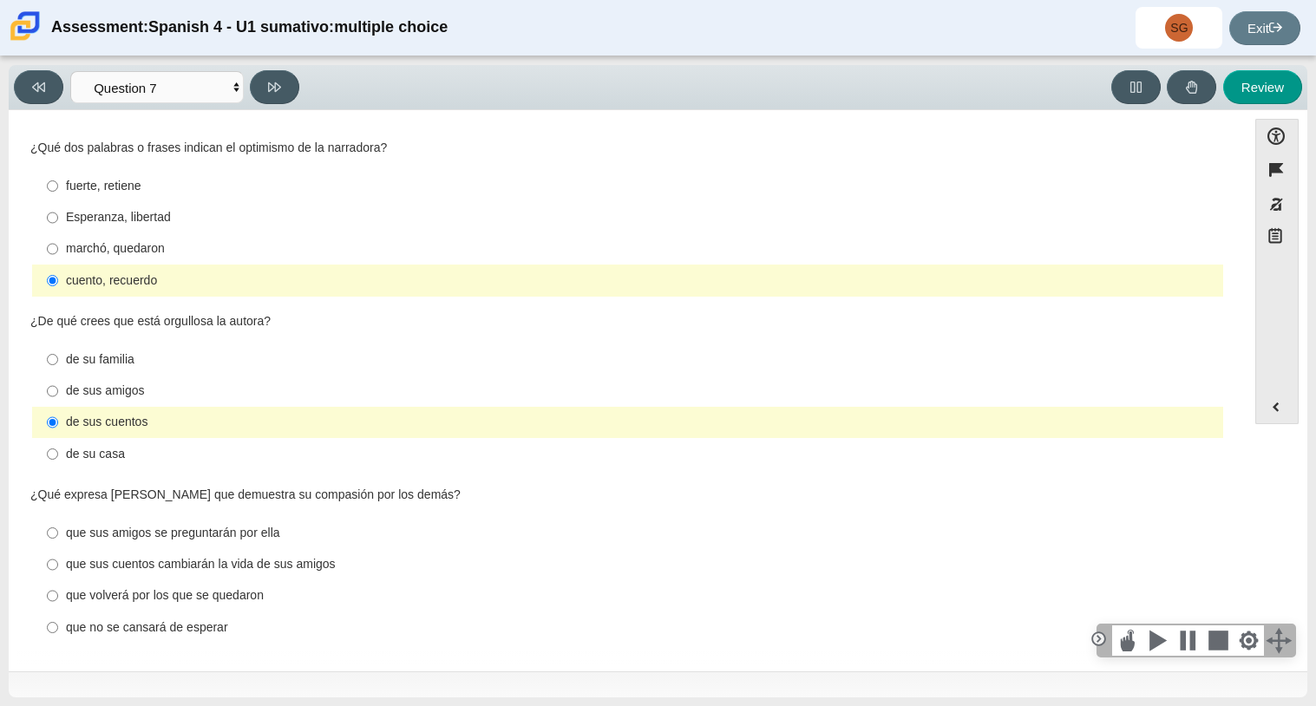
scroll to position [614, 0]
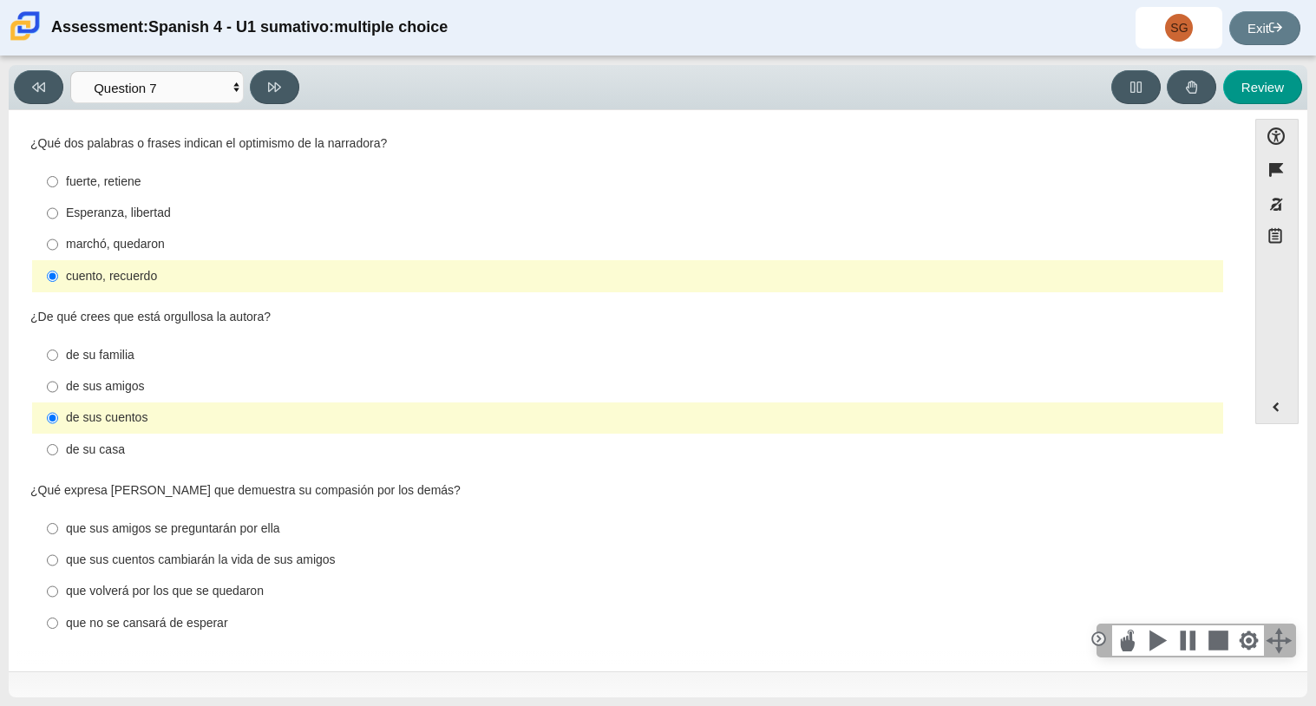
click at [177, 597] on div "que volverá por los que se quedaron" at bounding box center [641, 591] width 1150 height 17
click at [58, 597] on input "que volverá por los que se quedaron que volverá por los que se quedaron" at bounding box center [52, 591] width 11 height 31
radio input "true"
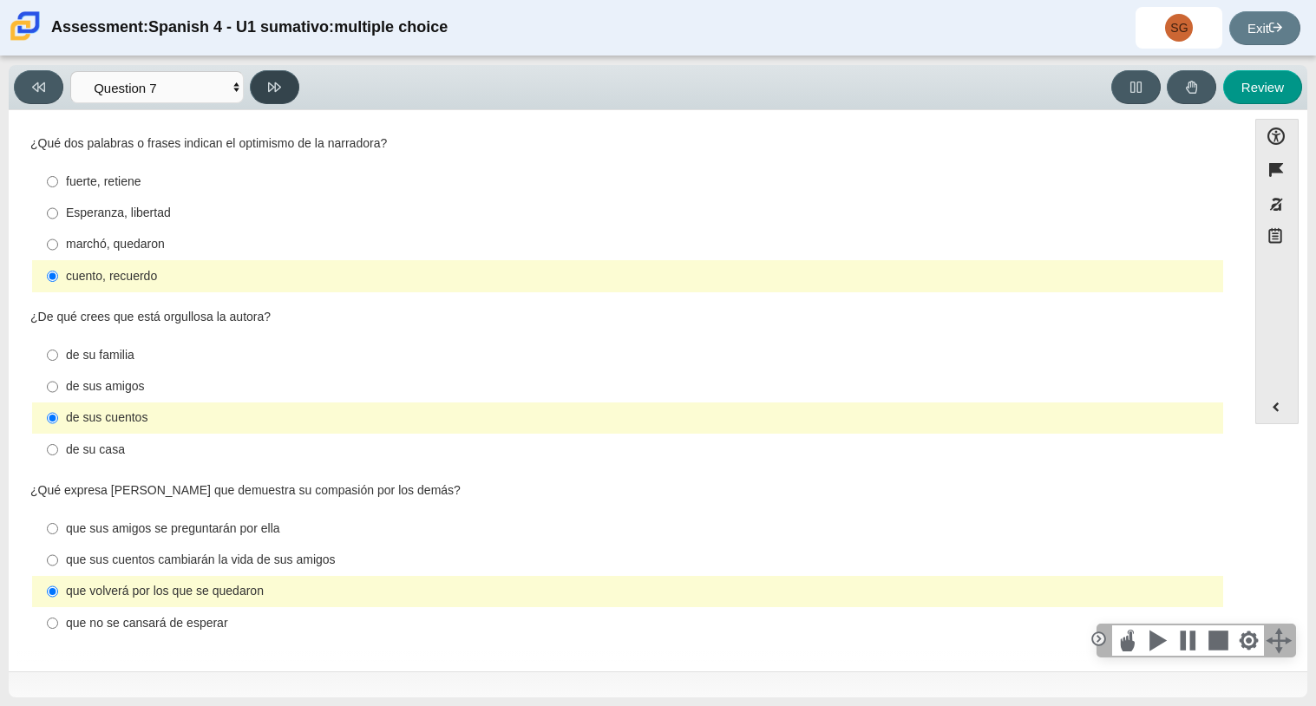
click at [266, 89] on button at bounding box center [274, 87] width 49 height 34
select select "98fe3b59-0d4b-482f-94e6-cc4dee5e60d3"
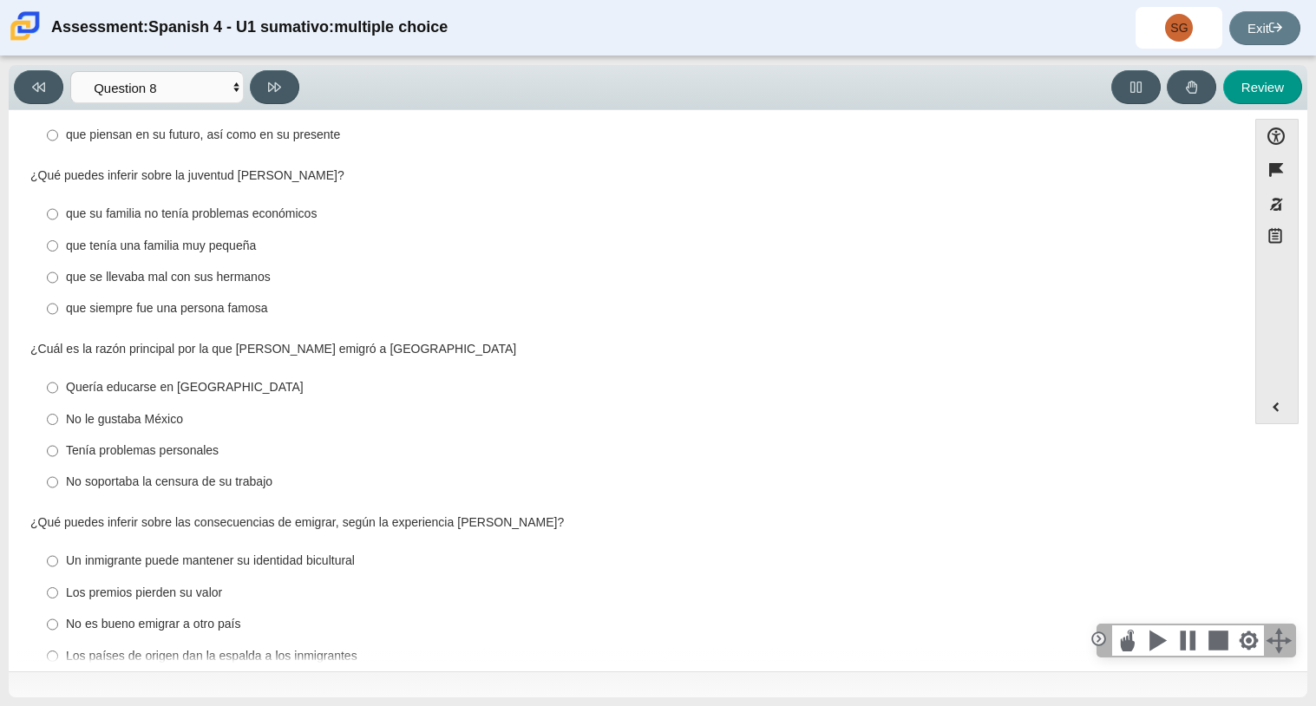
scroll to position [0, 0]
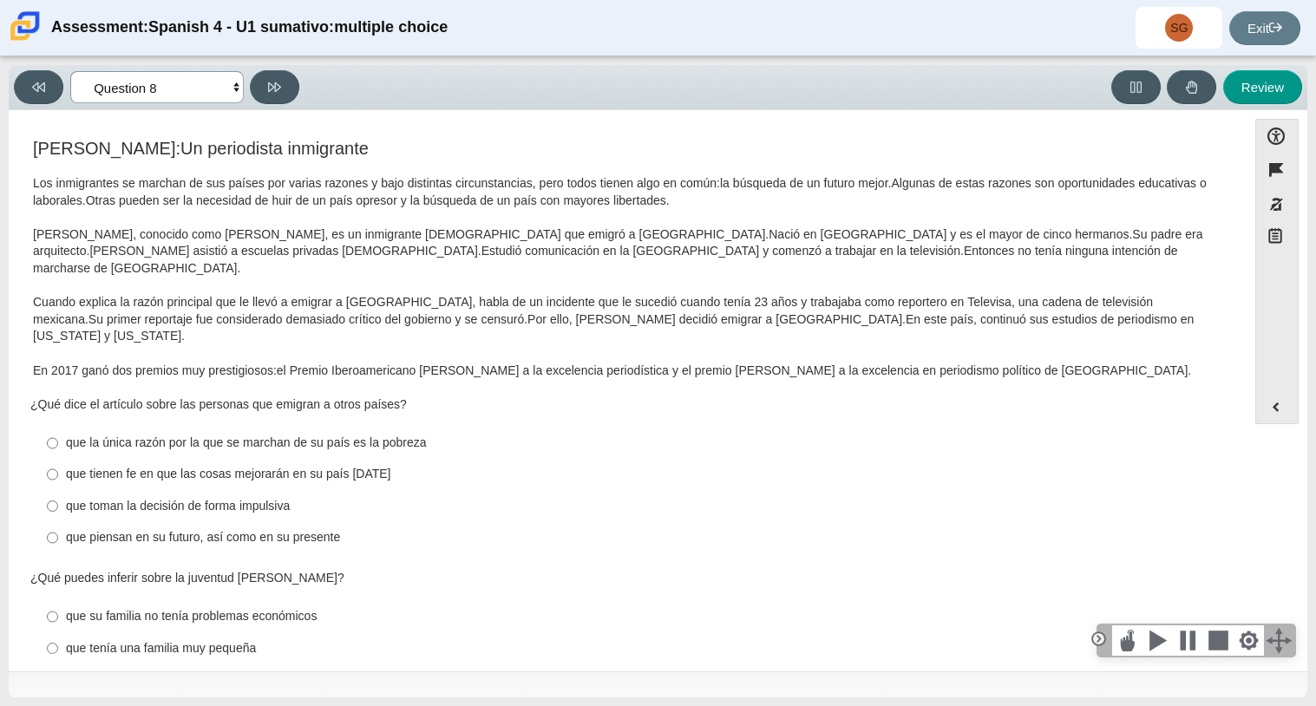
click at [236, 89] on select "Comprensión auditiva Question 1 Question 2 Question 3 Comprensión de lectura Qu…" at bounding box center [157, 87] width 174 height 32
click at [514, 116] on div "Accessibility options Close Color scheme Font size Zoom Change the background a…" at bounding box center [658, 390] width 1299 height 561
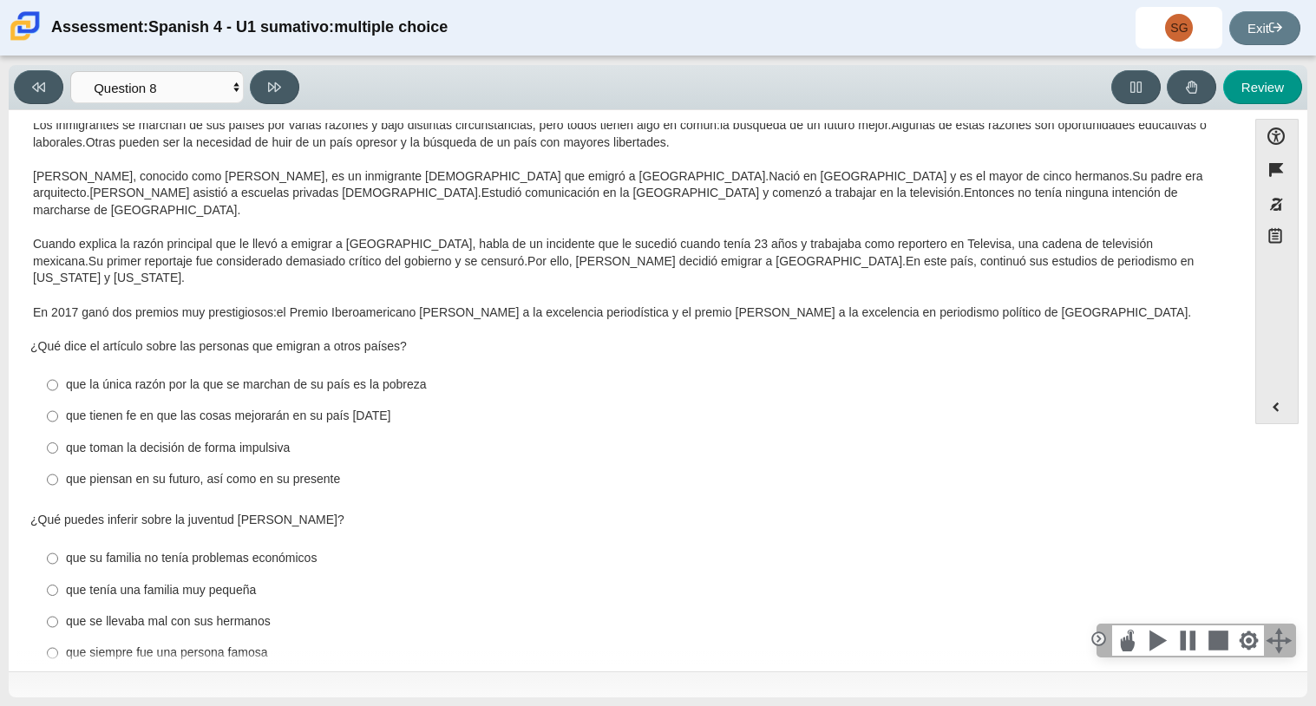
scroll to position [59, 0]
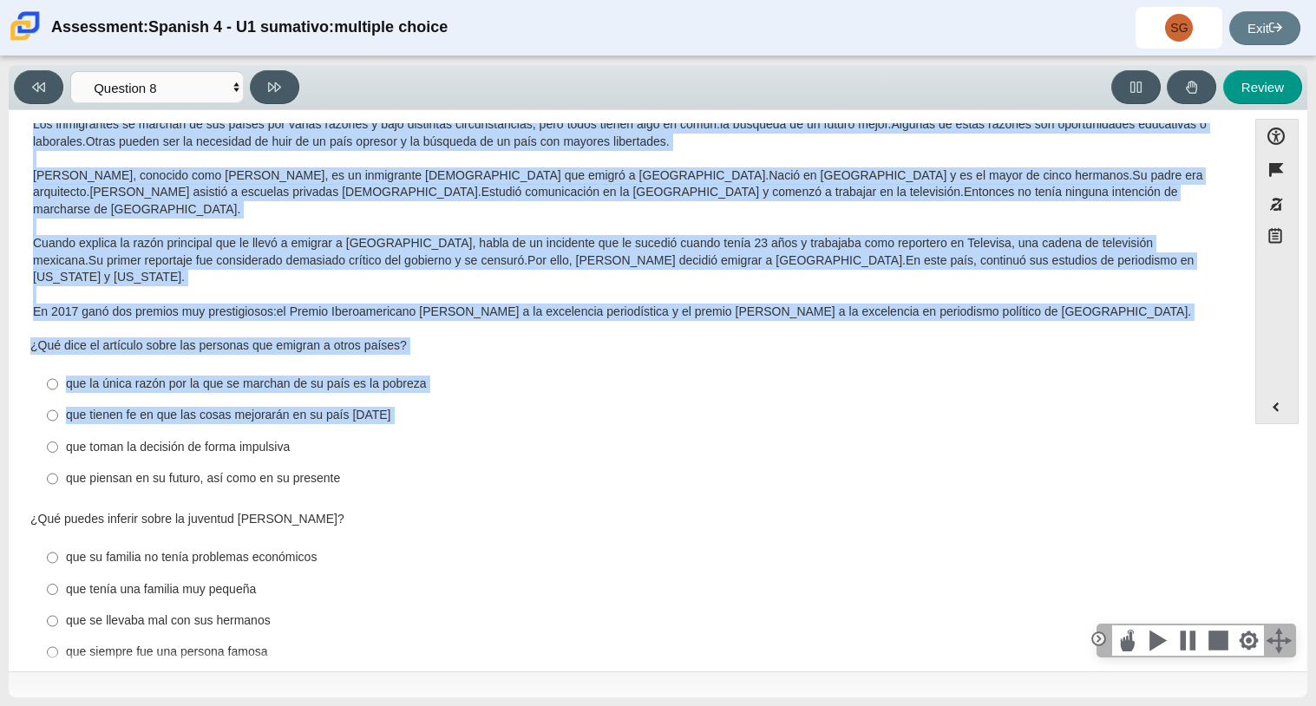
drag, startPoint x: 1231, startPoint y: 366, endPoint x: 1234, endPoint y: 396, distance: 29.7
click at [1234, 396] on div "Accessibility options Close Color scheme Font size Zoom Change the background a…" at bounding box center [657, 389] width 1281 height 541
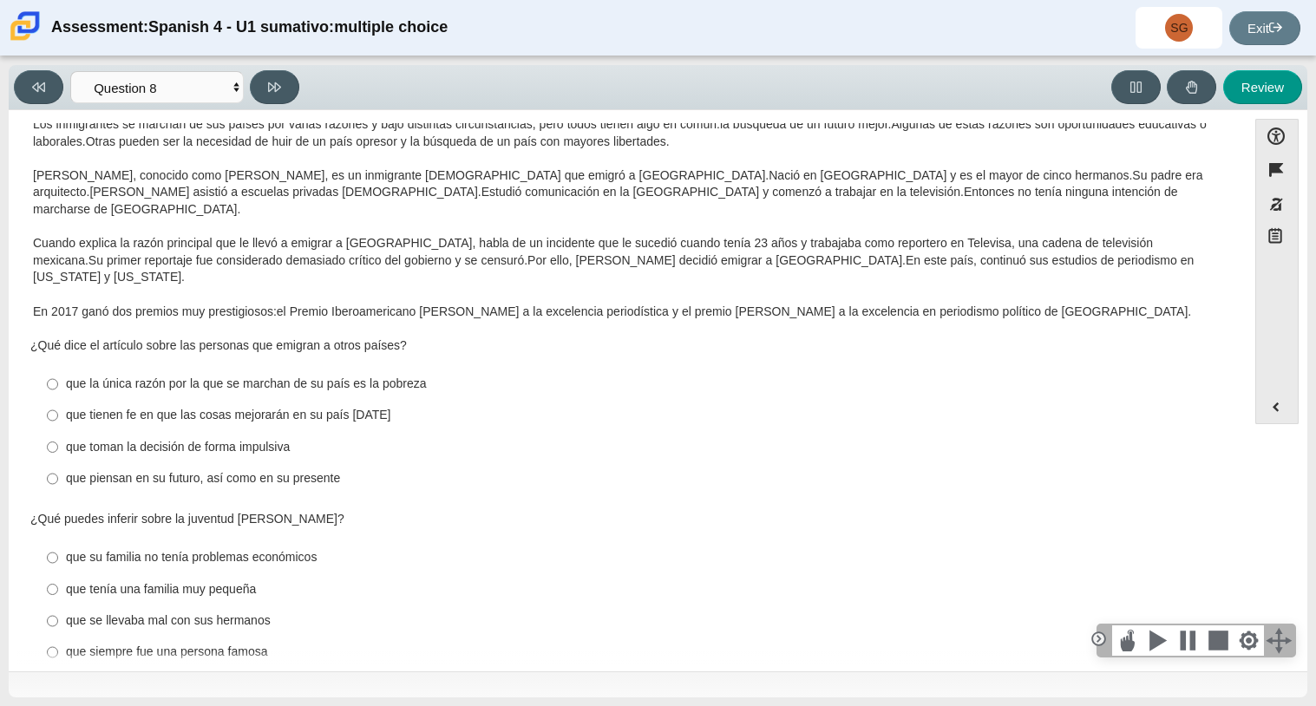
click at [1206, 470] on div "que piensan en su futuro, así como en su presente" at bounding box center [641, 478] width 1150 height 17
click at [58, 463] on input "que piensan en su futuro, así como en su presente que piensan en su futuro, así…" at bounding box center [52, 478] width 11 height 31
radio input "true"
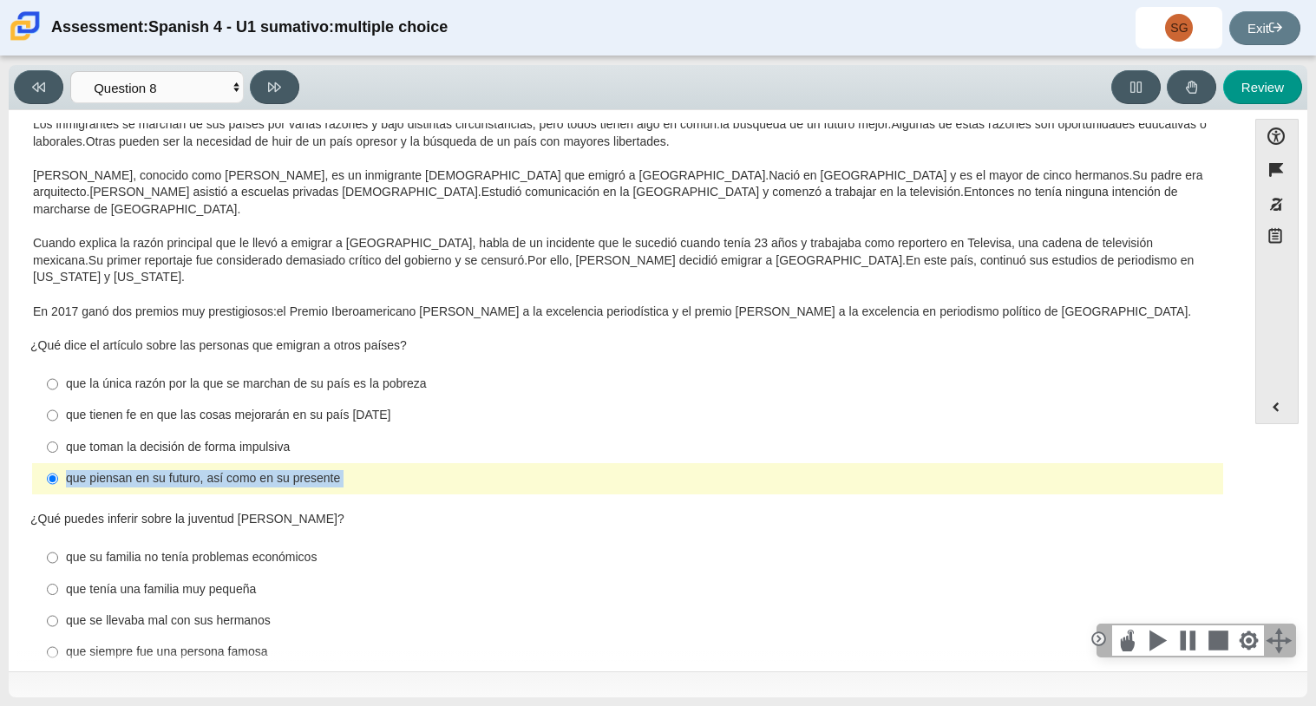
drag, startPoint x: 1228, startPoint y: 435, endPoint x: 1216, endPoint y: 416, distance: 21.4
click at [1216, 416] on div "[PERSON_NAME]: Un periodista inmigrante Los inmigrantes se marchan de sus paíse…" at bounding box center [627, 552] width 1221 height 951
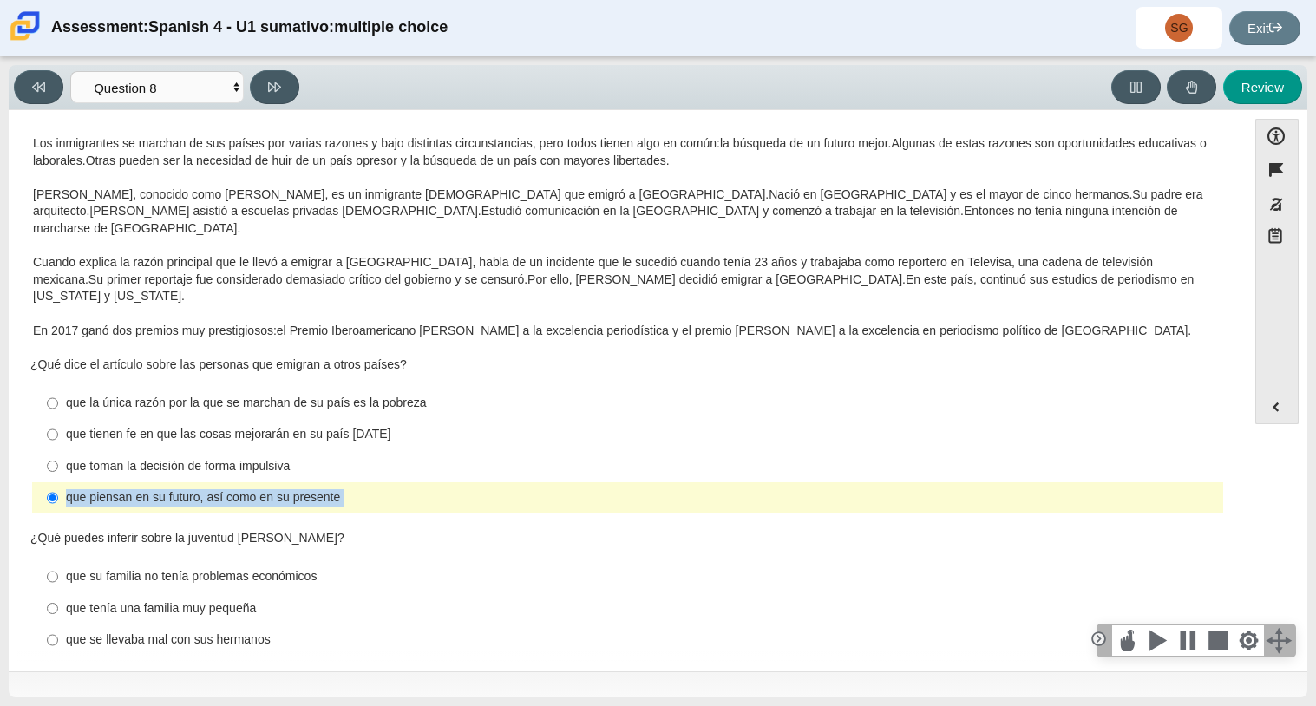
scroll to position [38, 0]
click at [730, 358] on div "¿Qué dice el artículo sobre las personas que emigran a otros países? Responses …" at bounding box center [627, 437] width 1195 height 159
click at [313, 396] on div "que la única razón por la que se marchan de su país es la pobreza" at bounding box center [641, 404] width 1150 height 17
click at [58, 390] on input "que la única razón por la que se marchan de su país es la pobreza que la única …" at bounding box center [52, 405] width 11 height 31
radio input "true"
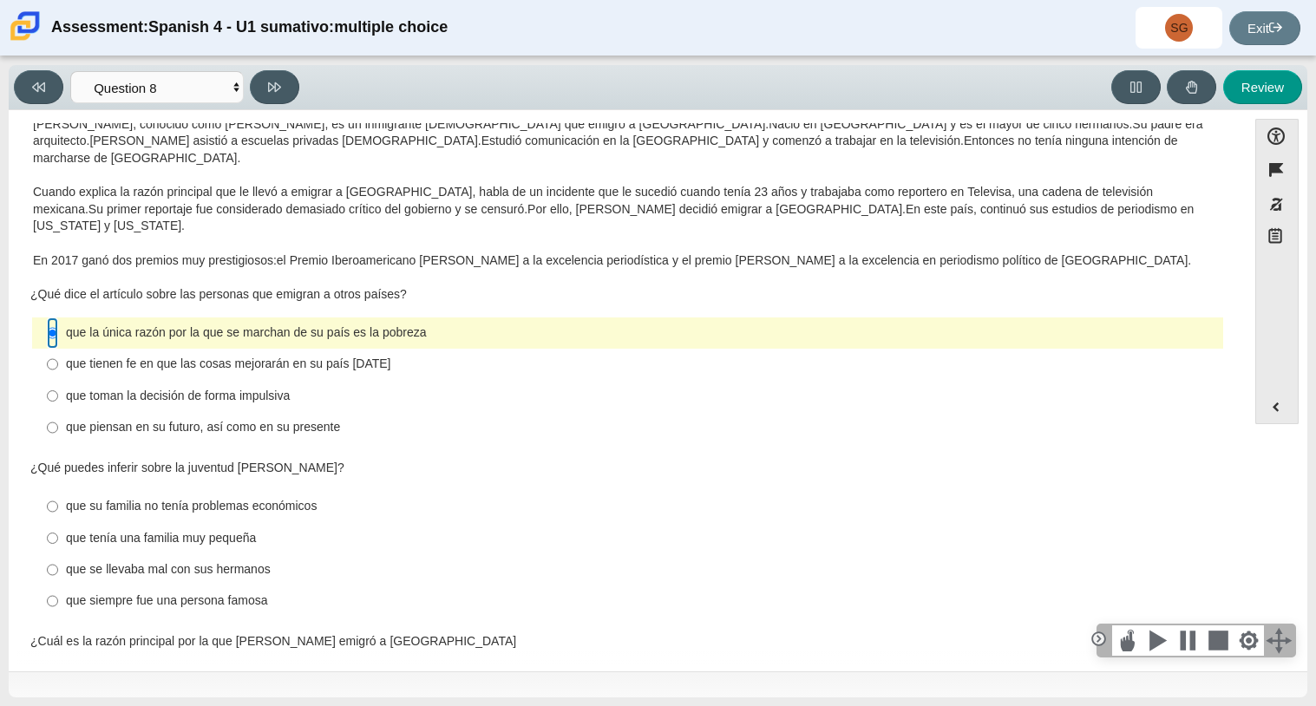
scroll to position [115, 0]
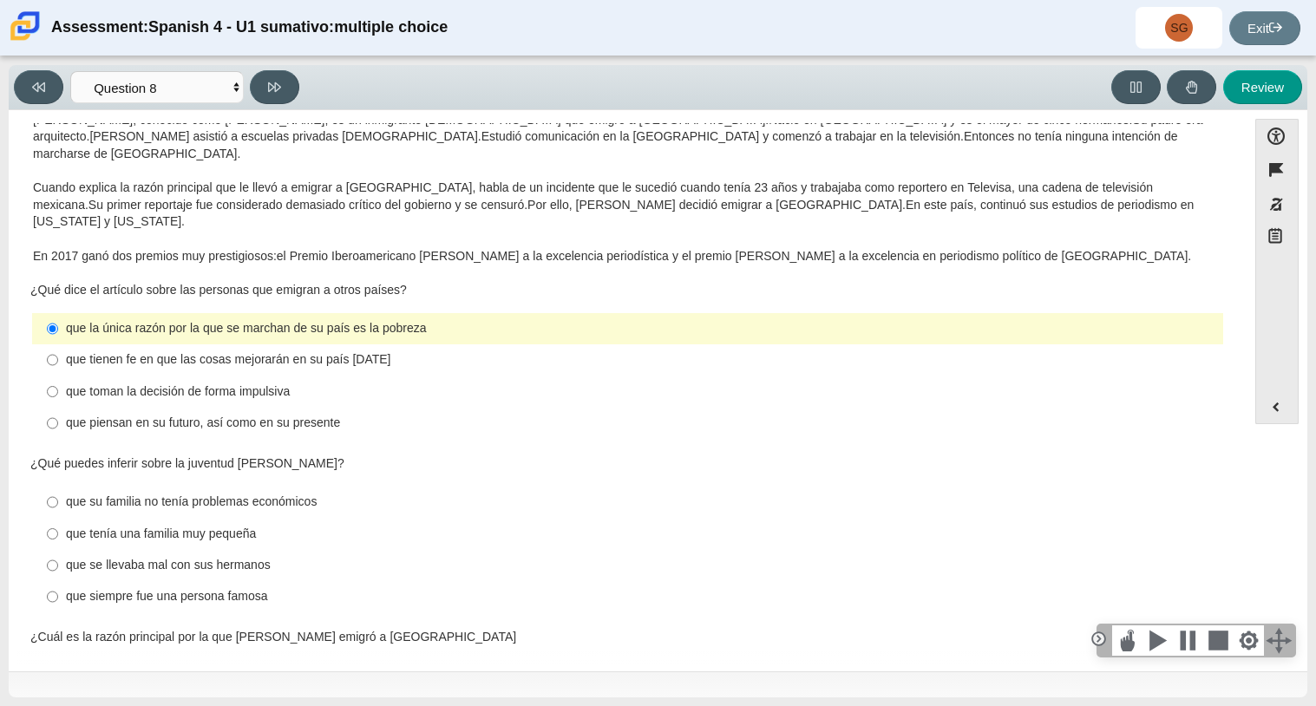
click at [169, 494] on div "que su familia no tenía problemas económicos" at bounding box center [641, 502] width 1150 height 17
click at [58, 487] on input "que su familia no tenía problemas económicos que su familia no tenía problemas …" at bounding box center [52, 502] width 11 height 31
radio input "true"
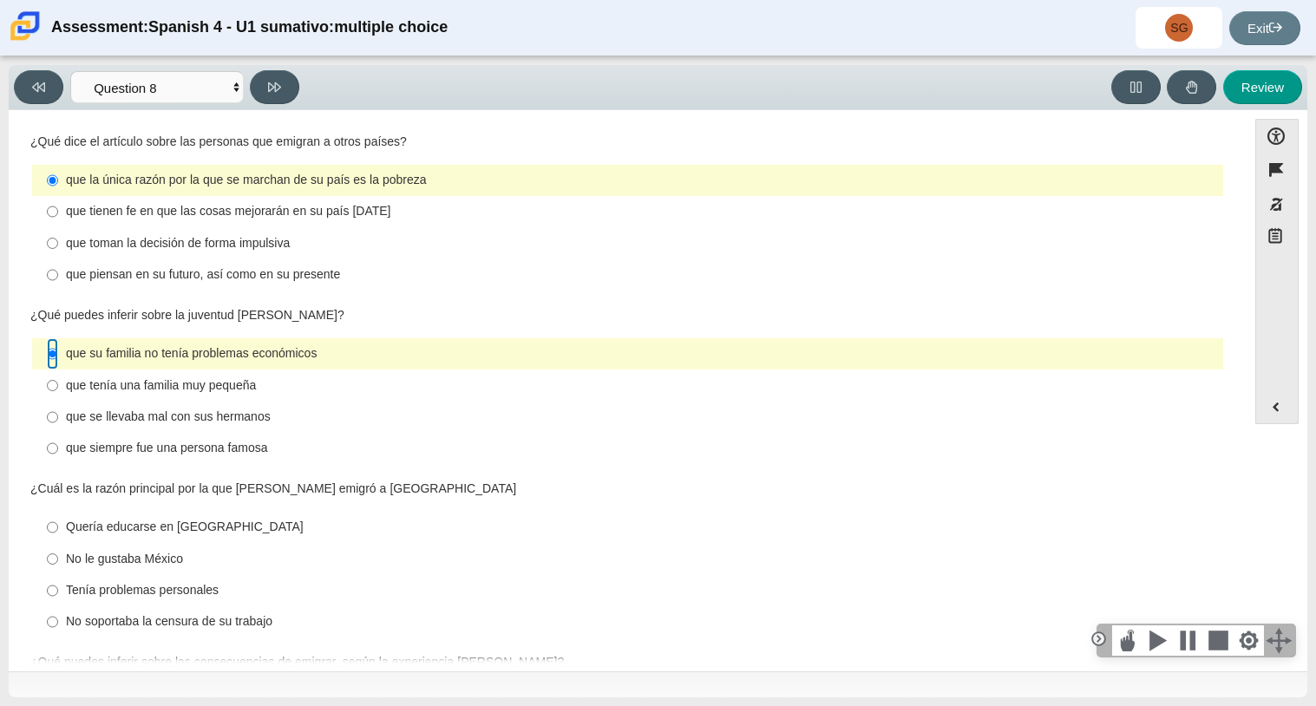
scroll to position [403, 0]
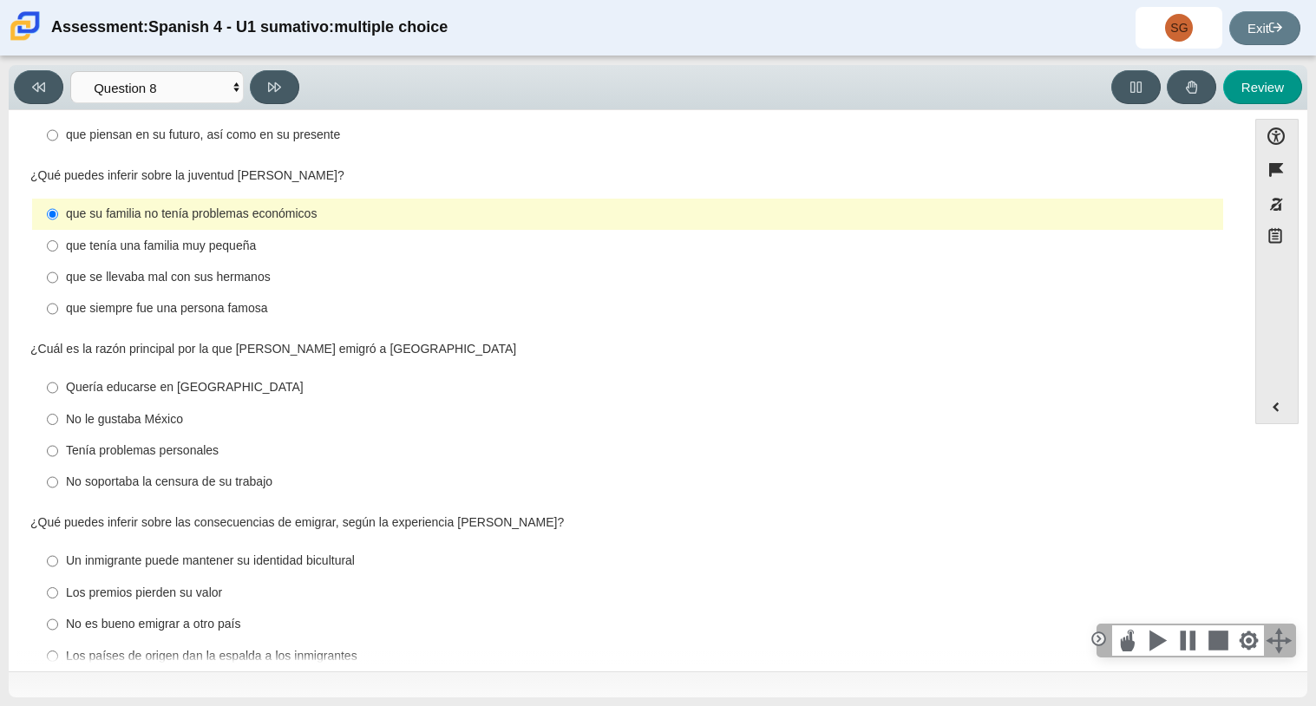
click at [136, 474] on div "No soportaba la censura de su trabajo" at bounding box center [641, 482] width 1150 height 17
click at [58, 467] on input "No soportaba la censura de su trabajo No soportaba la censura de su trabajo" at bounding box center [52, 482] width 11 height 31
radio input "true"
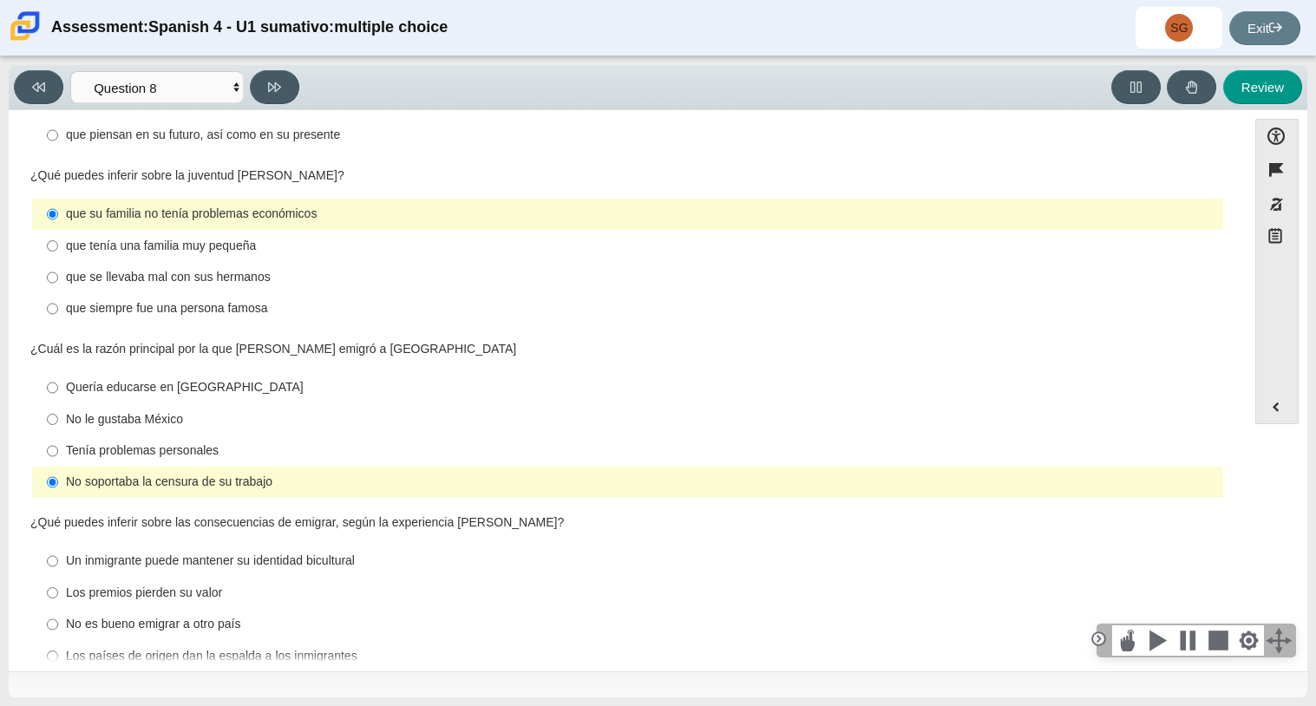
click at [121, 514] on div "¿Qué puedes inferir sobre las consecuencias de emigrar, según la experiencia [P…" at bounding box center [627, 522] width 1195 height 17
click at [308, 648] on div "Los países de origen dan la espalda a los inmigrantes" at bounding box center [641, 656] width 1150 height 17
click at [58, 640] on input "Los países de origen dan la espalda a los inmigrantes Los países de origen dan …" at bounding box center [52, 655] width 11 height 31
radio input "true"
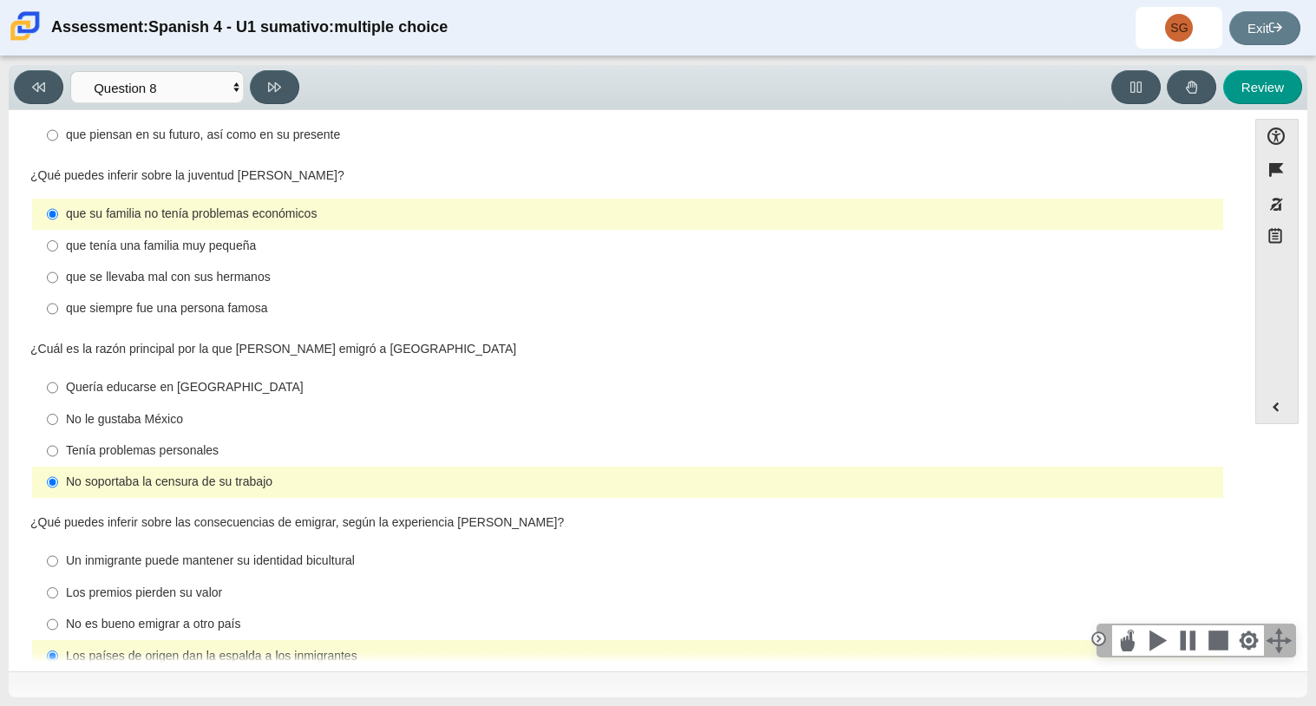
click at [247, 514] on div "¿Qué puedes inferir sobre las consecuencias de emigrar, según la experiencia [P…" at bounding box center [627, 593] width 1195 height 159
click at [295, 88] on button at bounding box center [274, 87] width 49 height 34
select select "review"
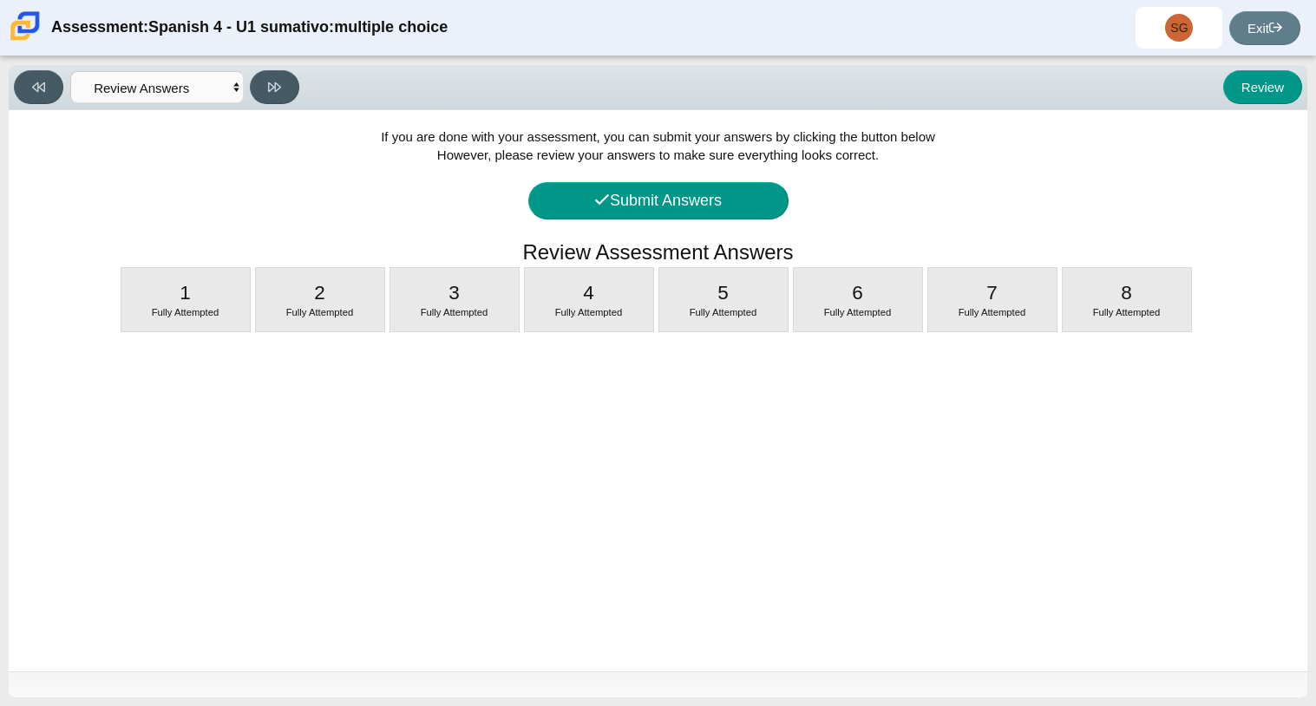
click at [658, 223] on div "If you are done with your assessment, you can submit your answers by clicking t…" at bounding box center [658, 390] width 1299 height 561
click at [658, 208] on button "Submit Answers" at bounding box center [658, 200] width 260 height 37
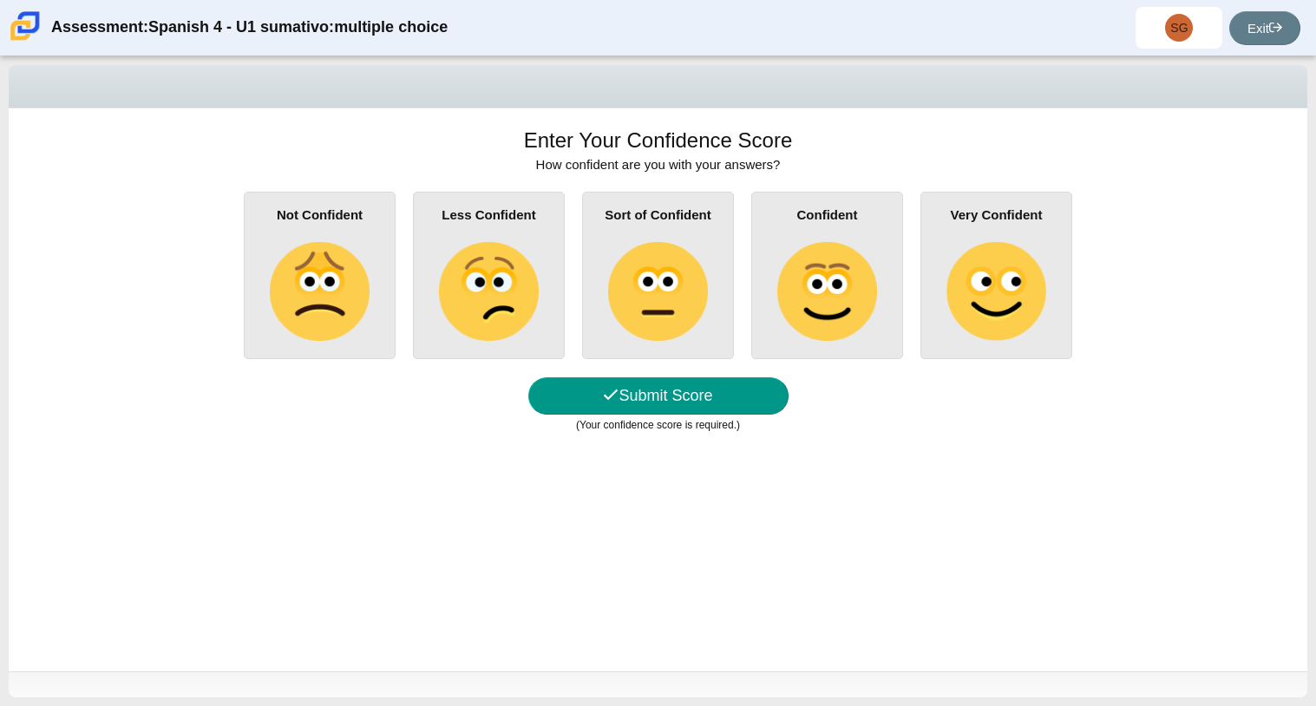
click at [722, 290] on div "Sort of Confident" at bounding box center [658, 275] width 152 height 167
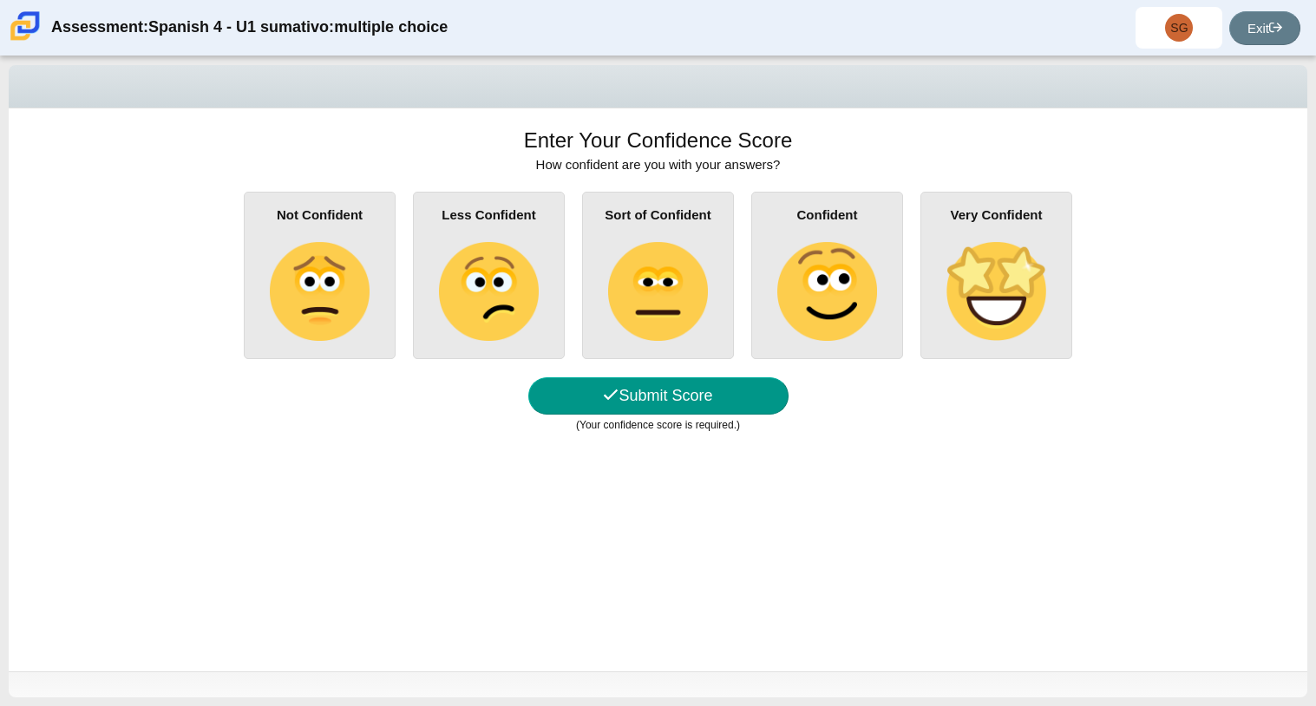
click at [0, 0] on input "Sort of Confident" at bounding box center [0, 0] width 0 height 0
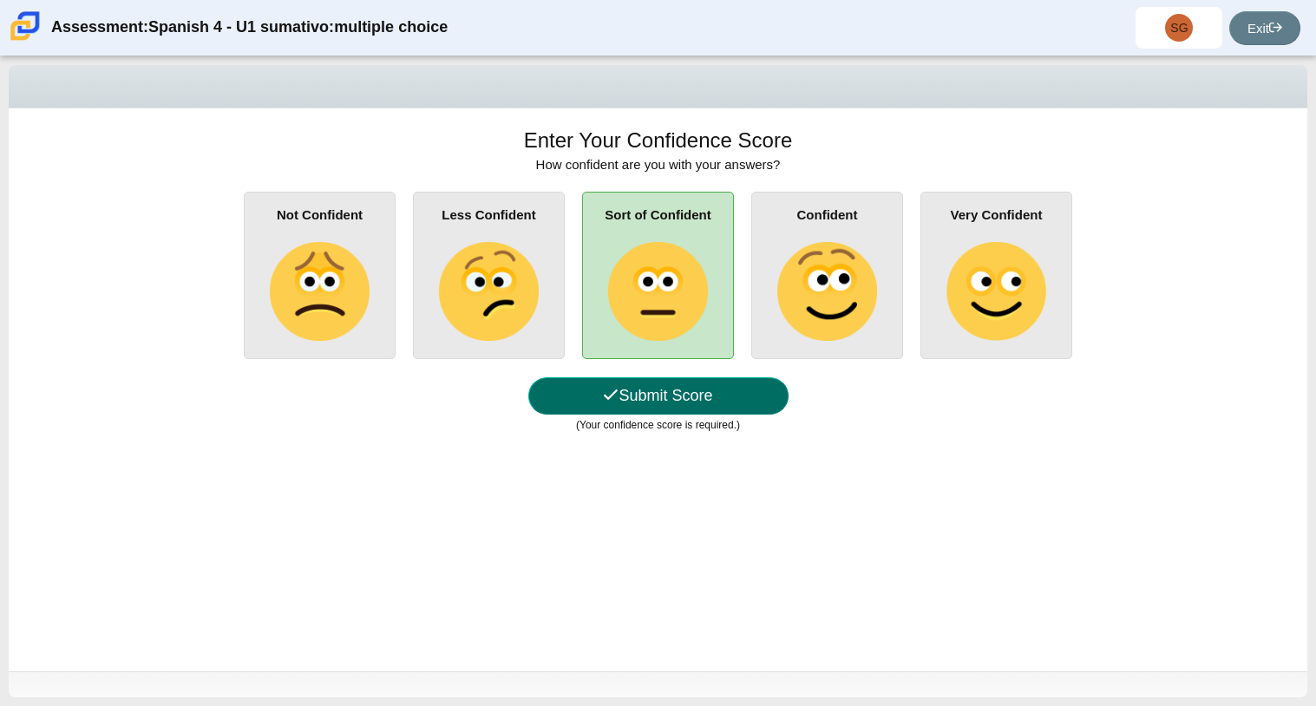
click at [581, 383] on button "Submit Score" at bounding box center [658, 395] width 260 height 37
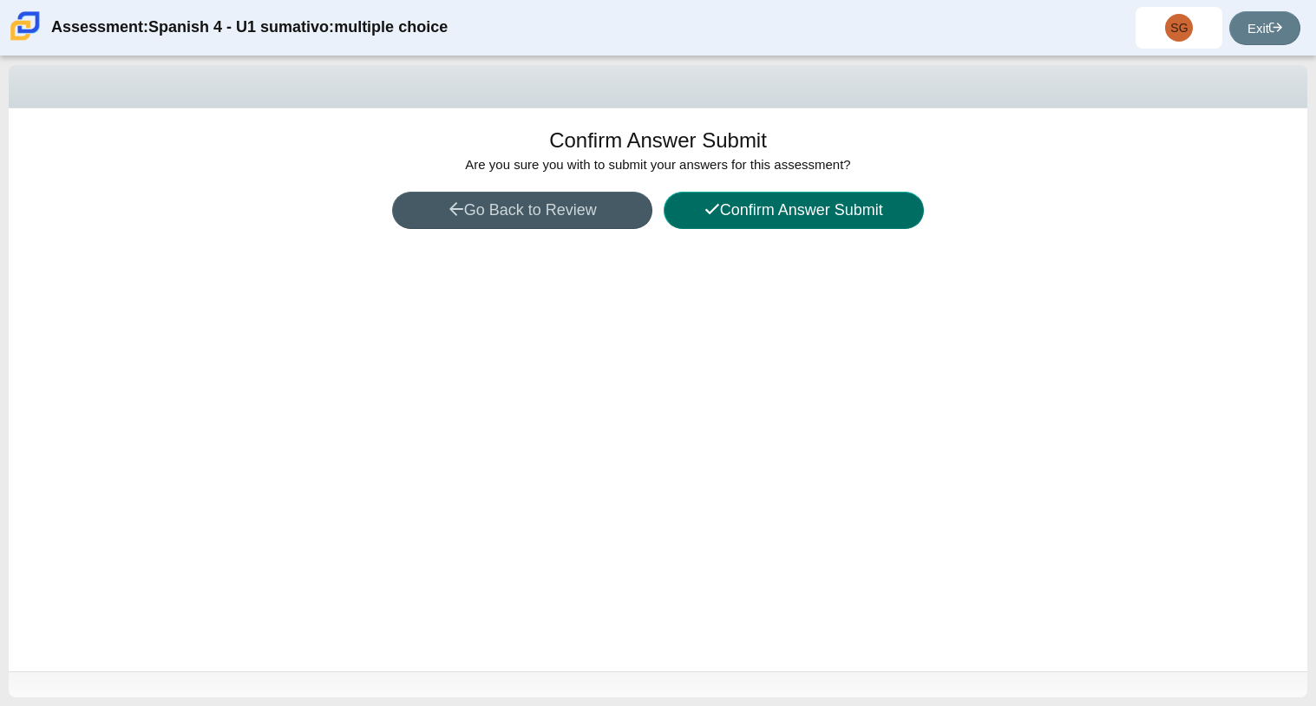
click at [802, 219] on button "Confirm Answer Submit" at bounding box center [794, 210] width 260 height 37
